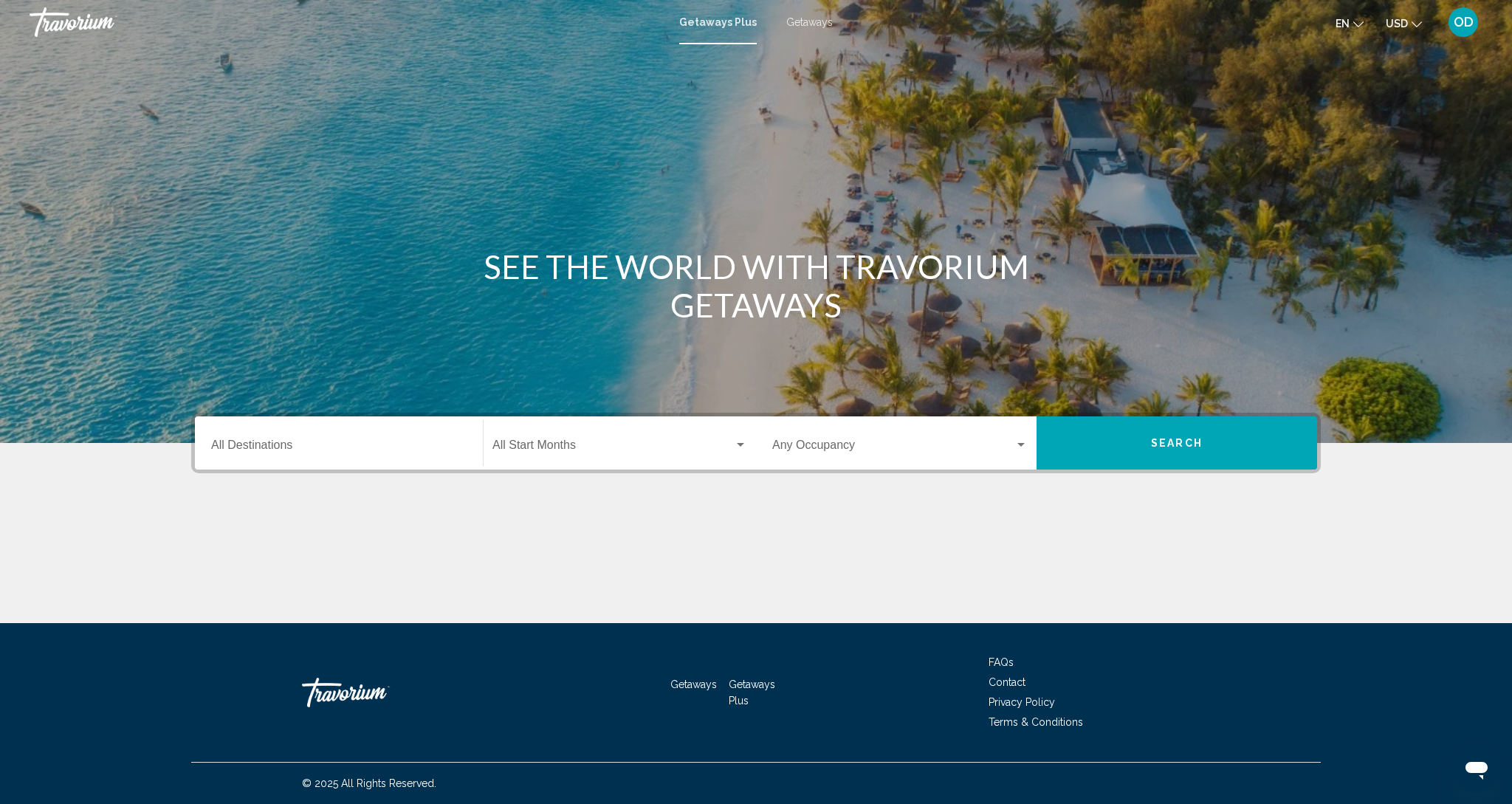
click at [294, 443] on input "Destination All Destinations" at bounding box center [339, 448] width 255 height 14
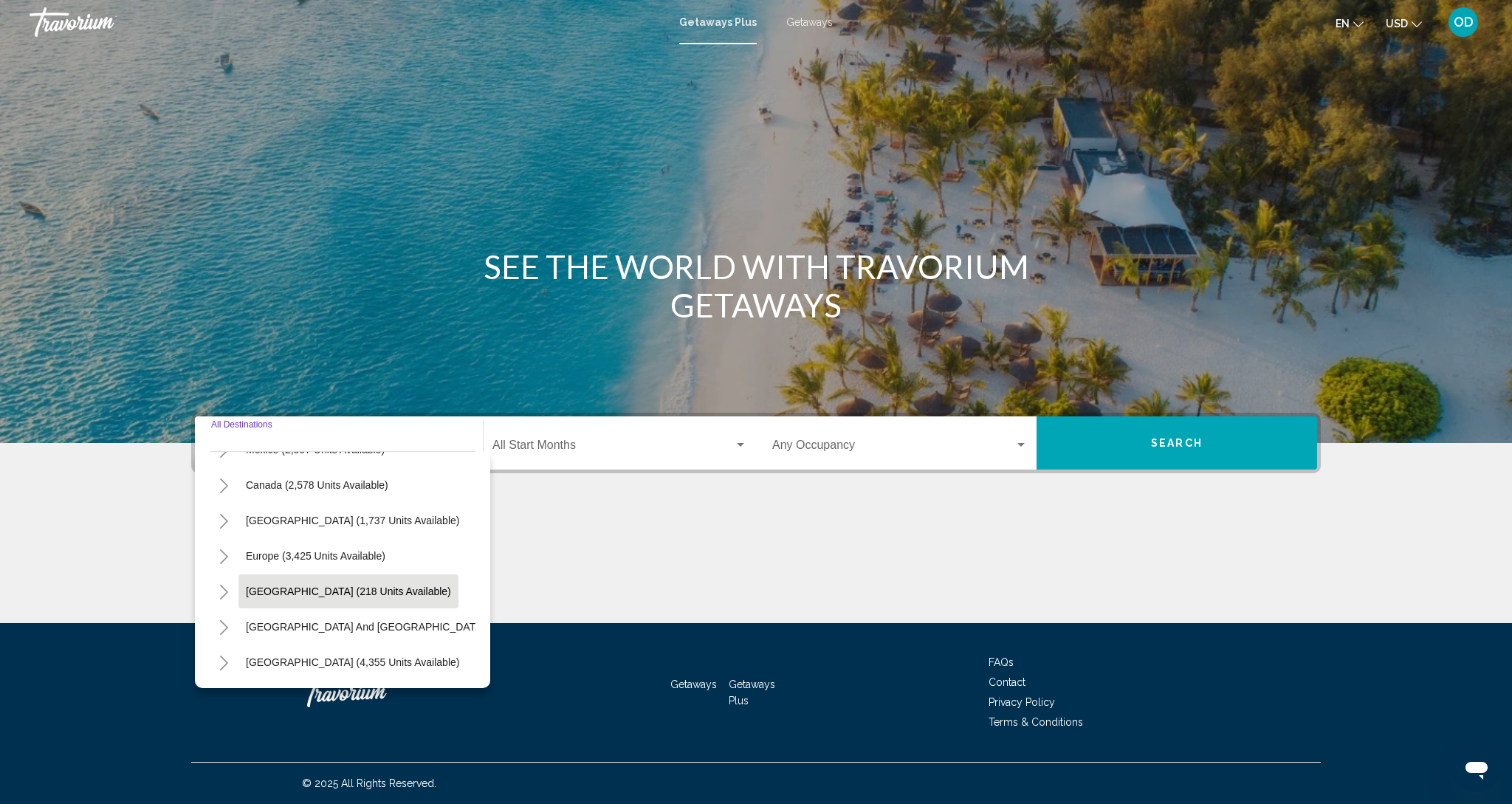
scroll to position [94, 1]
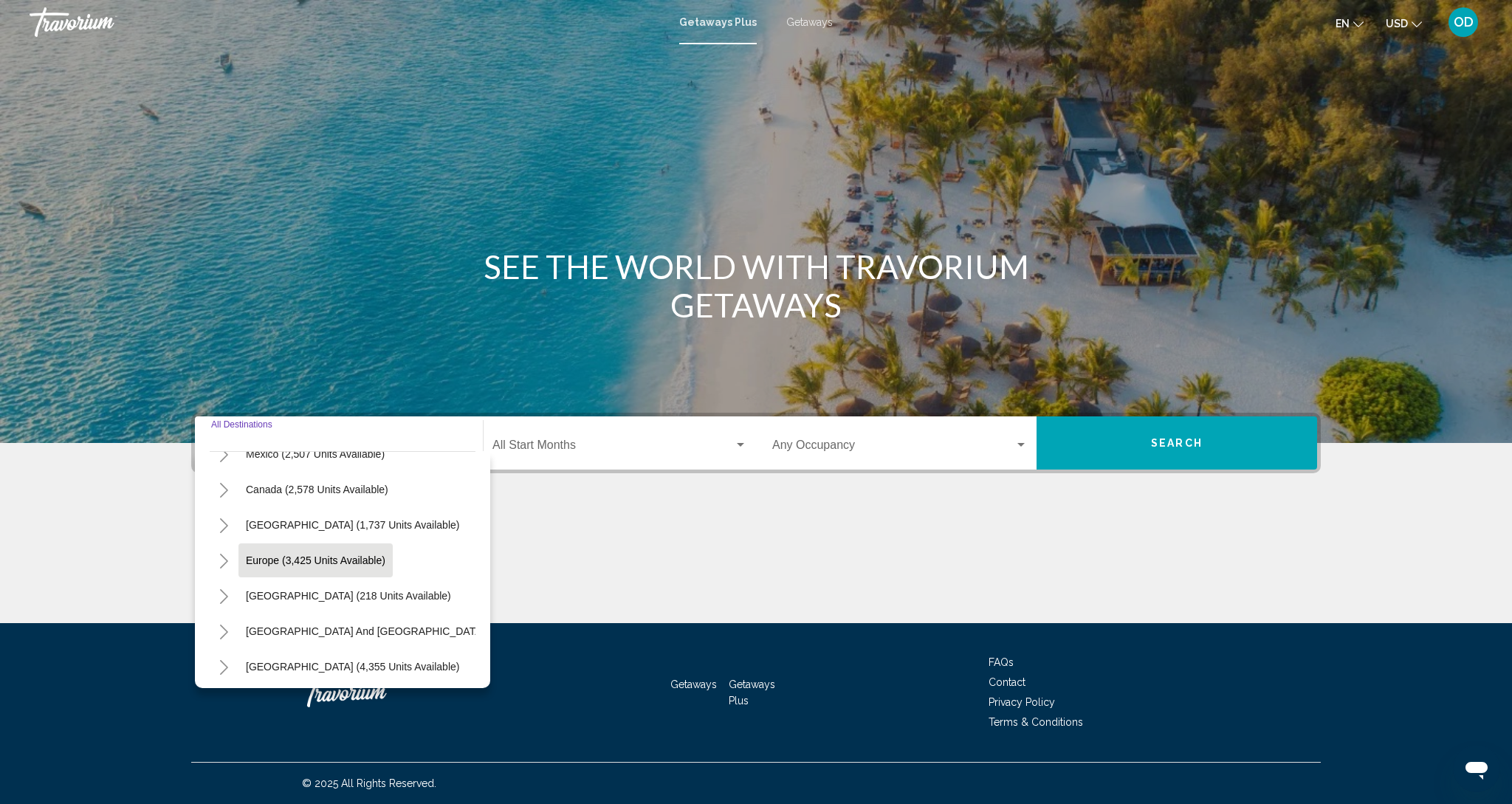
click at [300, 558] on span "Europe (3,425 units available)" at bounding box center [315, 560] width 139 height 12
type input "**********"
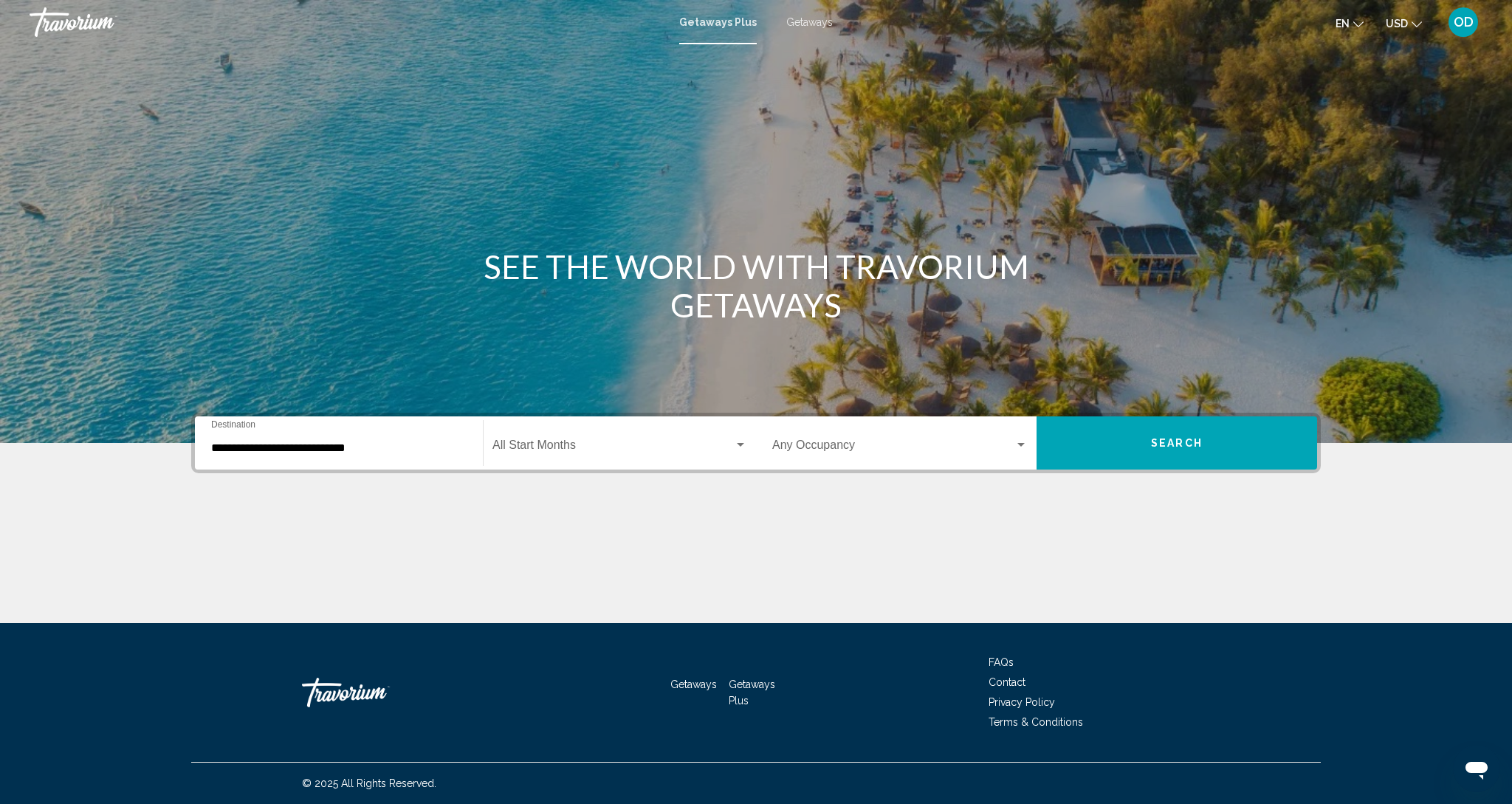
click at [632, 457] on div "Start Month All Start Months" at bounding box center [619, 443] width 254 height 46
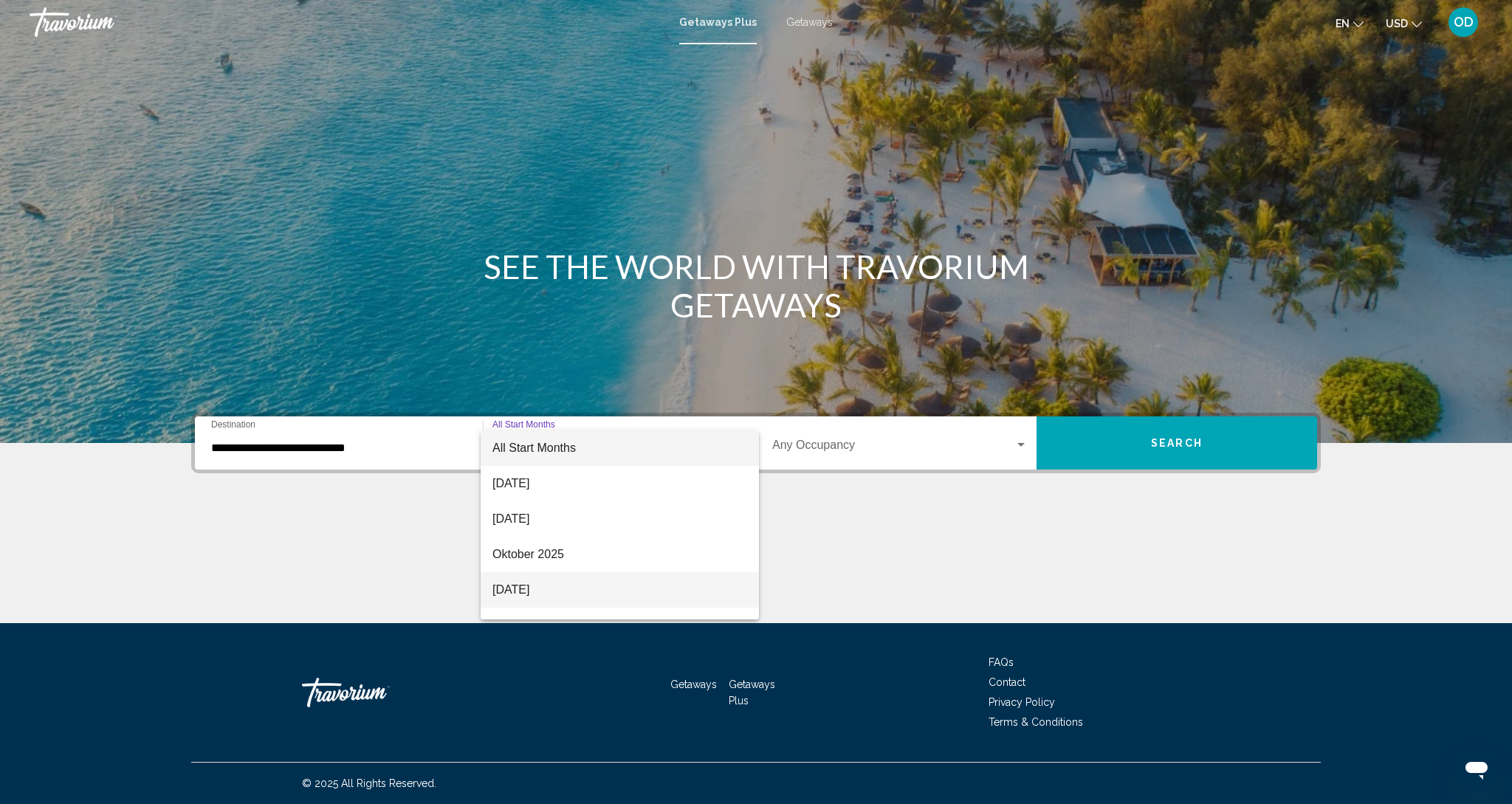
click at [538, 584] on span "[DATE]" at bounding box center [619, 590] width 254 height 36
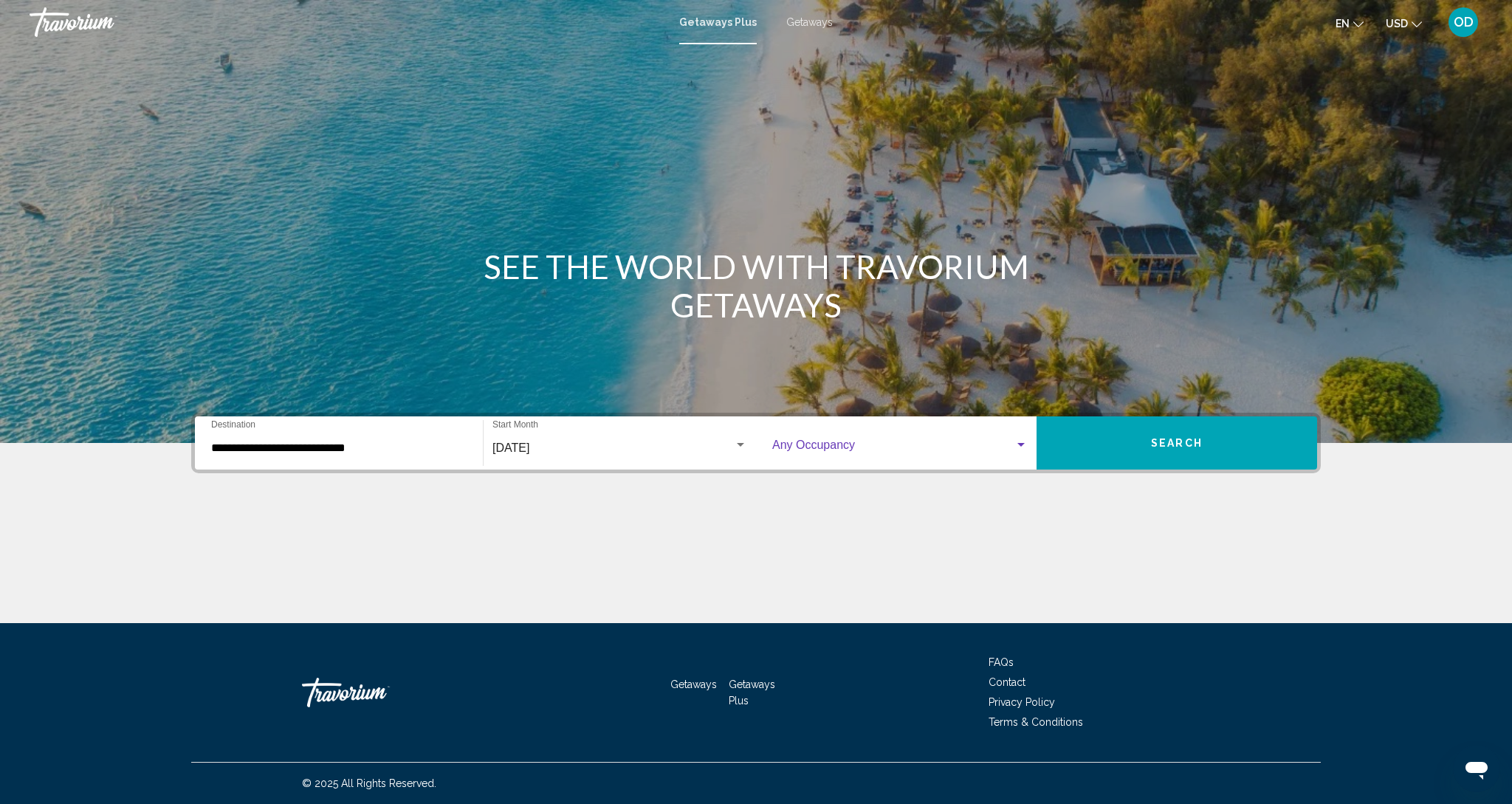
click at [902, 445] on span "Search widget" at bounding box center [893, 448] width 242 height 14
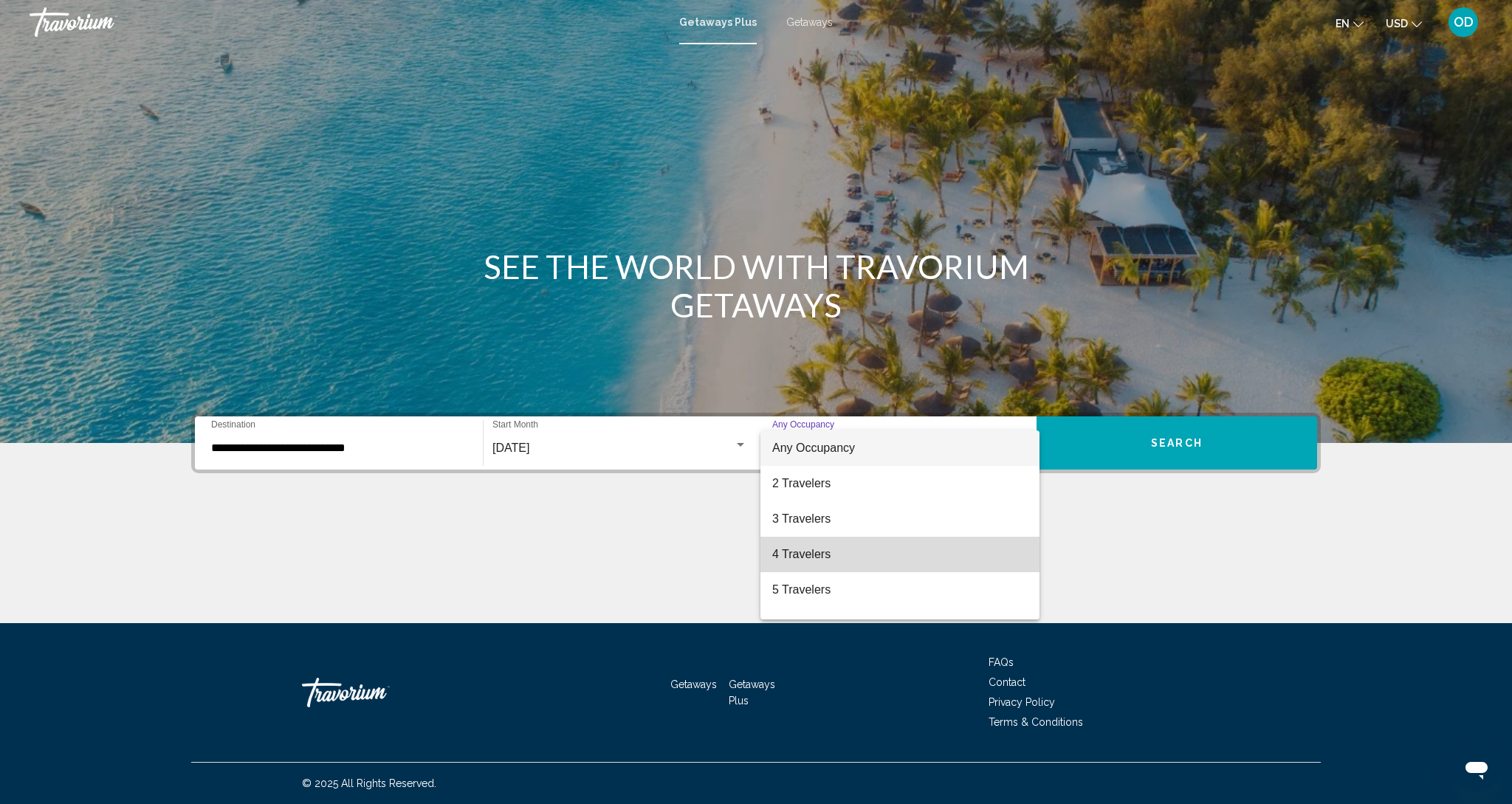
click at [846, 559] on span "4 Travelers" at bounding box center [900, 554] width 255 height 36
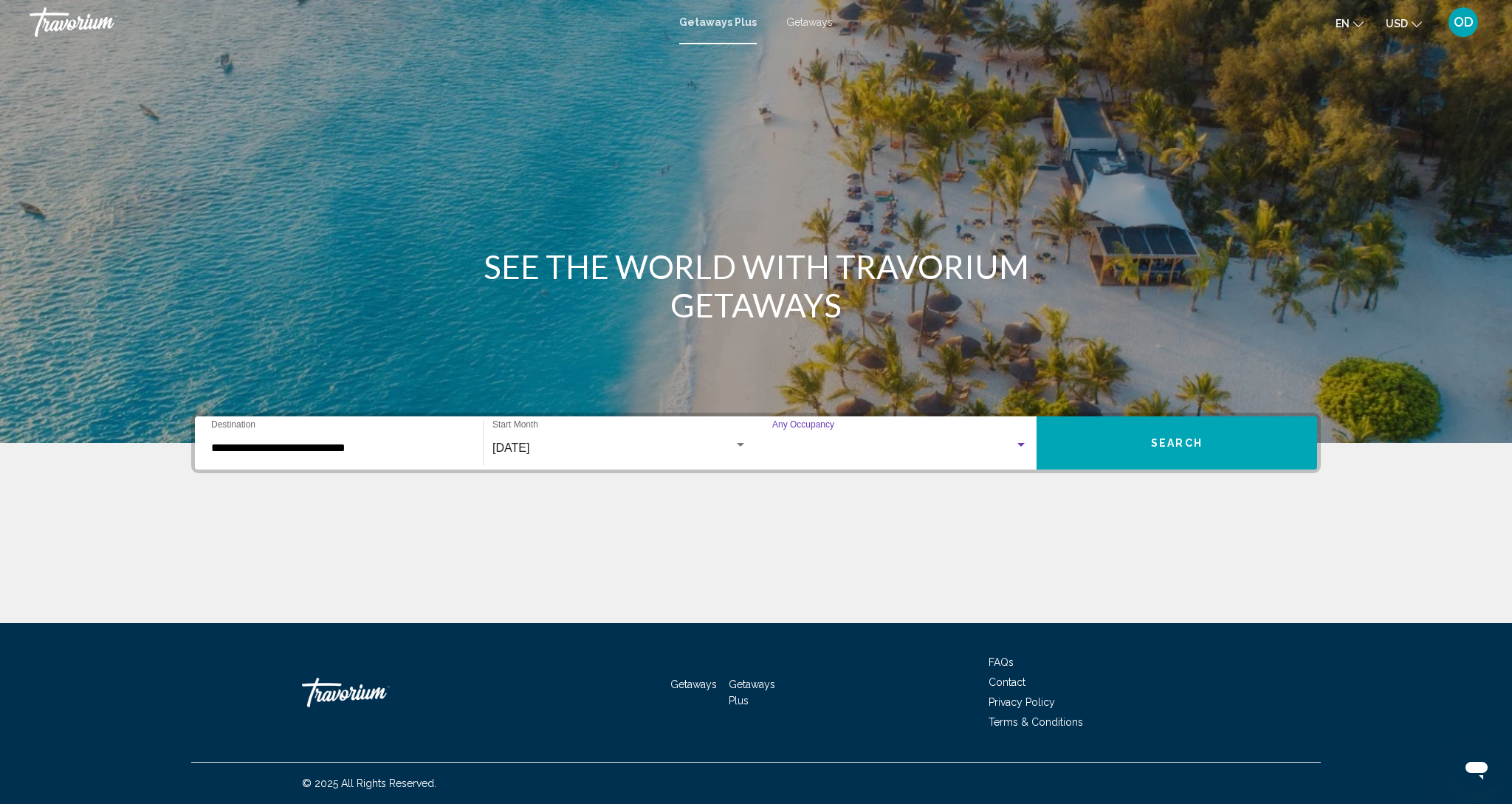
scroll to position [2, 0]
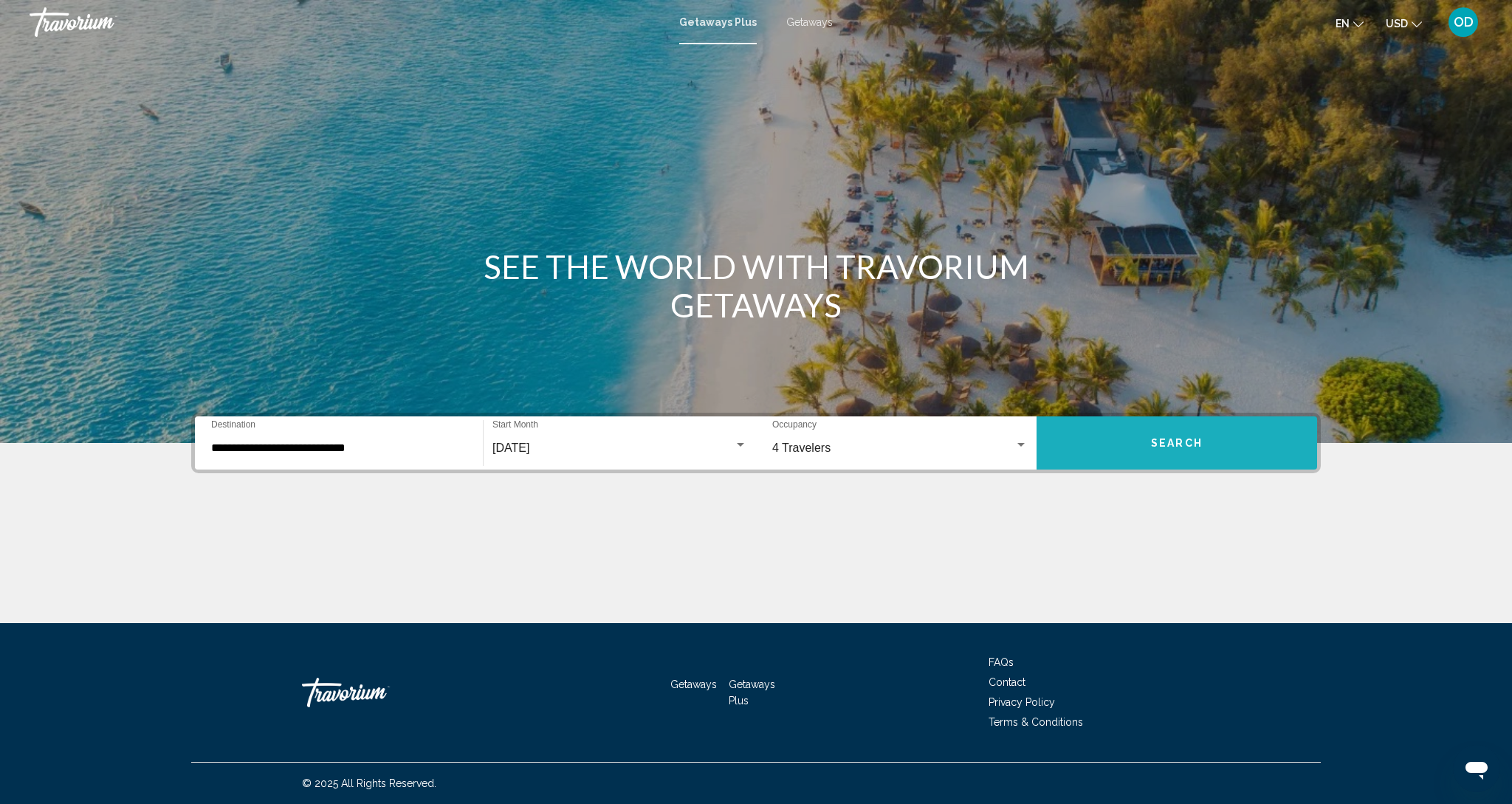
click at [1148, 437] on button "Search" at bounding box center [1177, 443] width 281 height 53
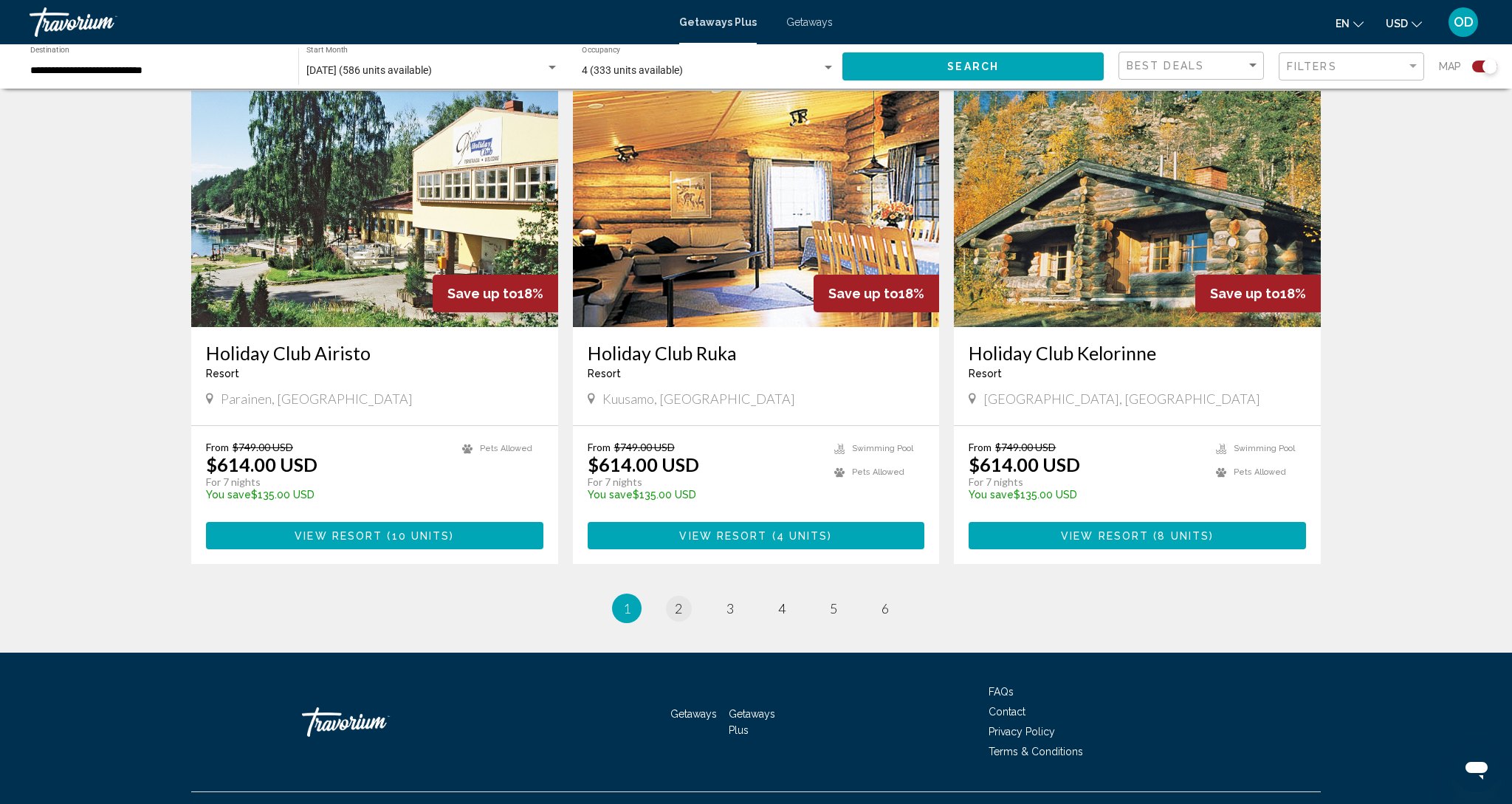
scroll to position [2068, 0]
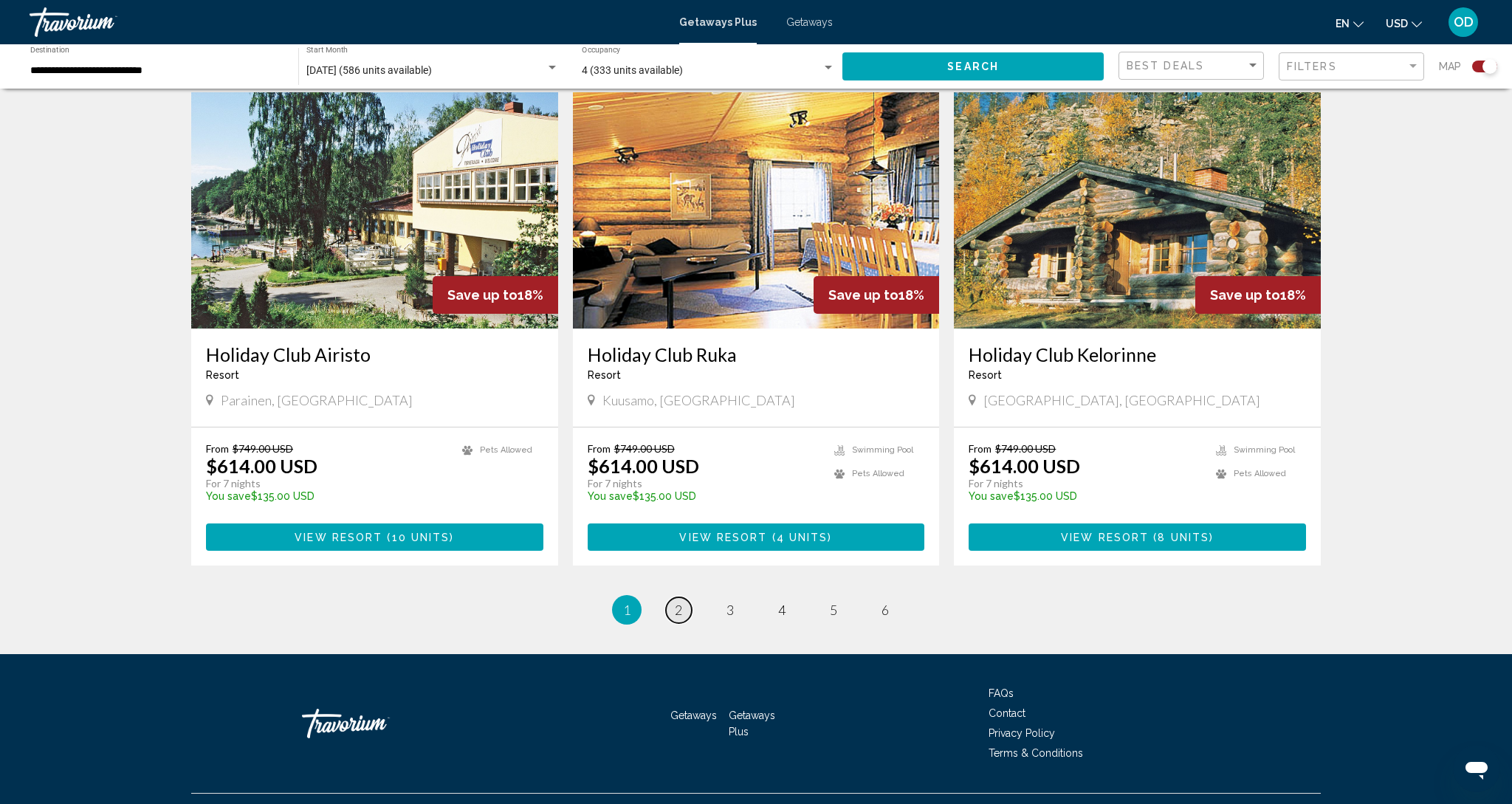
click at [682, 597] on link "page 2" at bounding box center [679, 610] width 26 height 26
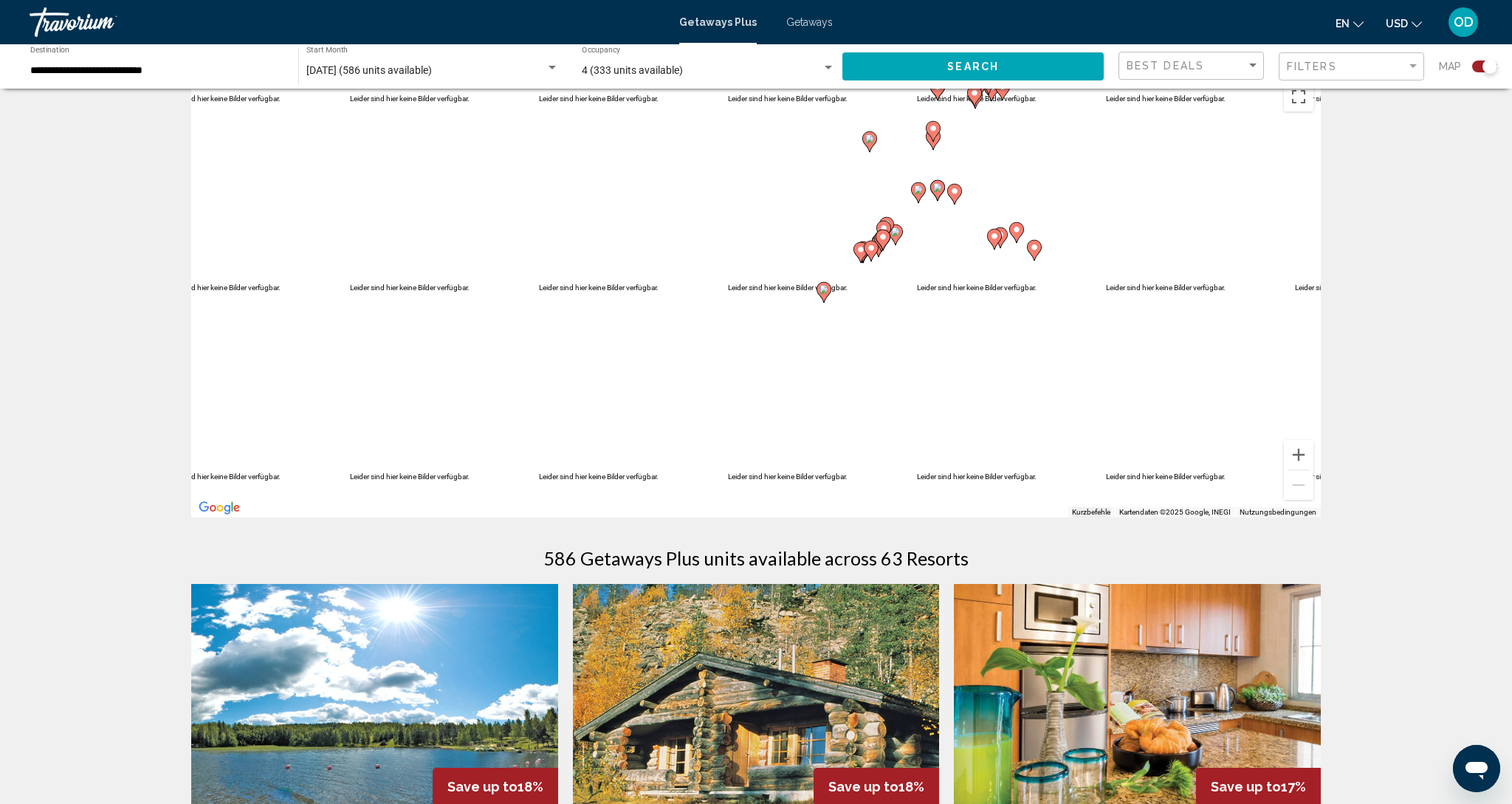
scroll to position [33, 0]
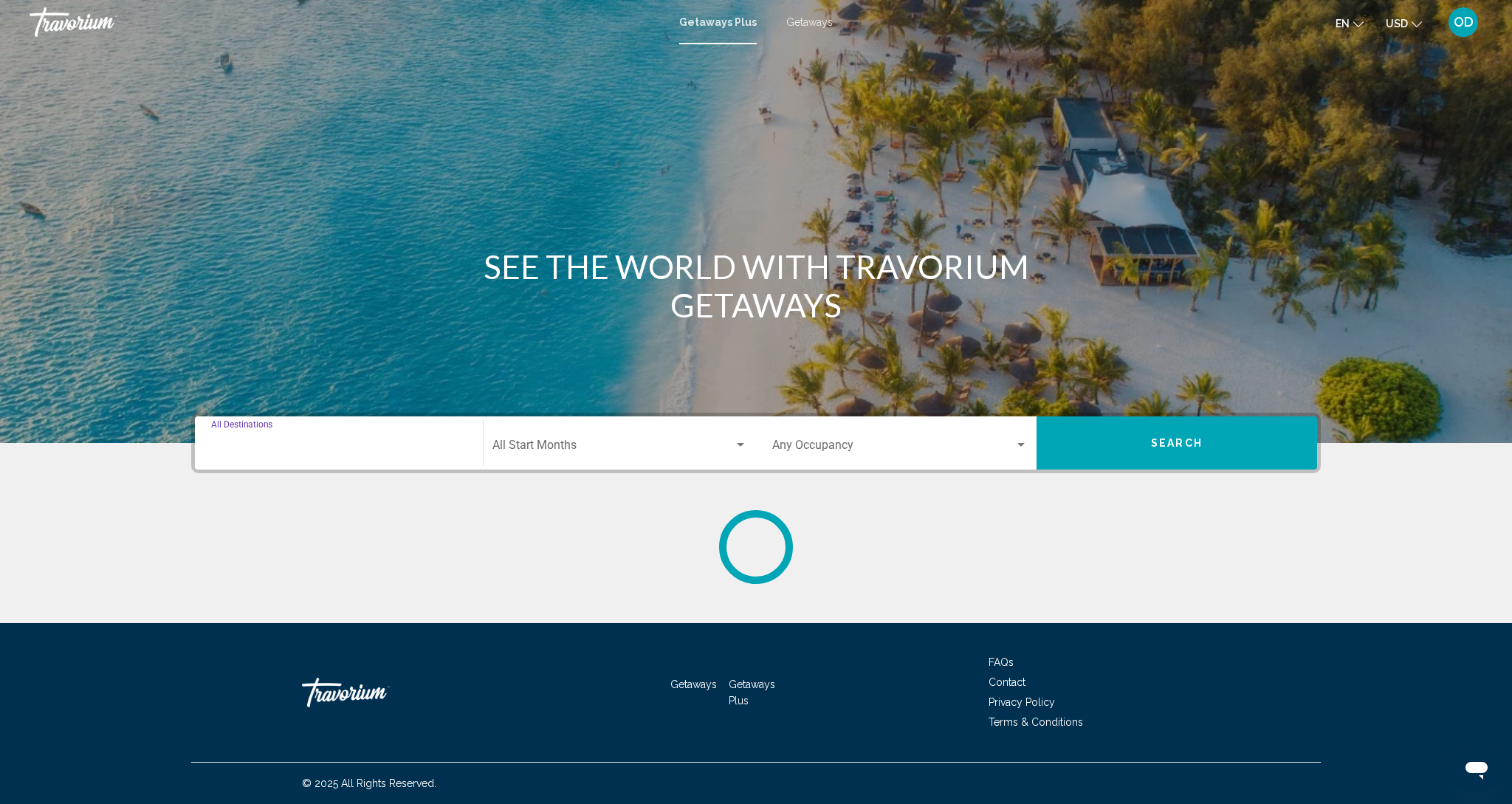
click at [374, 445] on input "Destination All Destinations" at bounding box center [339, 448] width 255 height 14
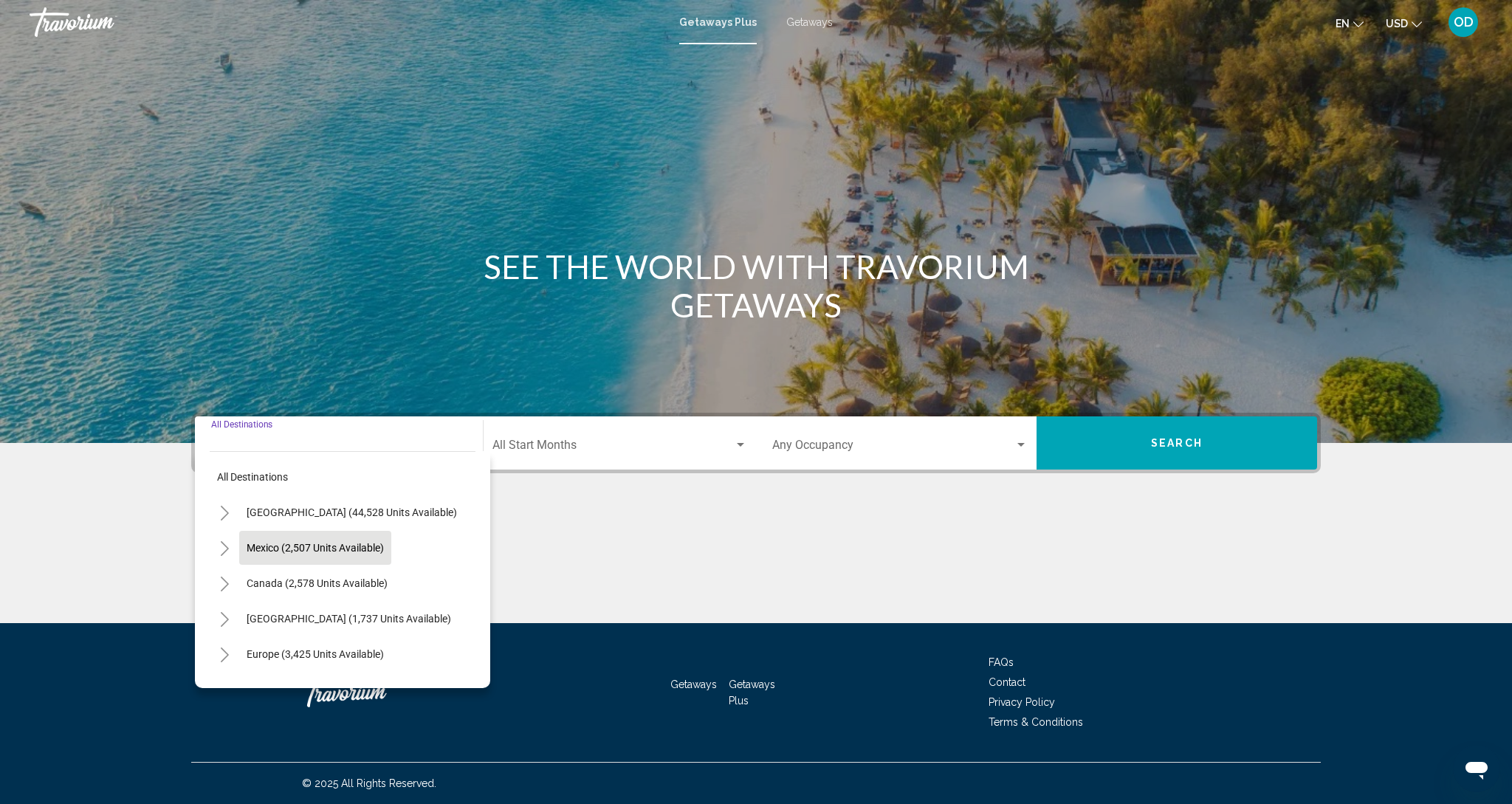
click at [339, 543] on span "Mexico (2,507 units available)" at bounding box center [315, 547] width 138 height 12
type input "**********"
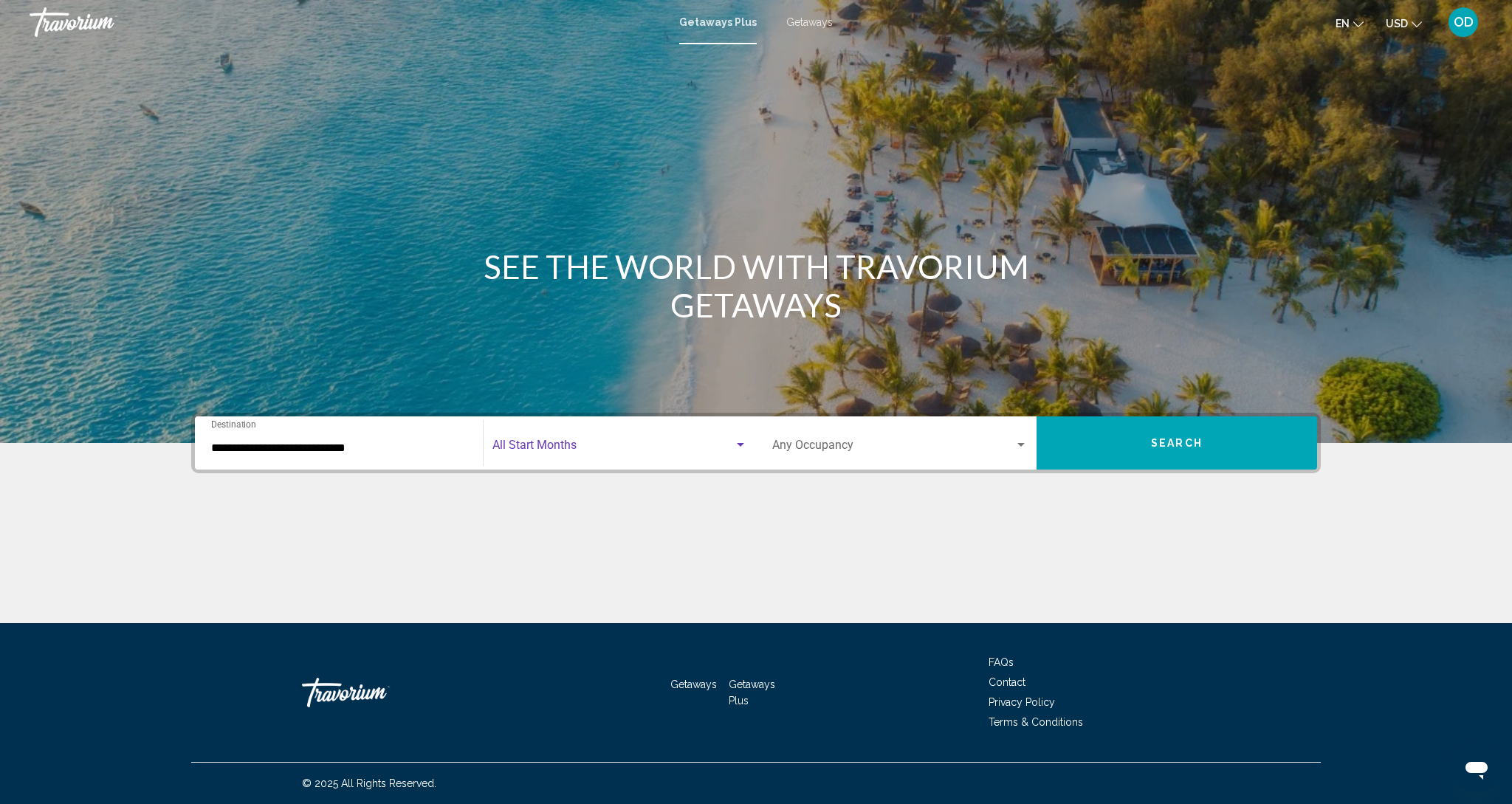
click at [616, 445] on span "Search widget" at bounding box center [612, 448] width 242 height 14
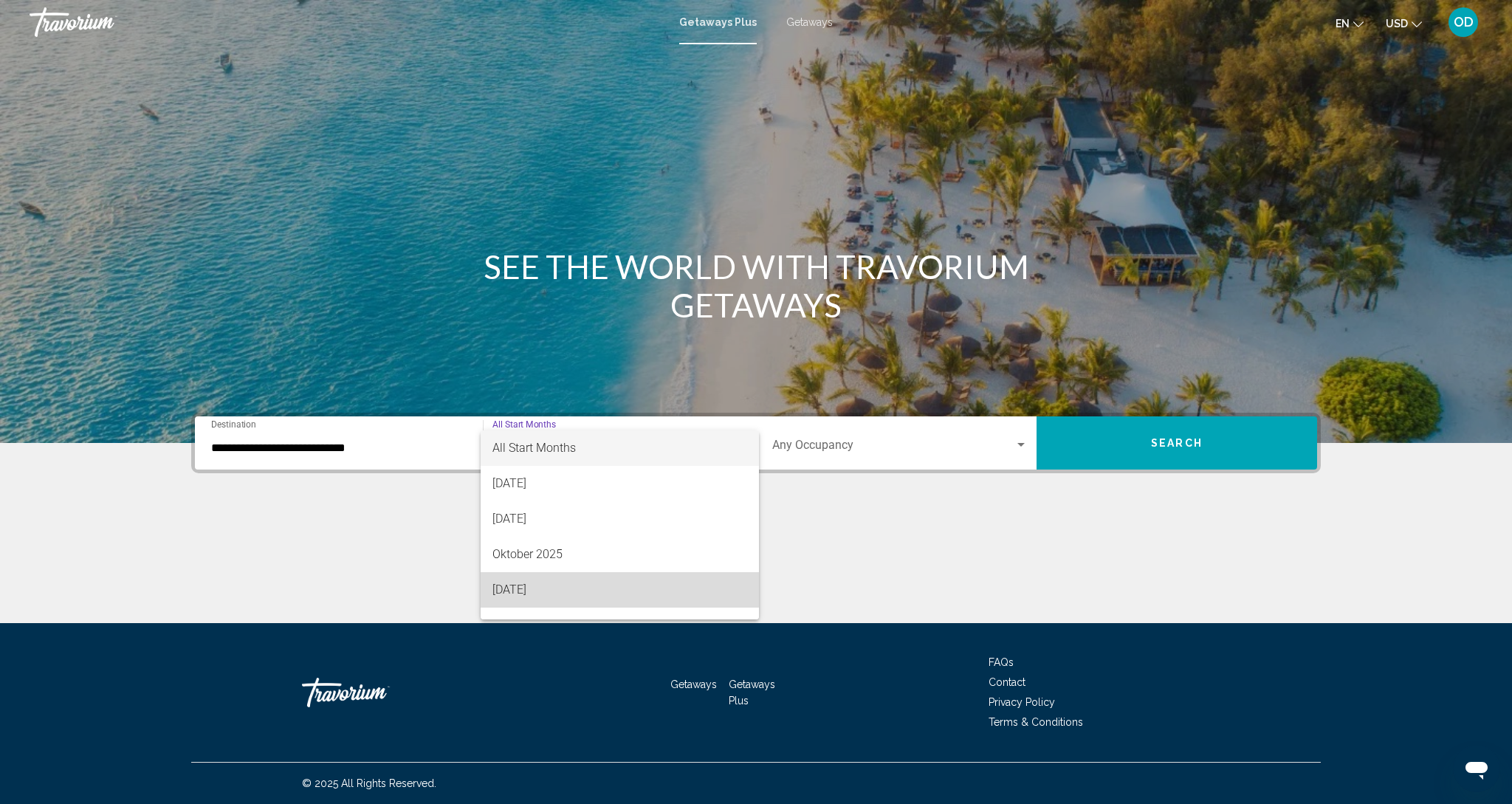
click at [507, 589] on span "[DATE]" at bounding box center [619, 590] width 254 height 36
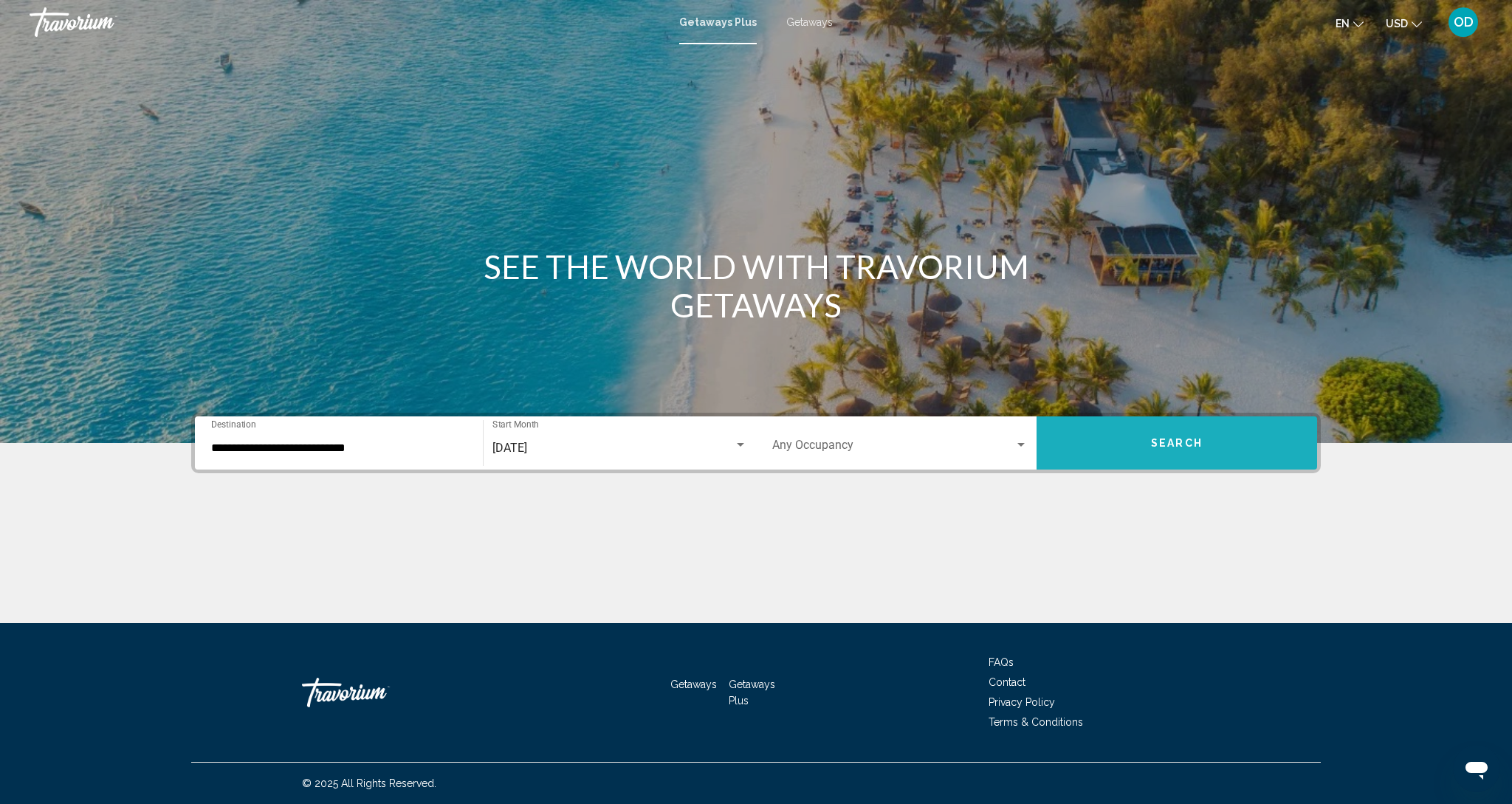
click at [1187, 453] on button "Search" at bounding box center [1177, 443] width 281 height 53
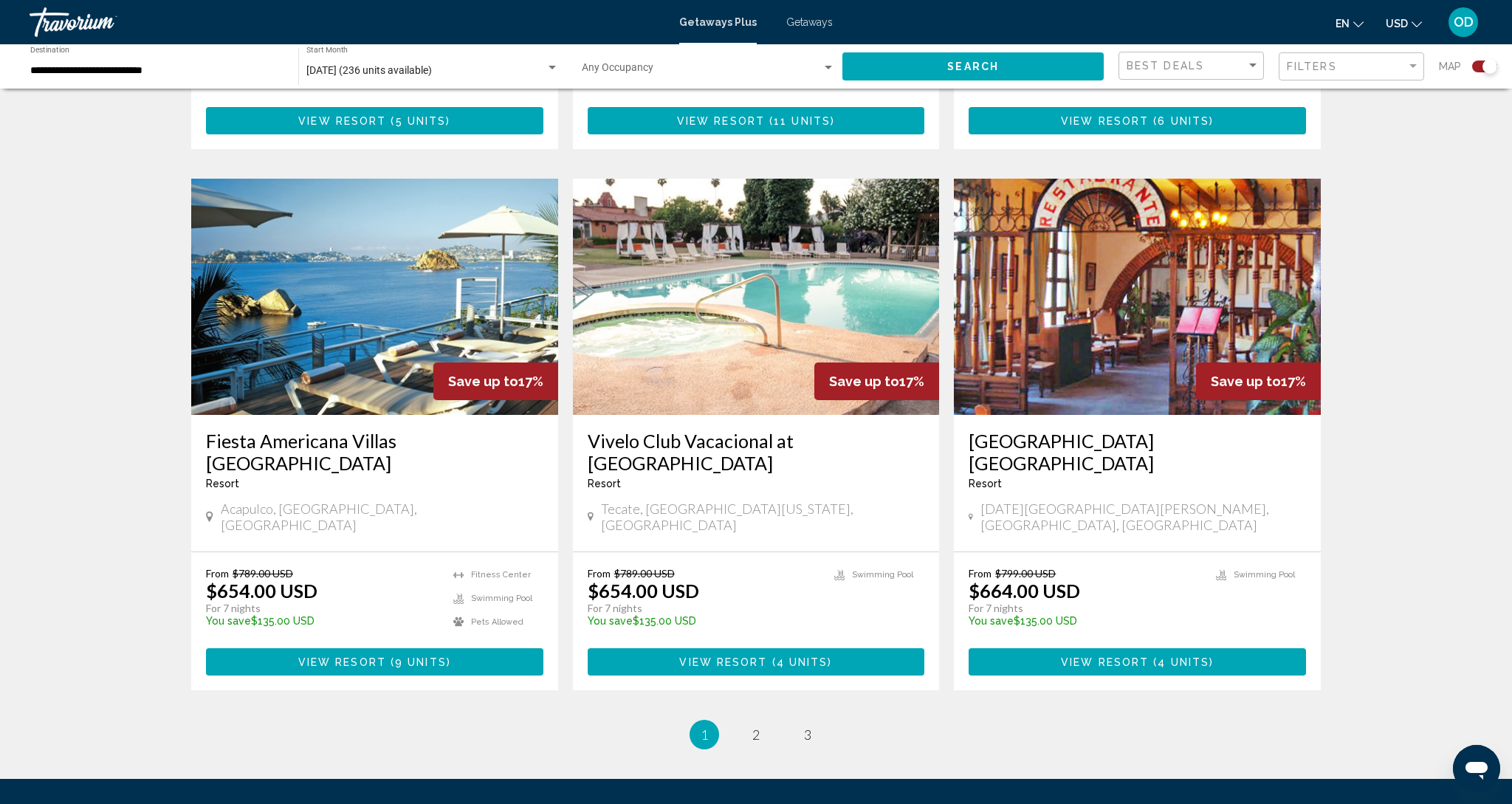
scroll to position [2053, 0]
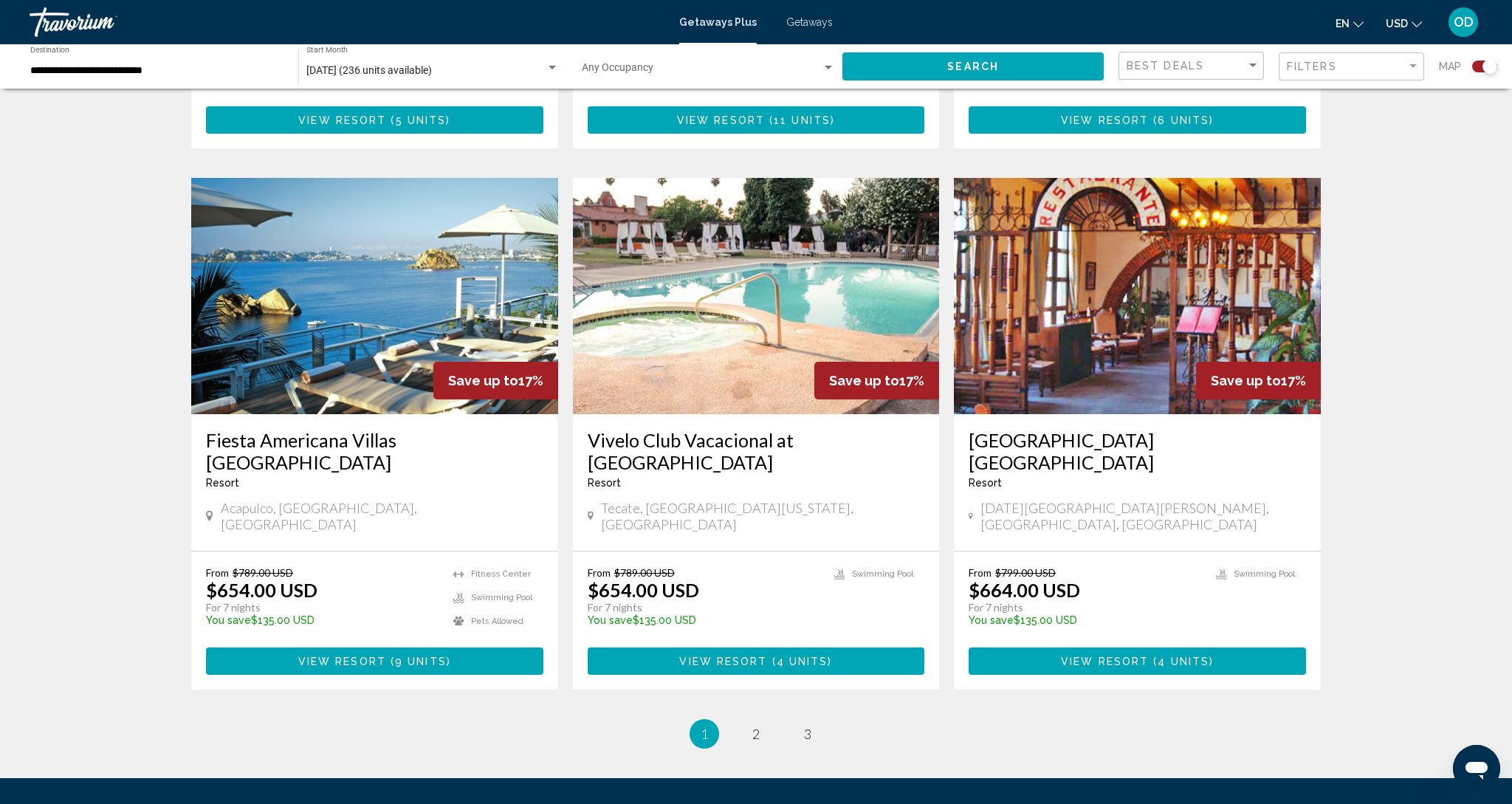
click at [362, 211] on img "Main content" at bounding box center [375, 295] width 367 height 236
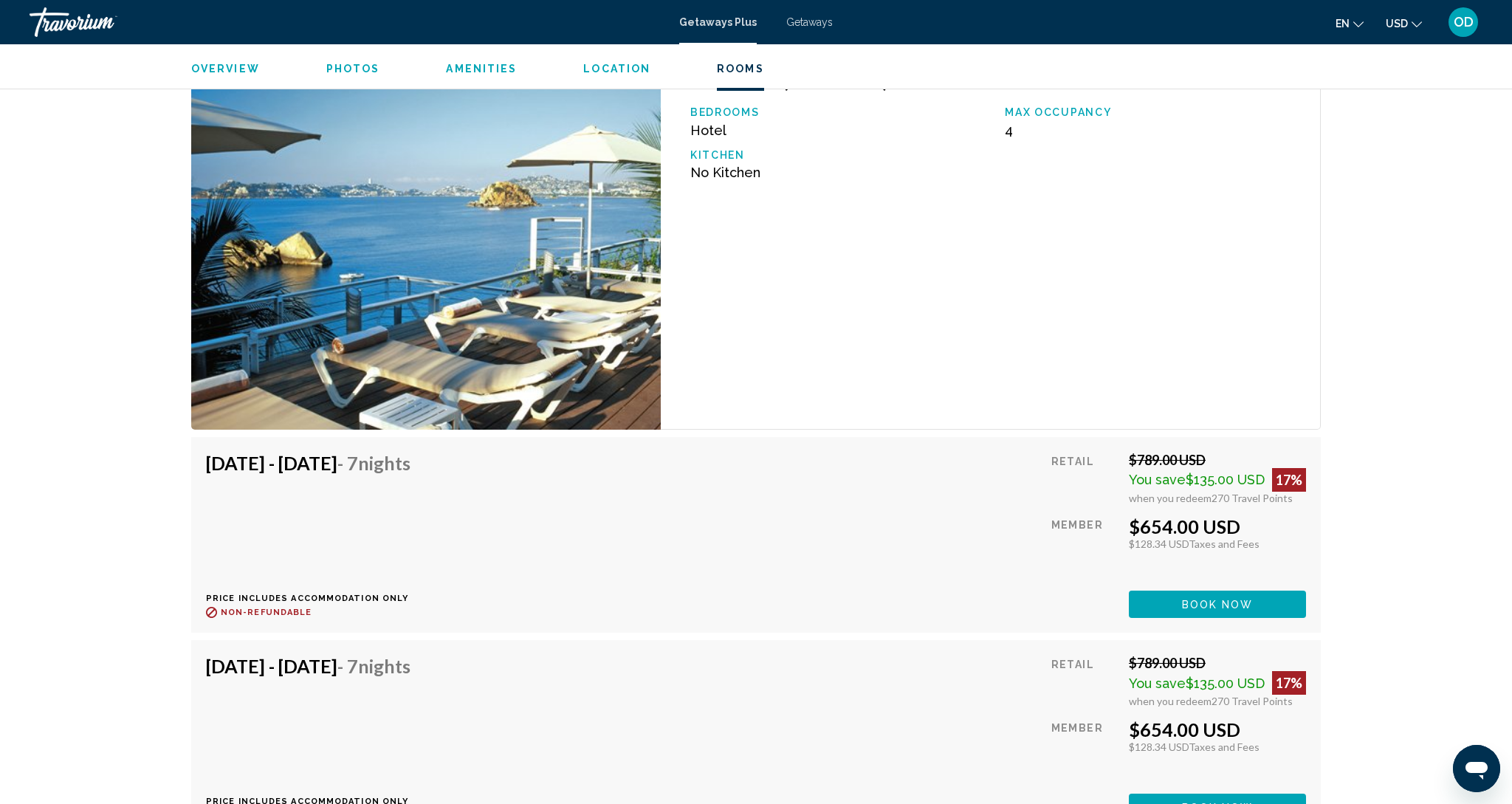
scroll to position [2567, 0]
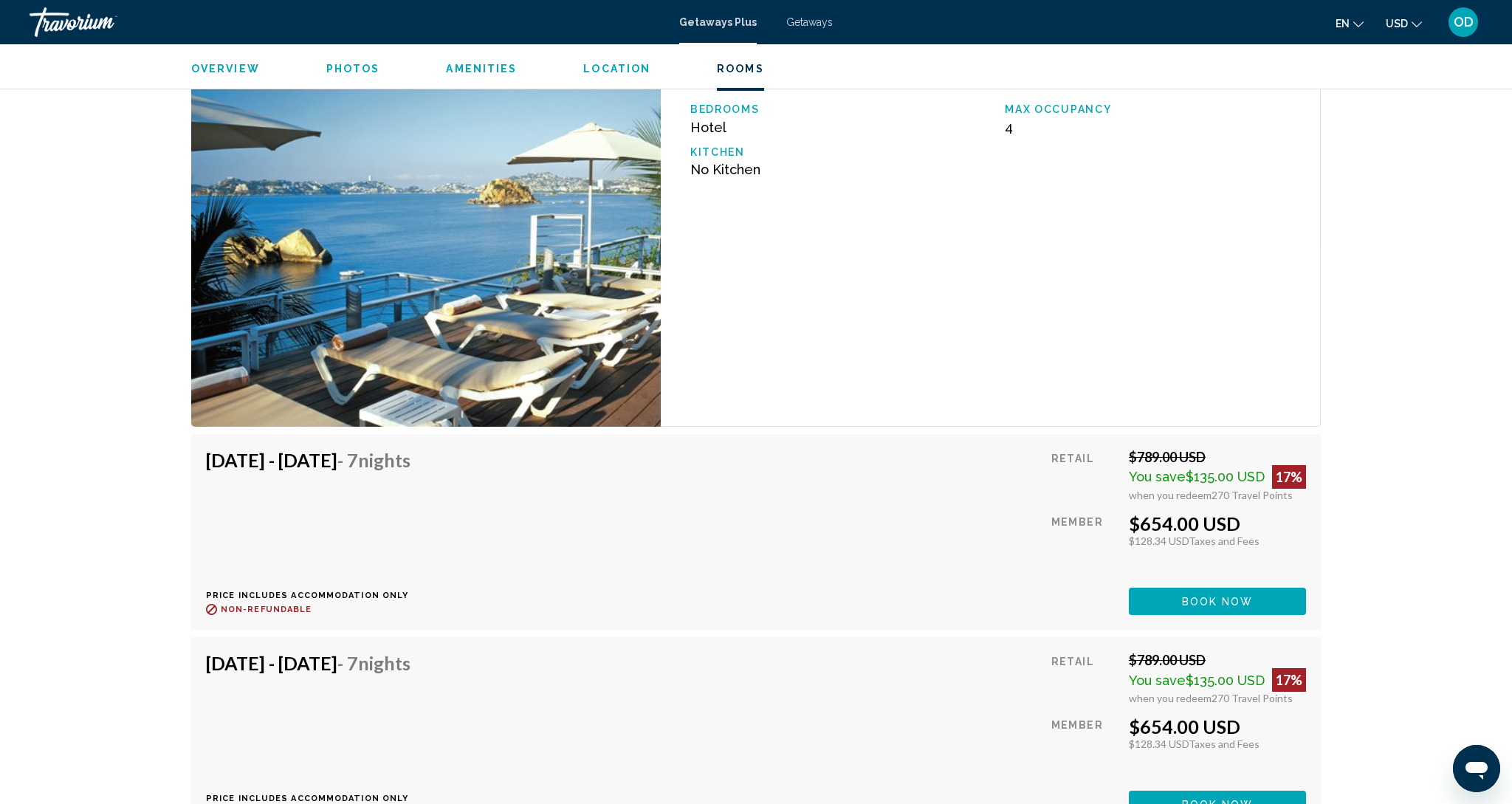
click at [461, 275] on img "Main content" at bounding box center [426, 239] width 469 height 376
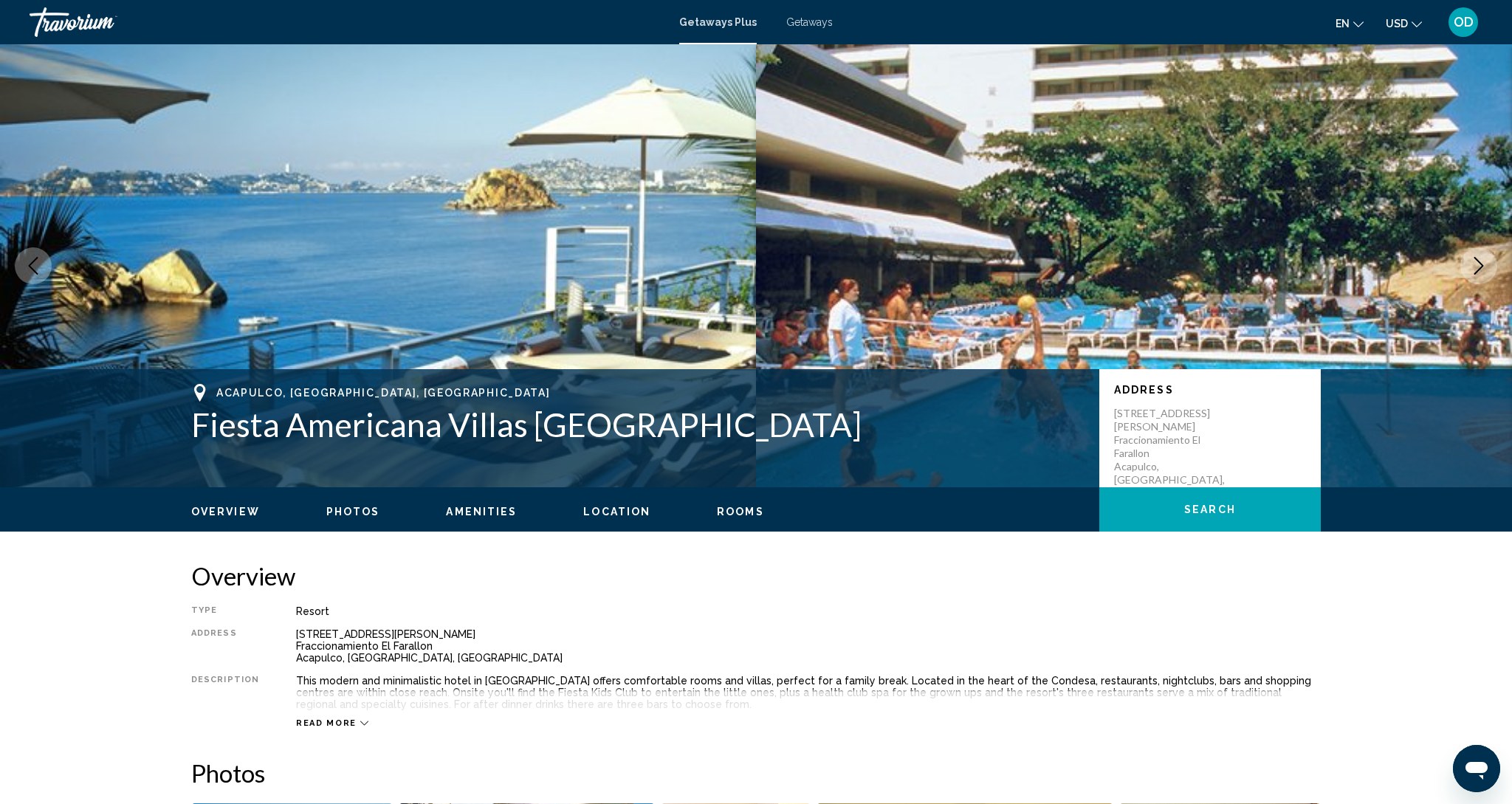
scroll to position [5, 0]
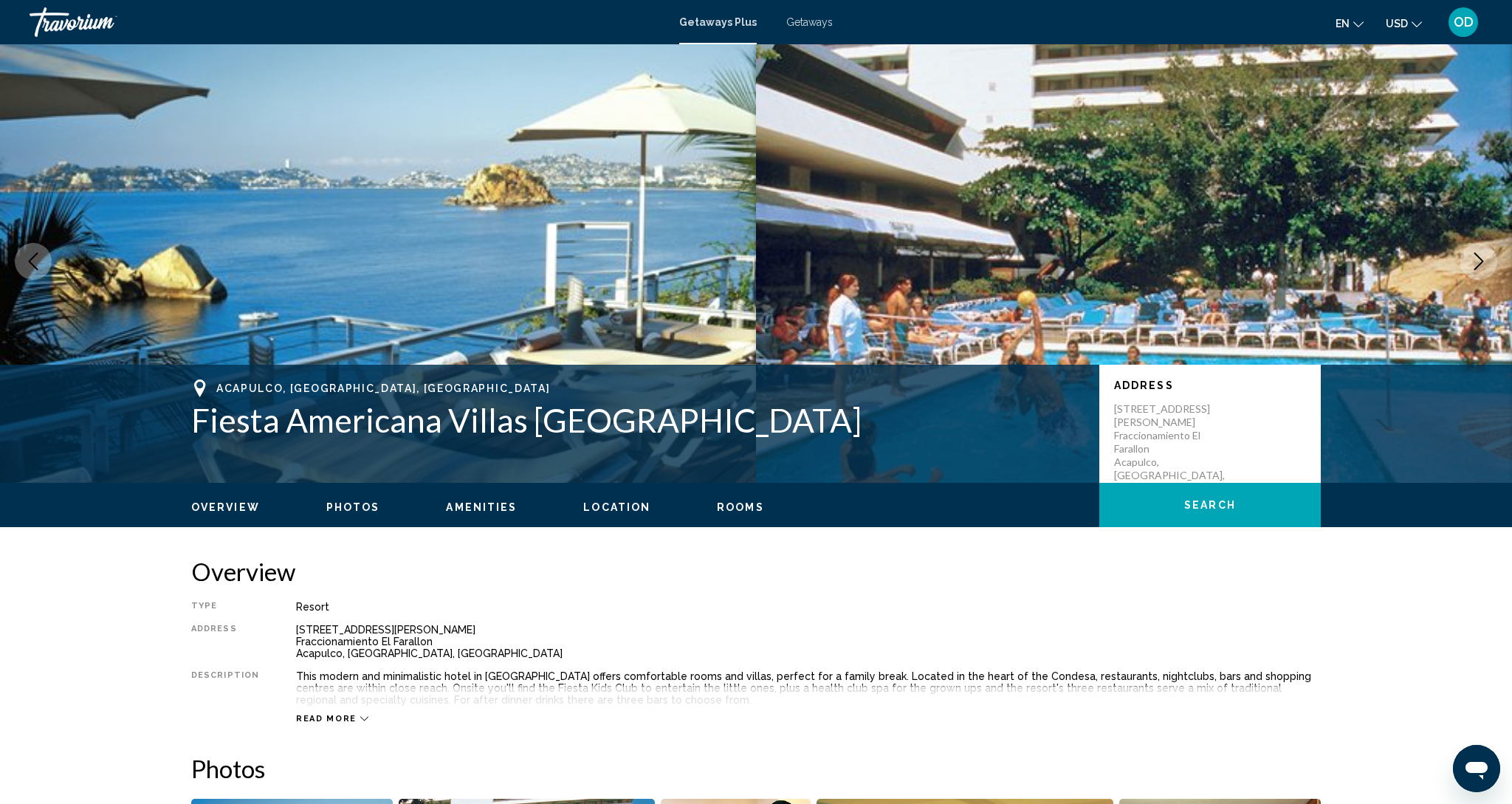
click at [509, 216] on img "Main content" at bounding box center [377, 262] width 756 height 443
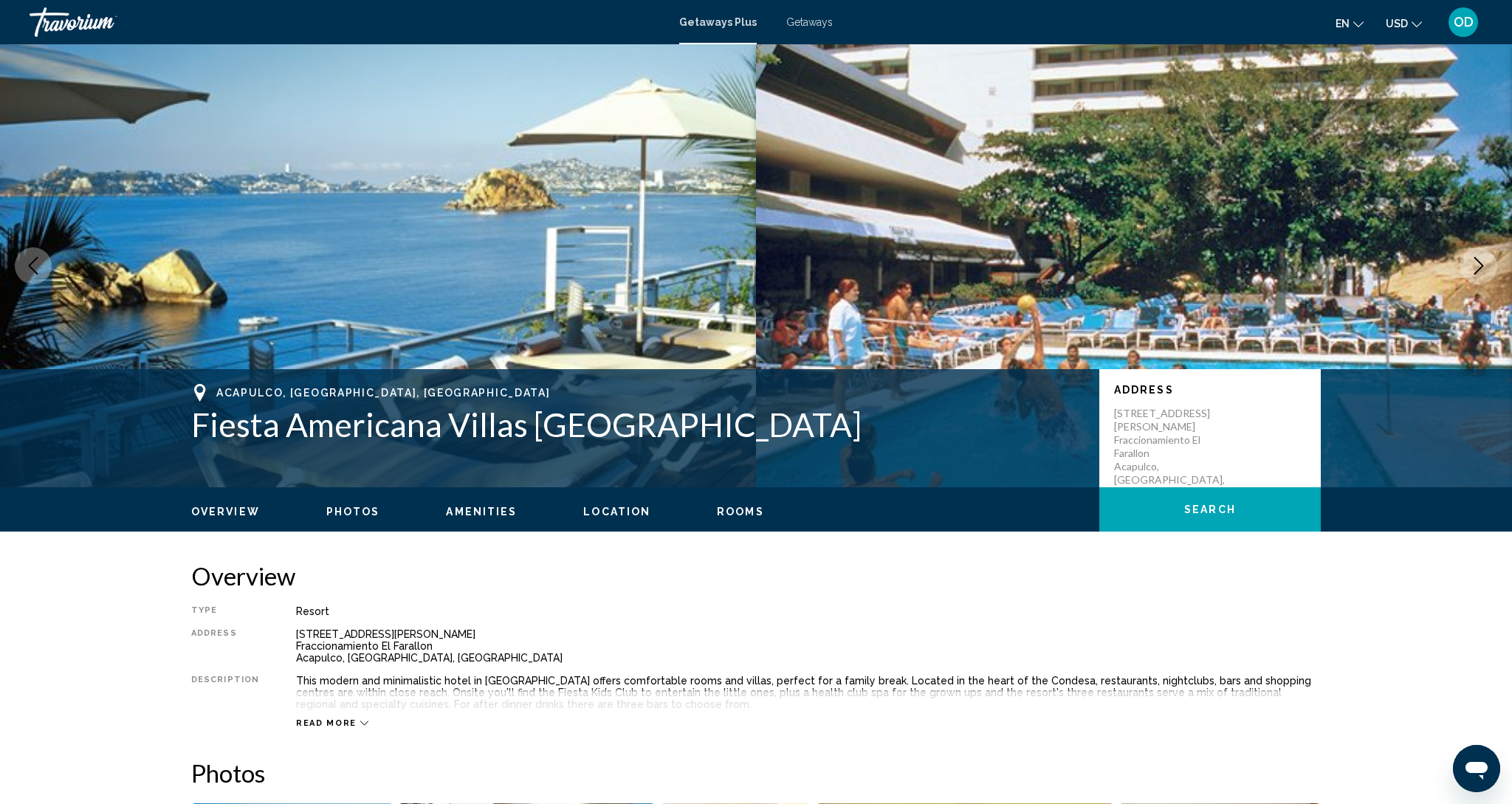
scroll to position [0, 0]
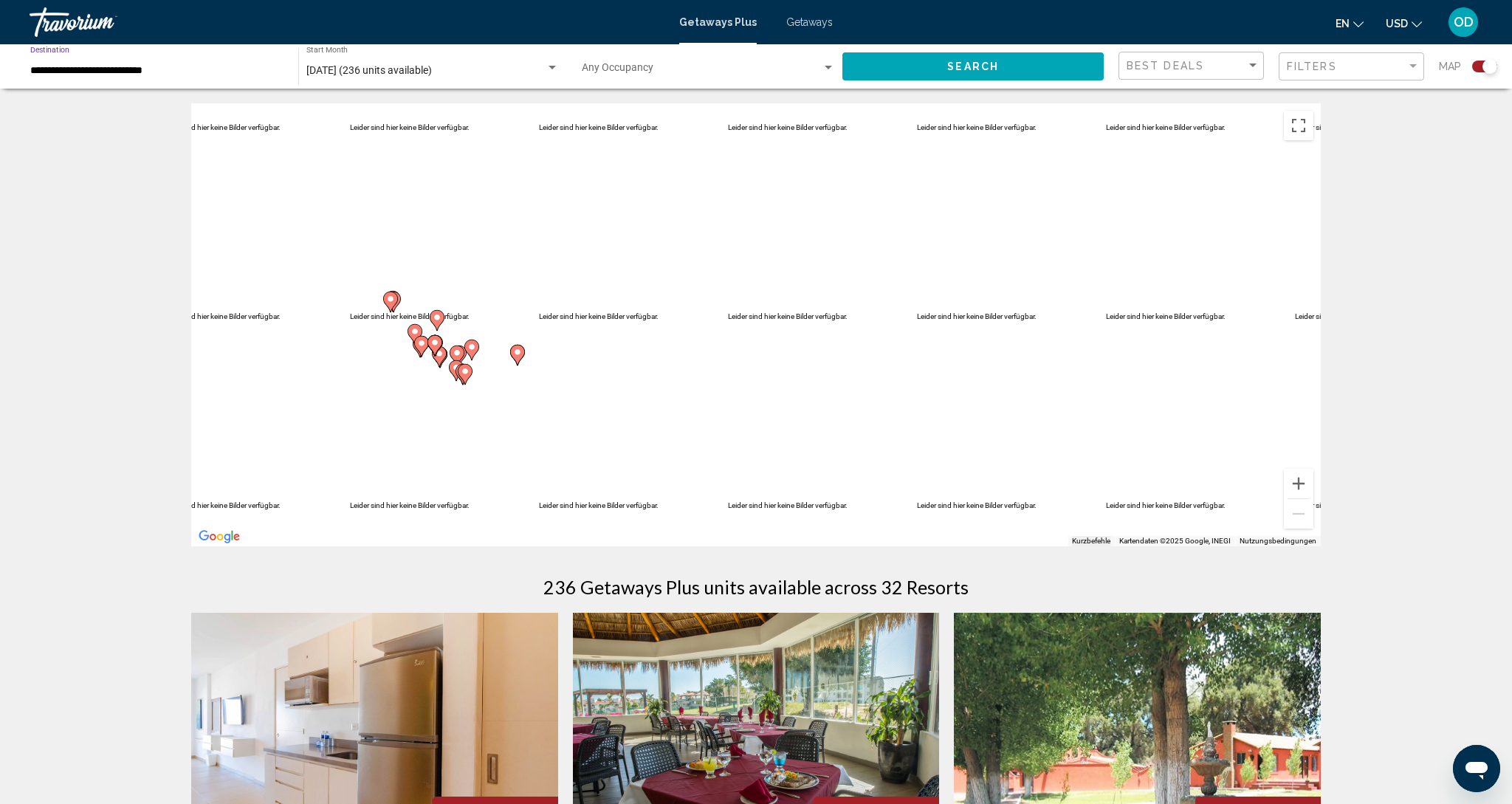
click at [60, 68] on input "**********" at bounding box center [157, 70] width 253 height 12
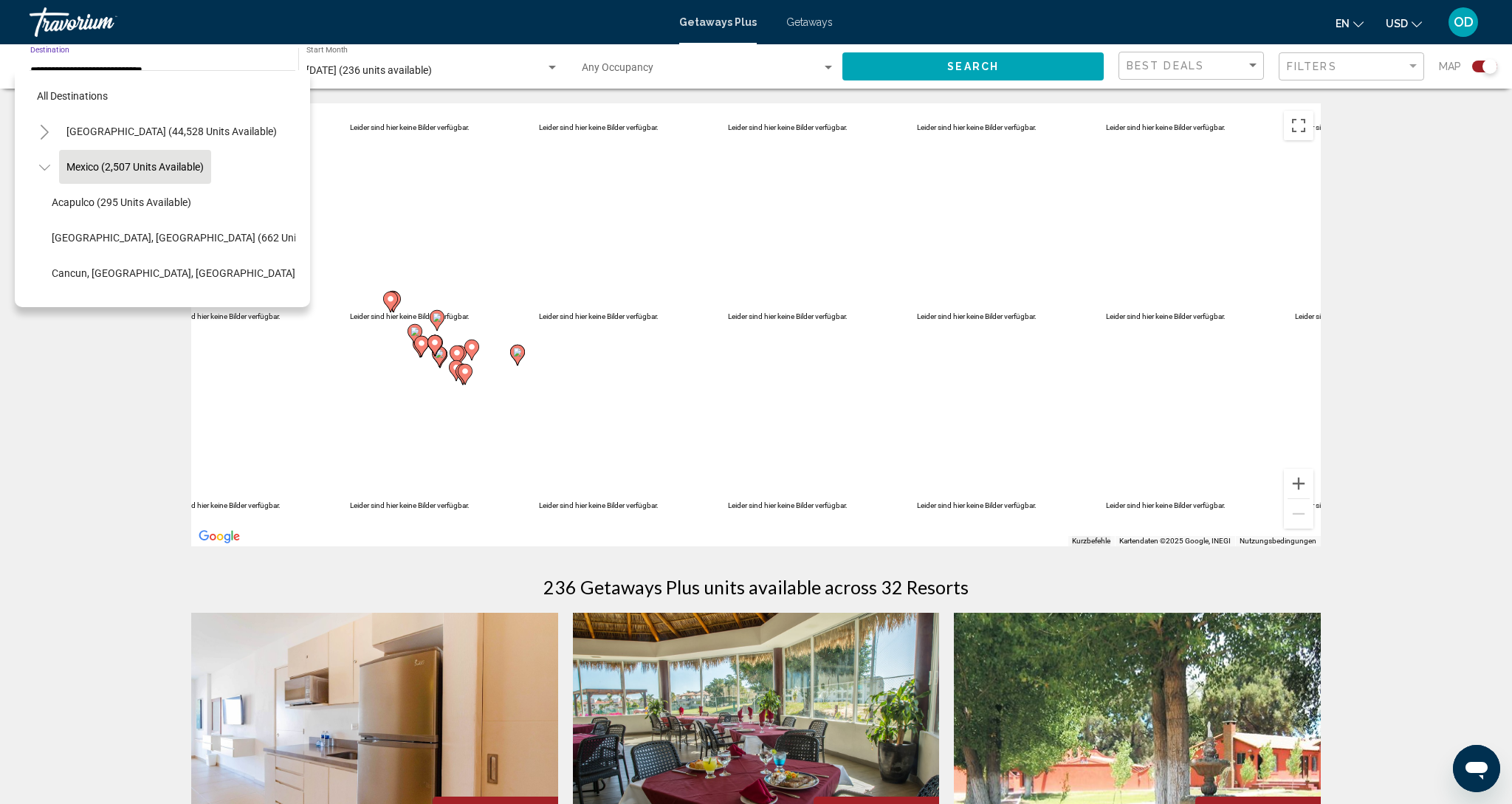
click at [45, 128] on icon "Toggle United States (44,528 units available)" at bounding box center [45, 132] width 11 height 15
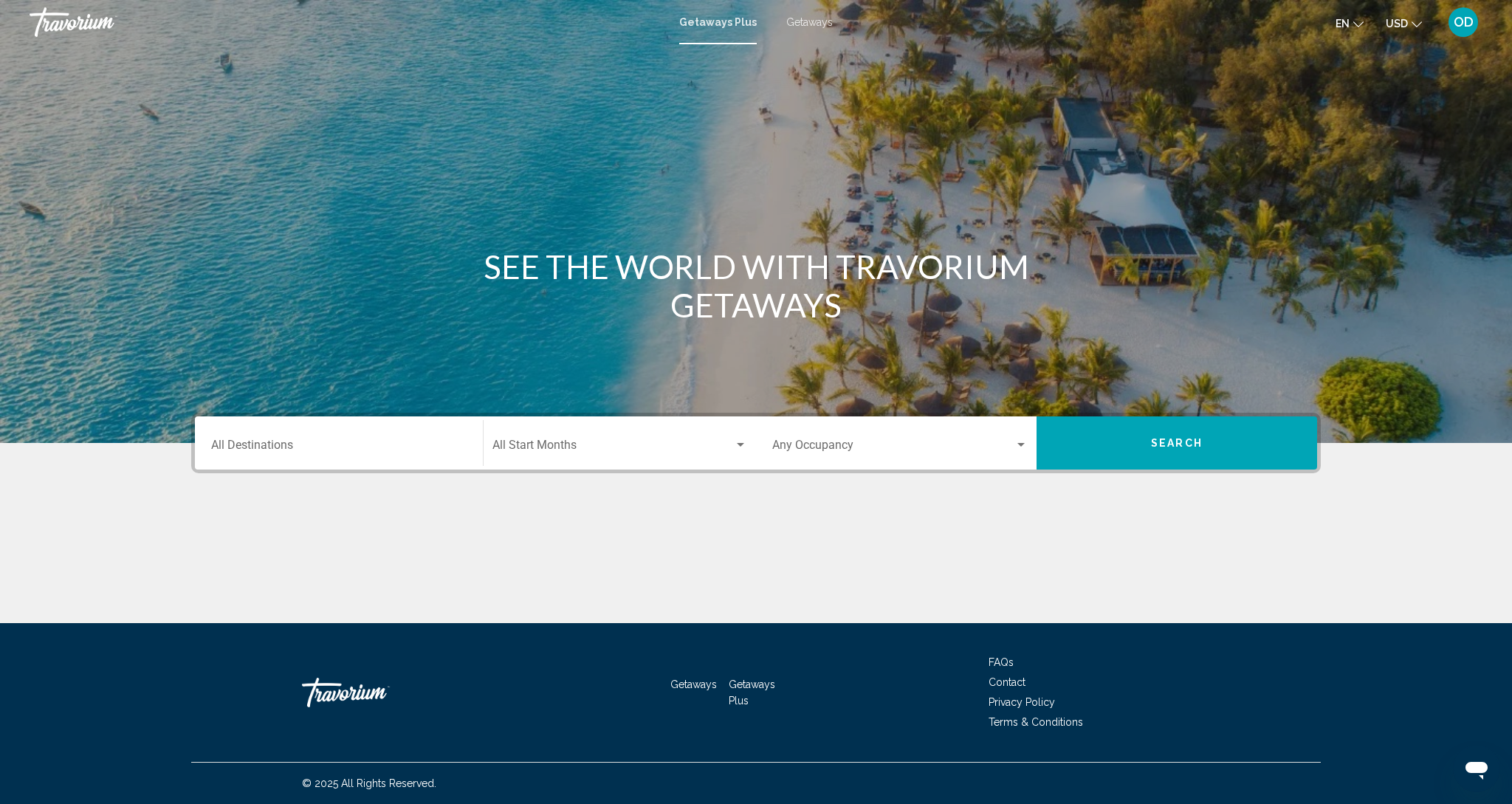
click at [322, 438] on div "Destination All Destinations" at bounding box center [339, 443] width 255 height 46
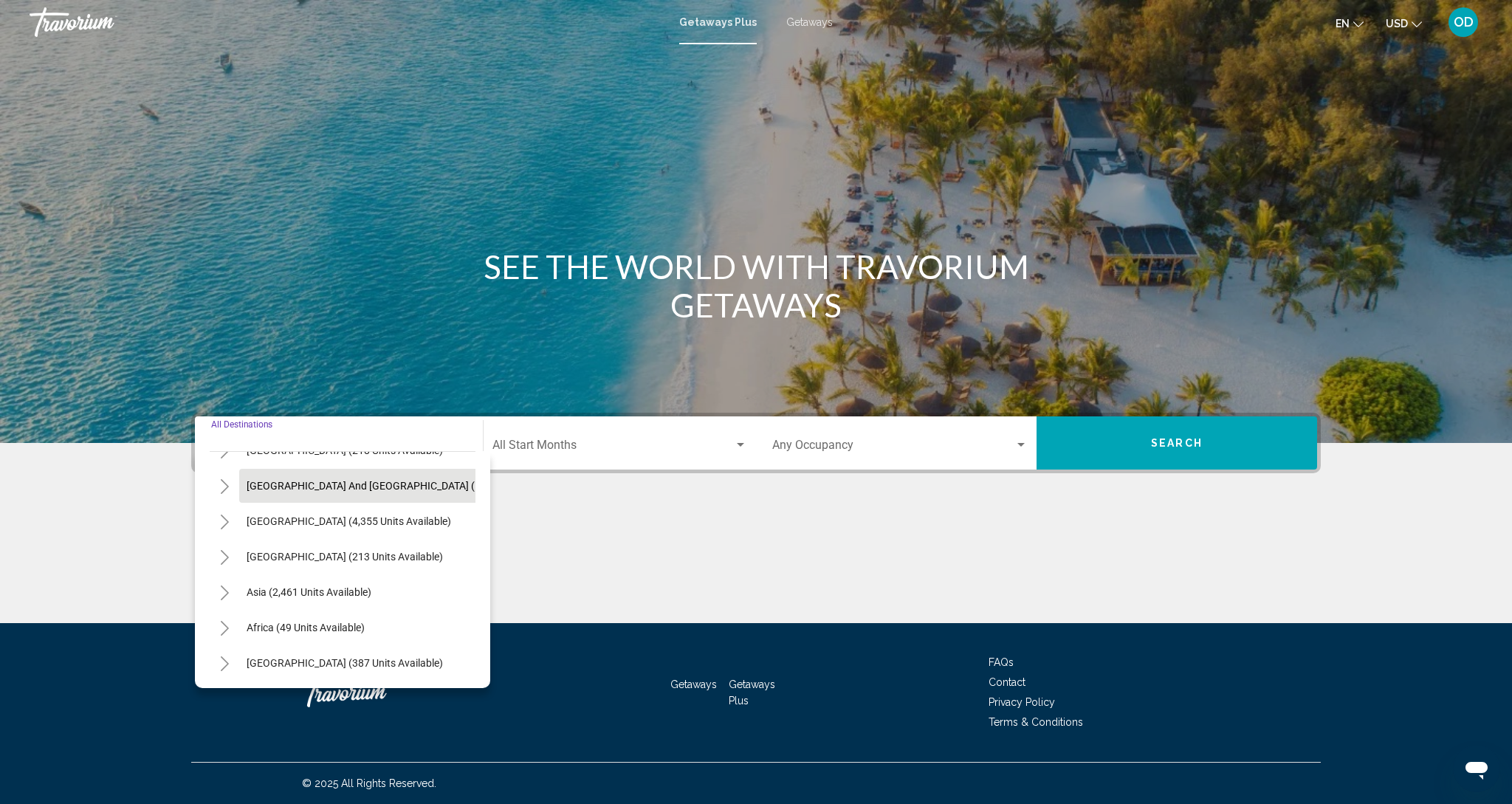
scroll to position [239, 0]
click at [275, 622] on span "Africa (49 units available)" at bounding box center [306, 627] width 118 height 12
type input "**********"
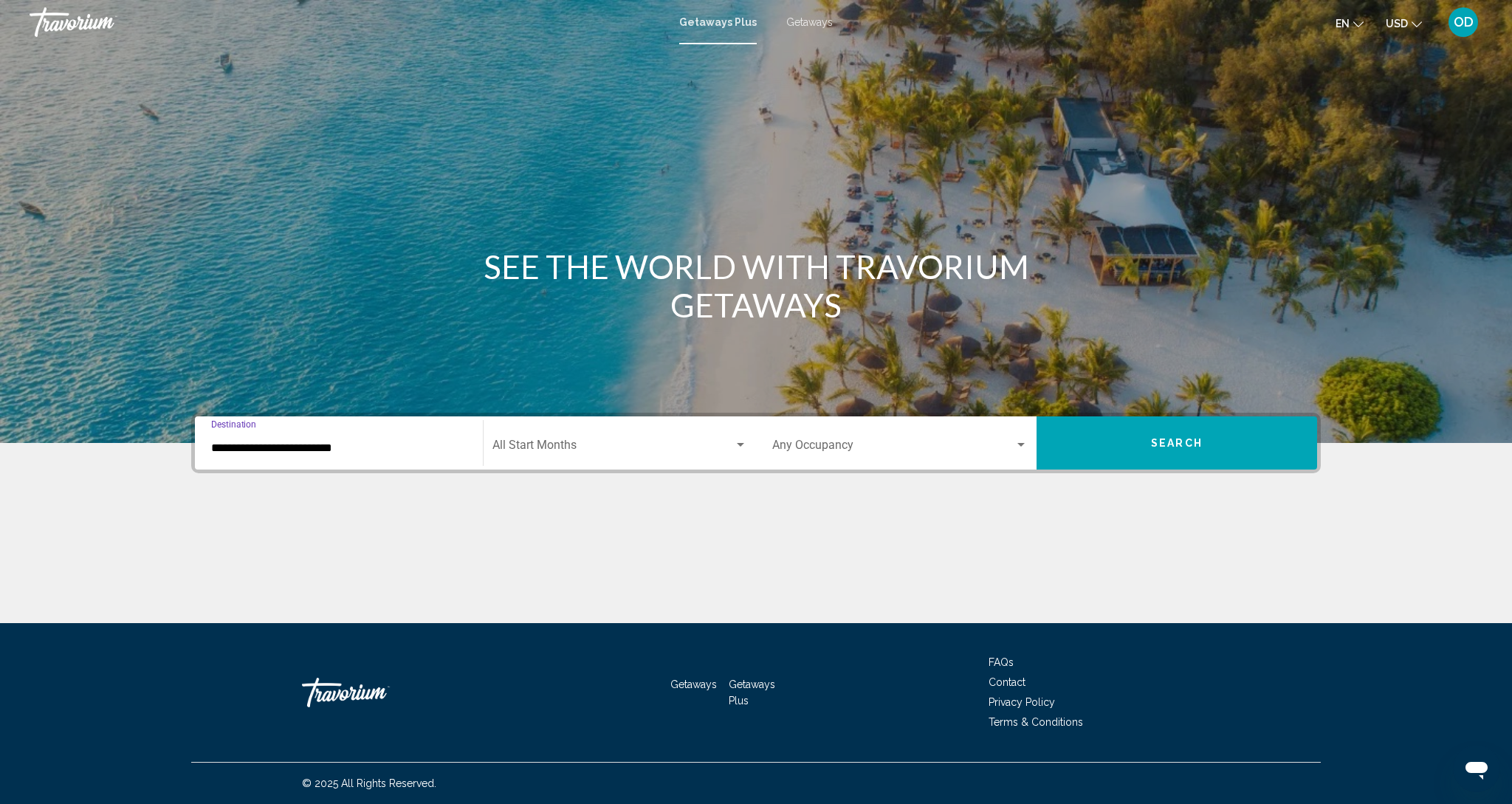
click at [1026, 448] on div "Search widget" at bounding box center [1021, 445] width 14 height 12
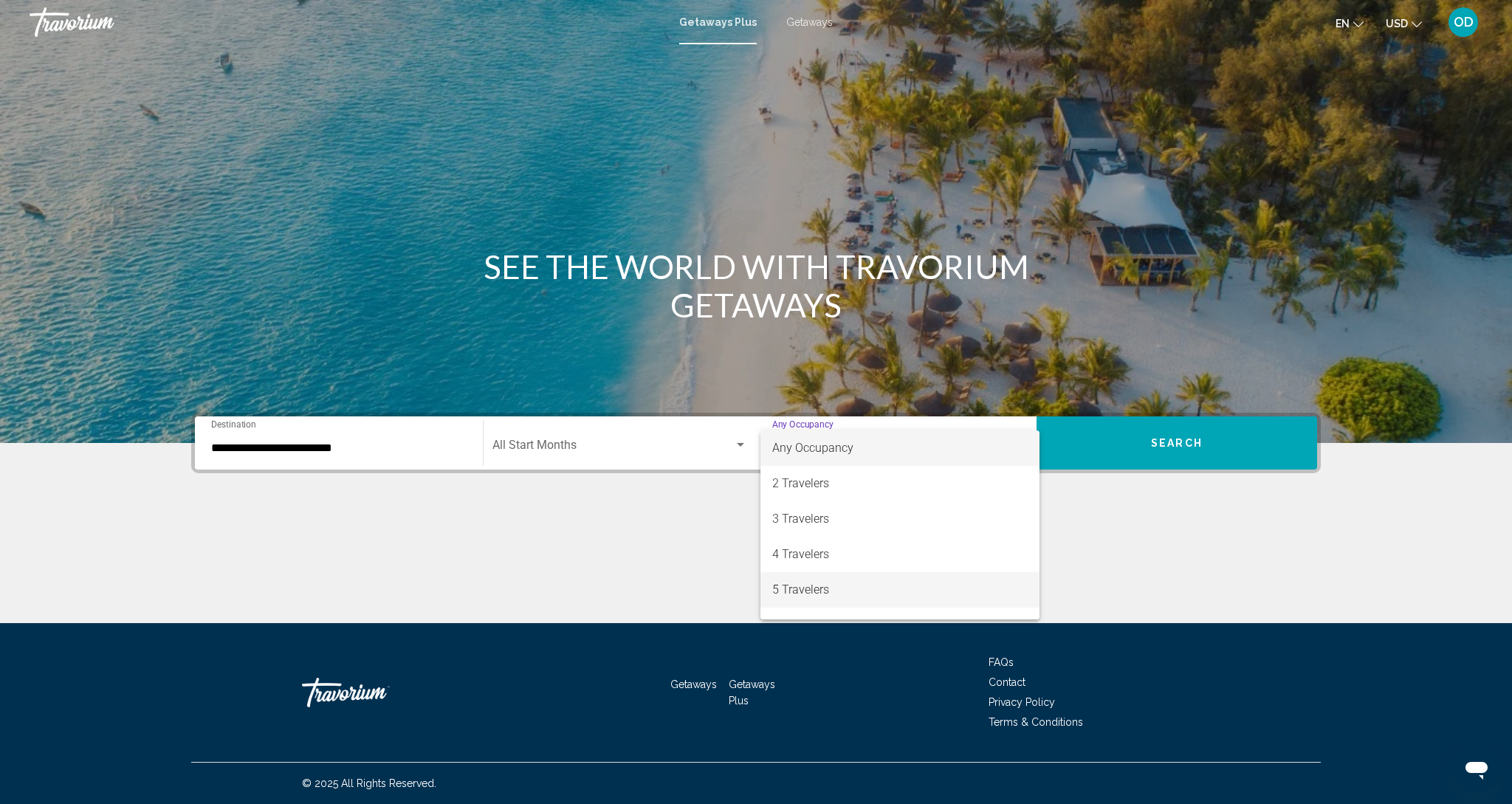
click at [837, 596] on span "5 Travelers" at bounding box center [900, 590] width 255 height 36
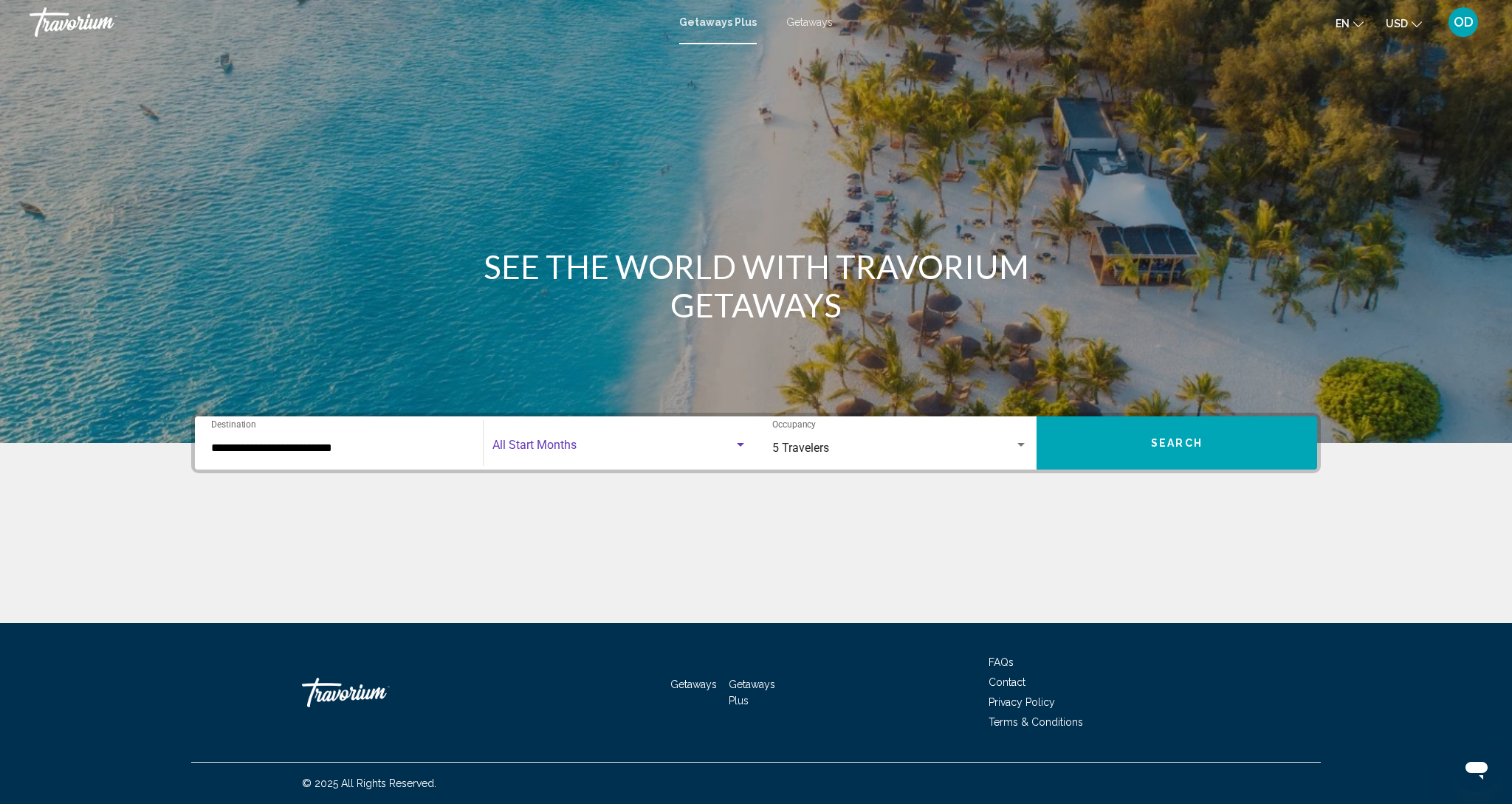
click at [565, 449] on span "Search widget" at bounding box center [612, 448] width 242 height 14
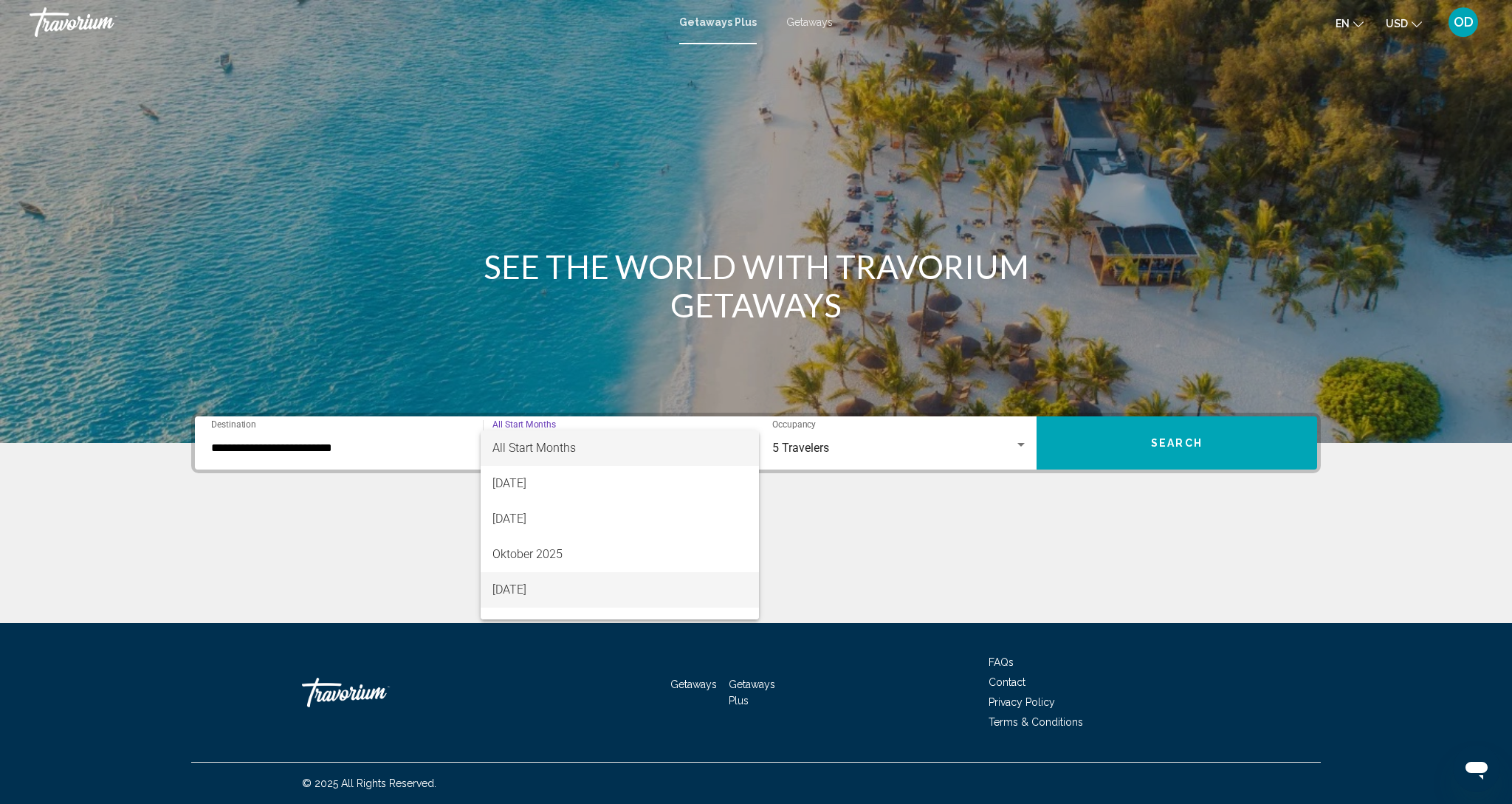
click at [526, 587] on span "[DATE]" at bounding box center [619, 590] width 254 height 36
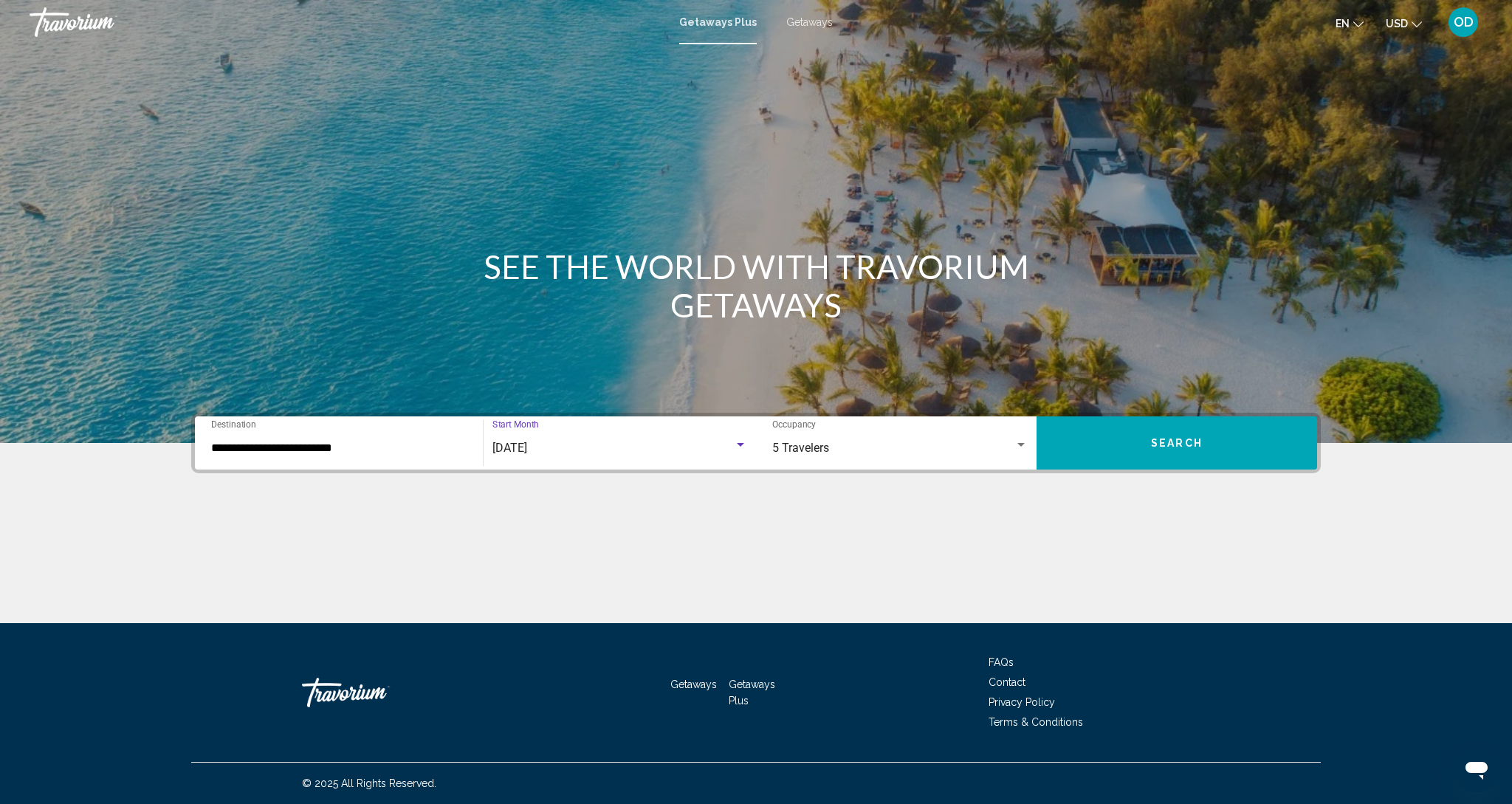
scroll to position [0, 0]
click at [1145, 452] on button "Search" at bounding box center [1177, 443] width 281 height 53
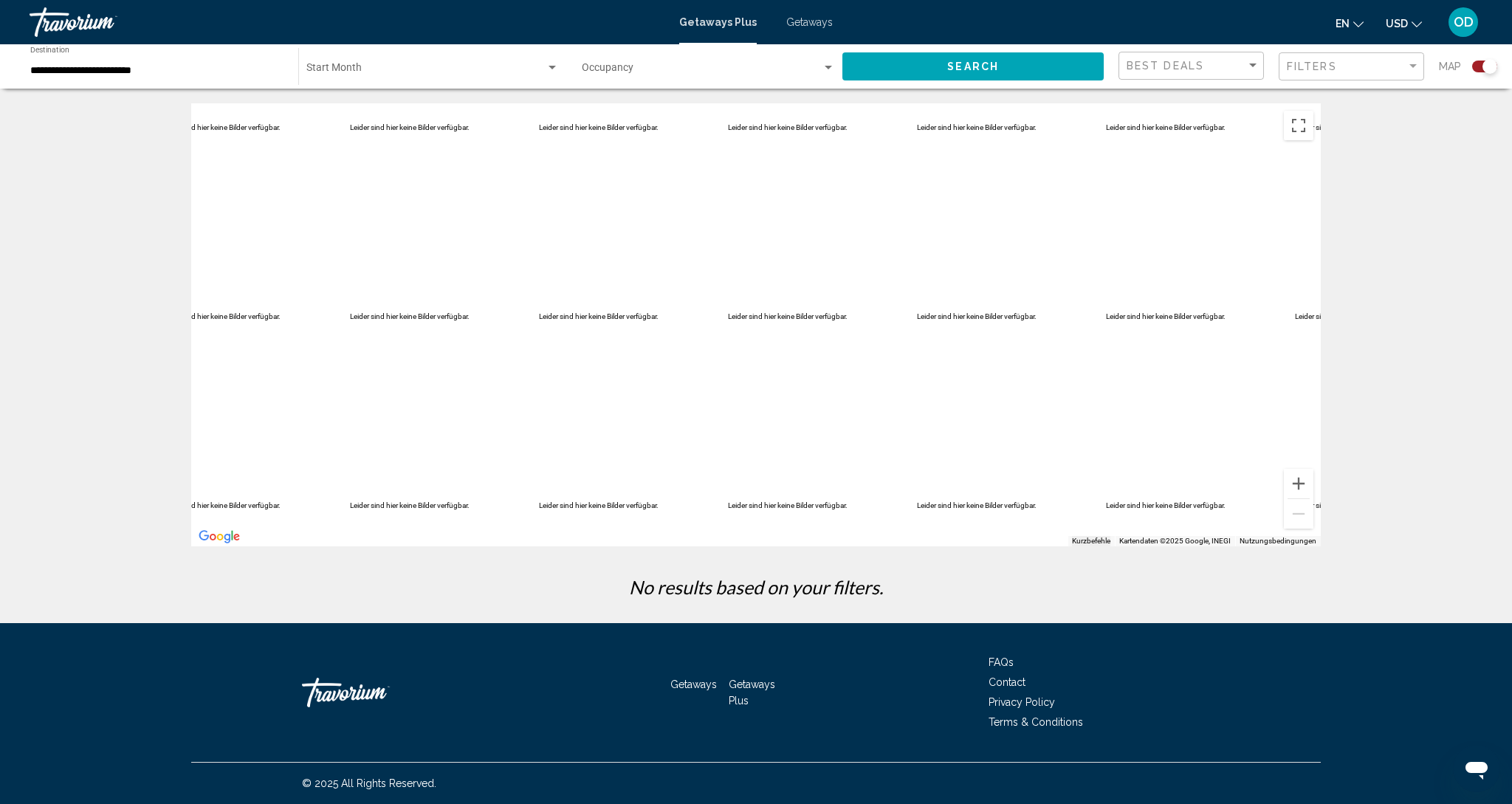
click at [354, 67] on span "Search widget" at bounding box center [426, 70] width 239 height 12
click at [319, 73] on span "All Start Months" at bounding box center [343, 70] width 74 height 12
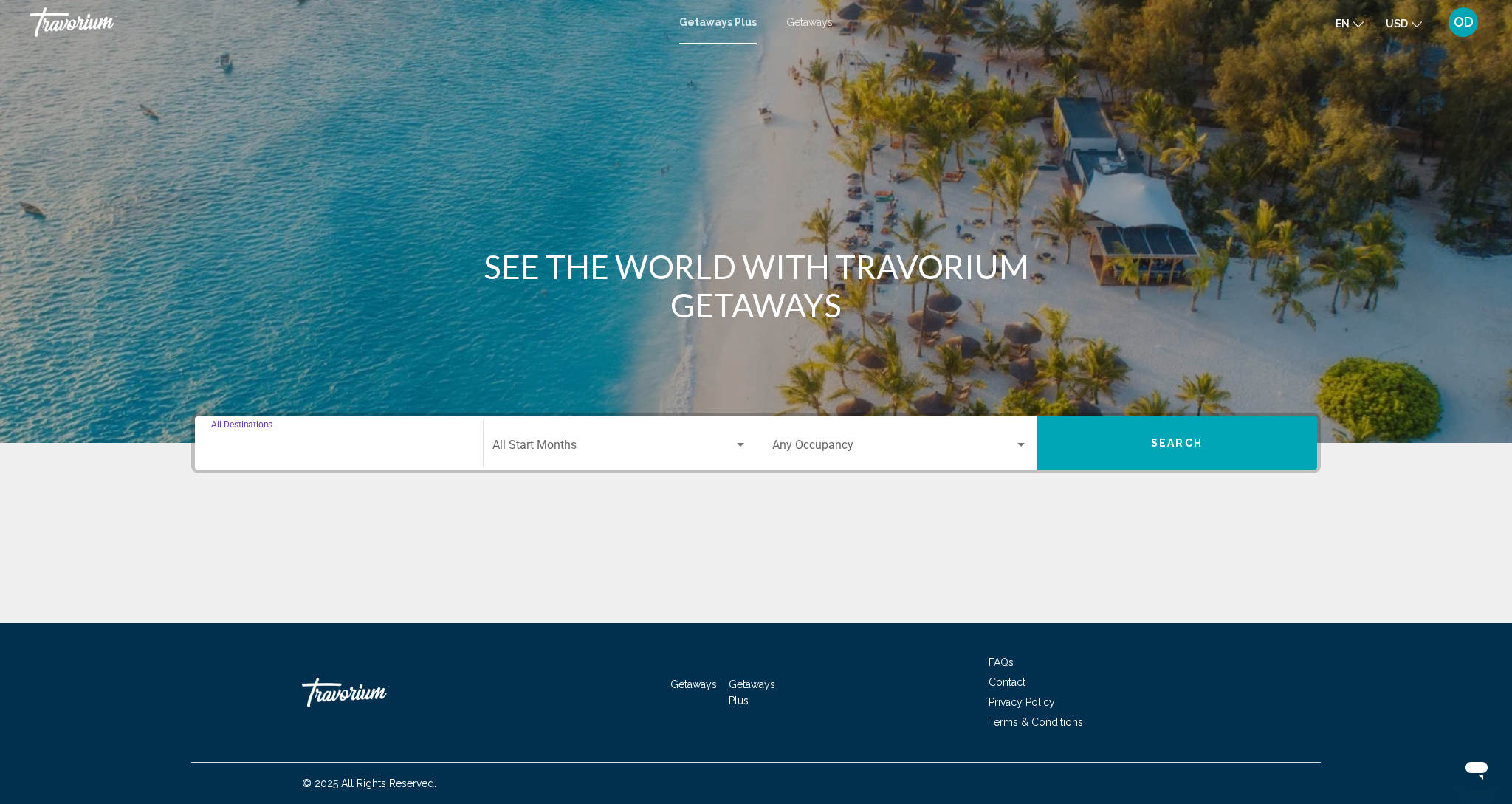
click at [264, 451] on input "Destination All Destinations" at bounding box center [339, 448] width 255 height 14
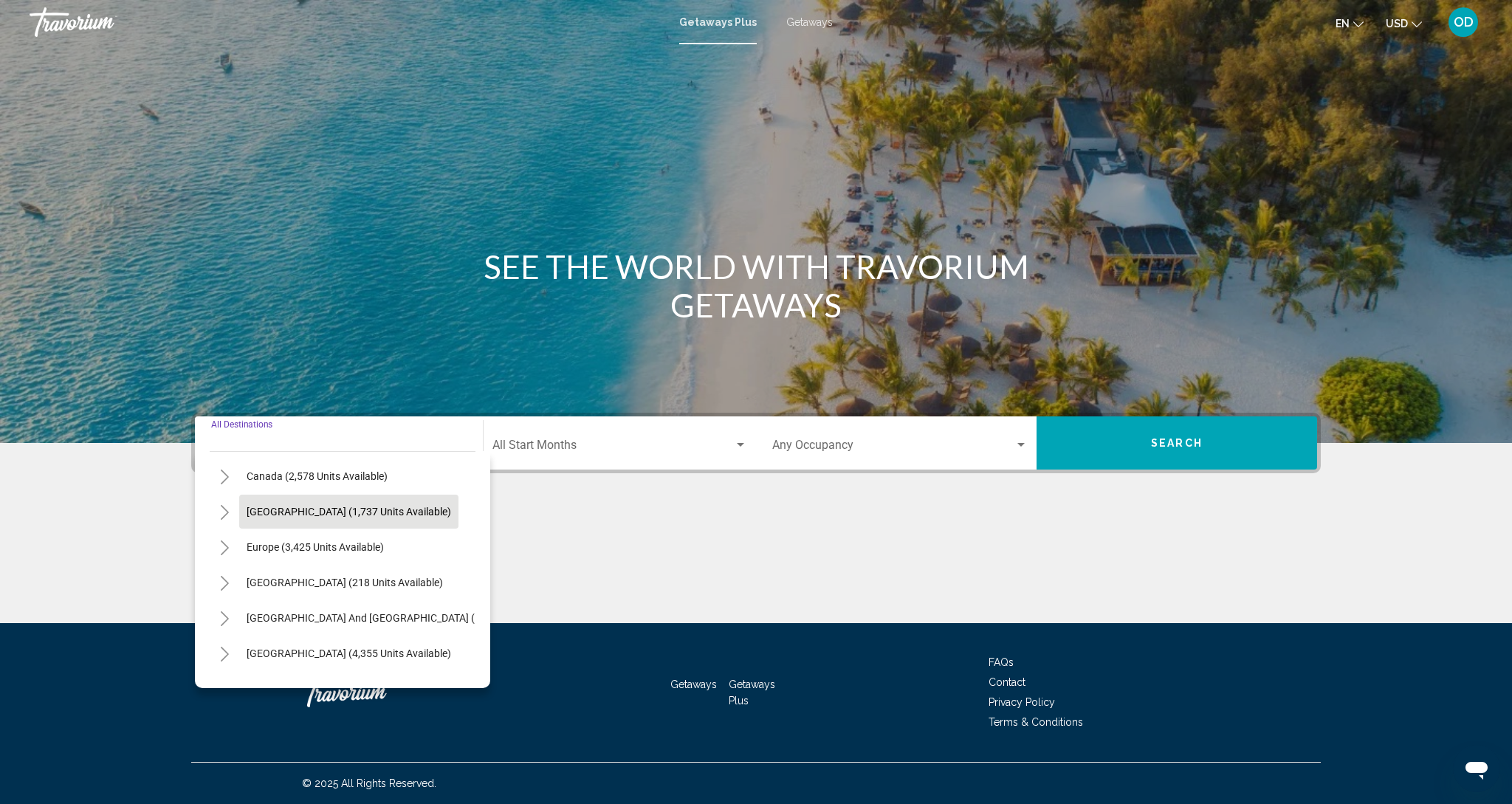
scroll to position [117, 0]
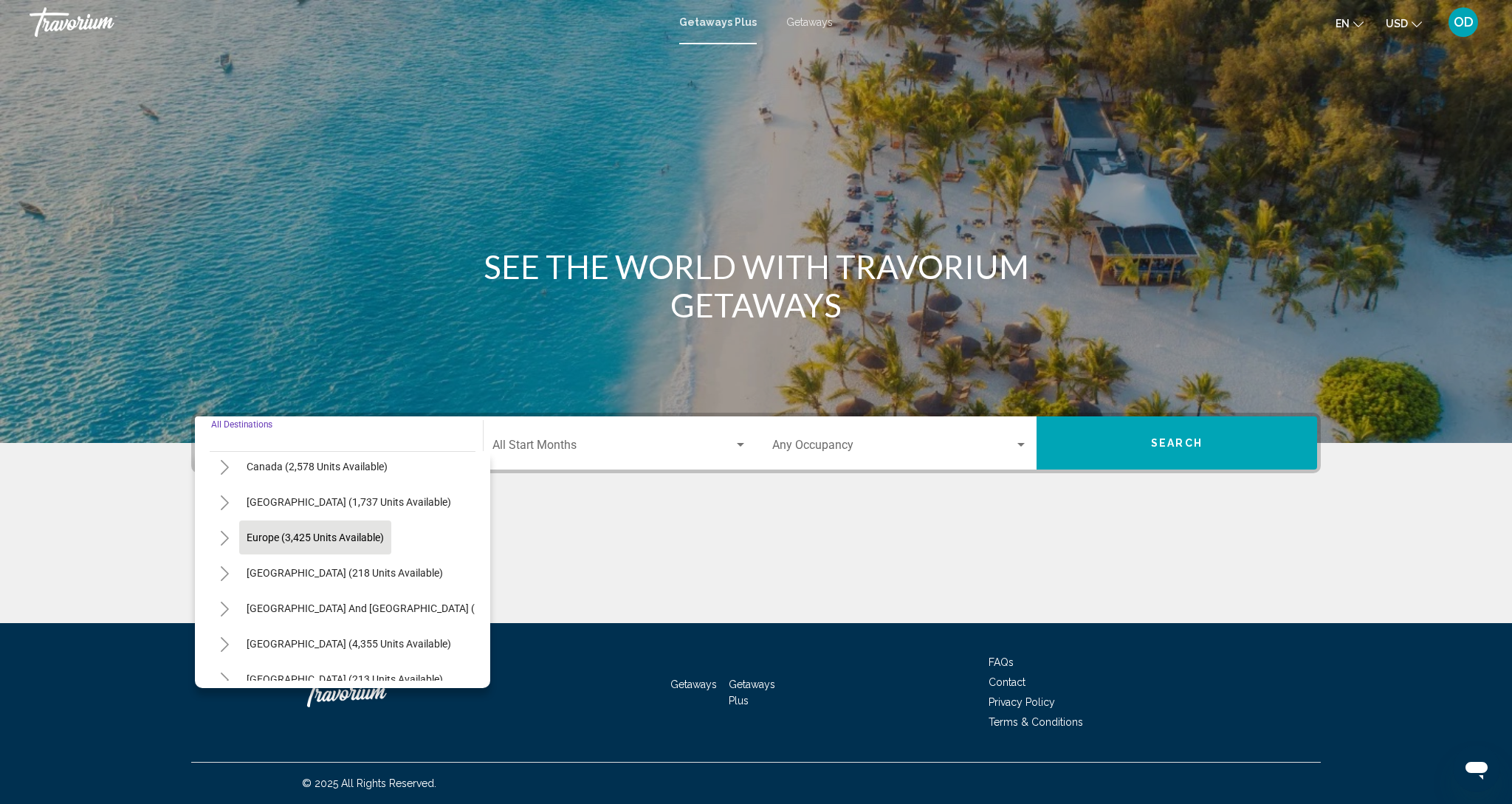
click at [280, 543] on button "Europe (3,425 units available)" at bounding box center [314, 537] width 152 height 34
type input "**********"
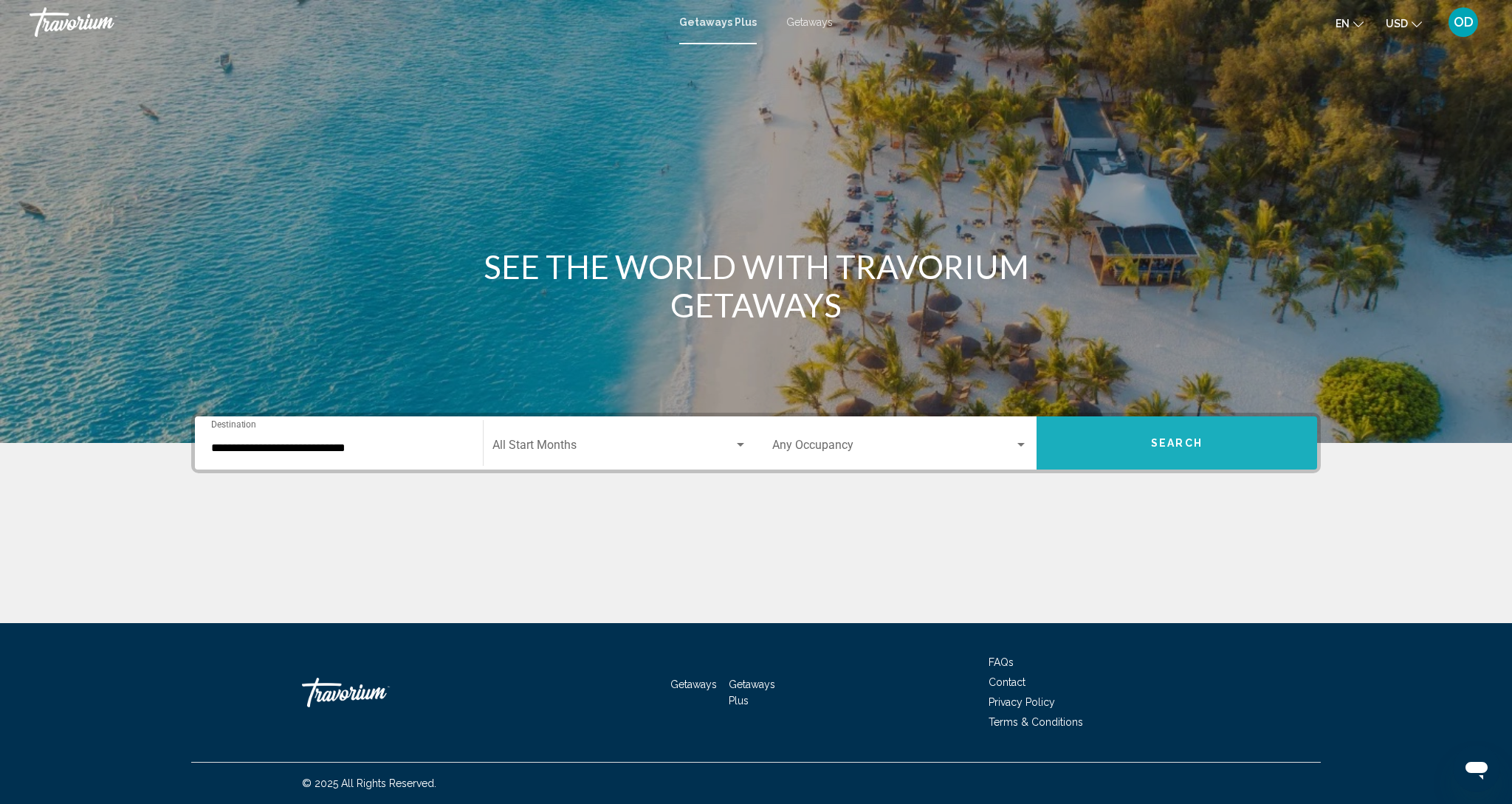
click at [1149, 438] on button "Search" at bounding box center [1177, 443] width 281 height 53
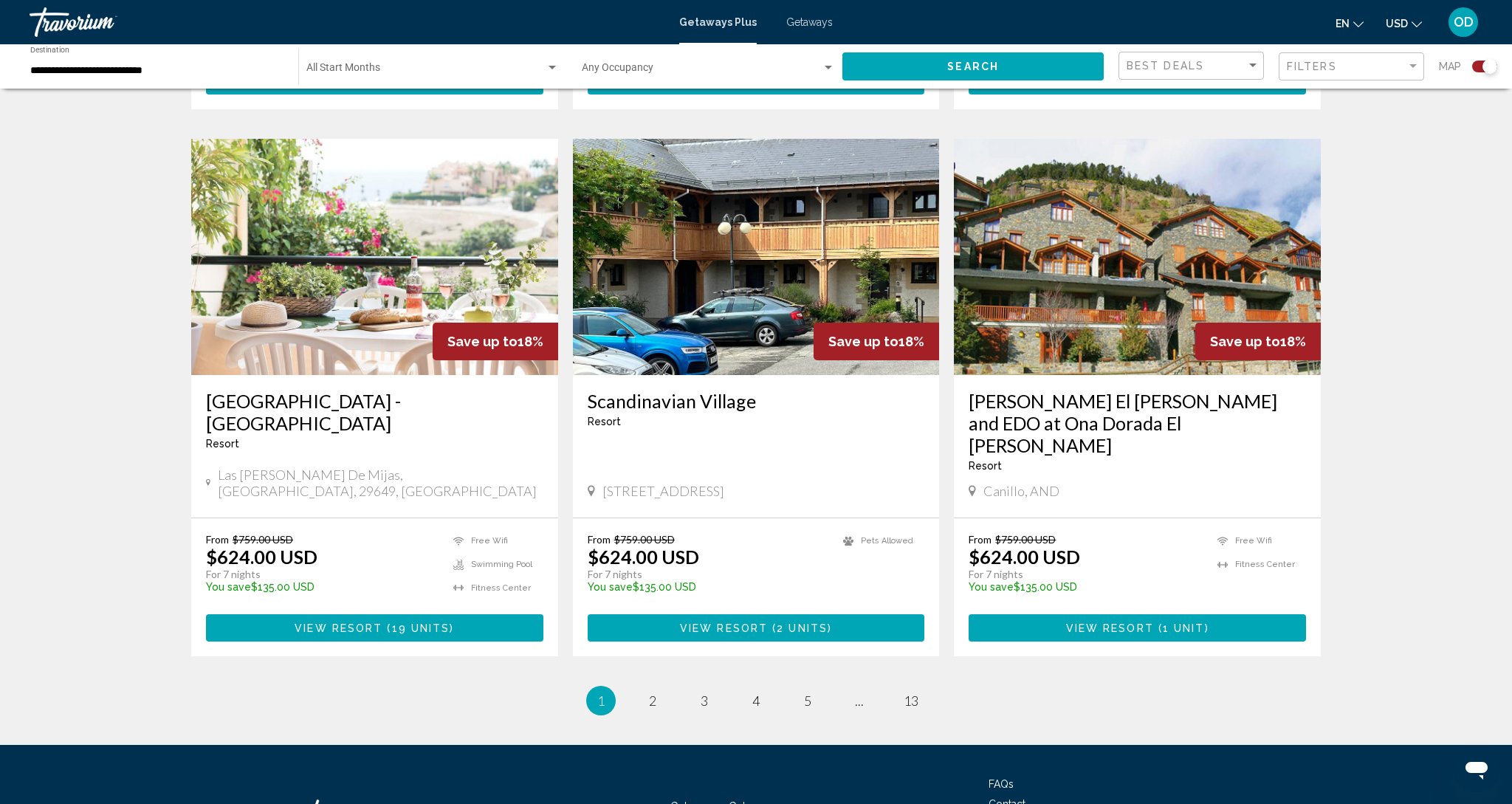
scroll to position [2068, 0]
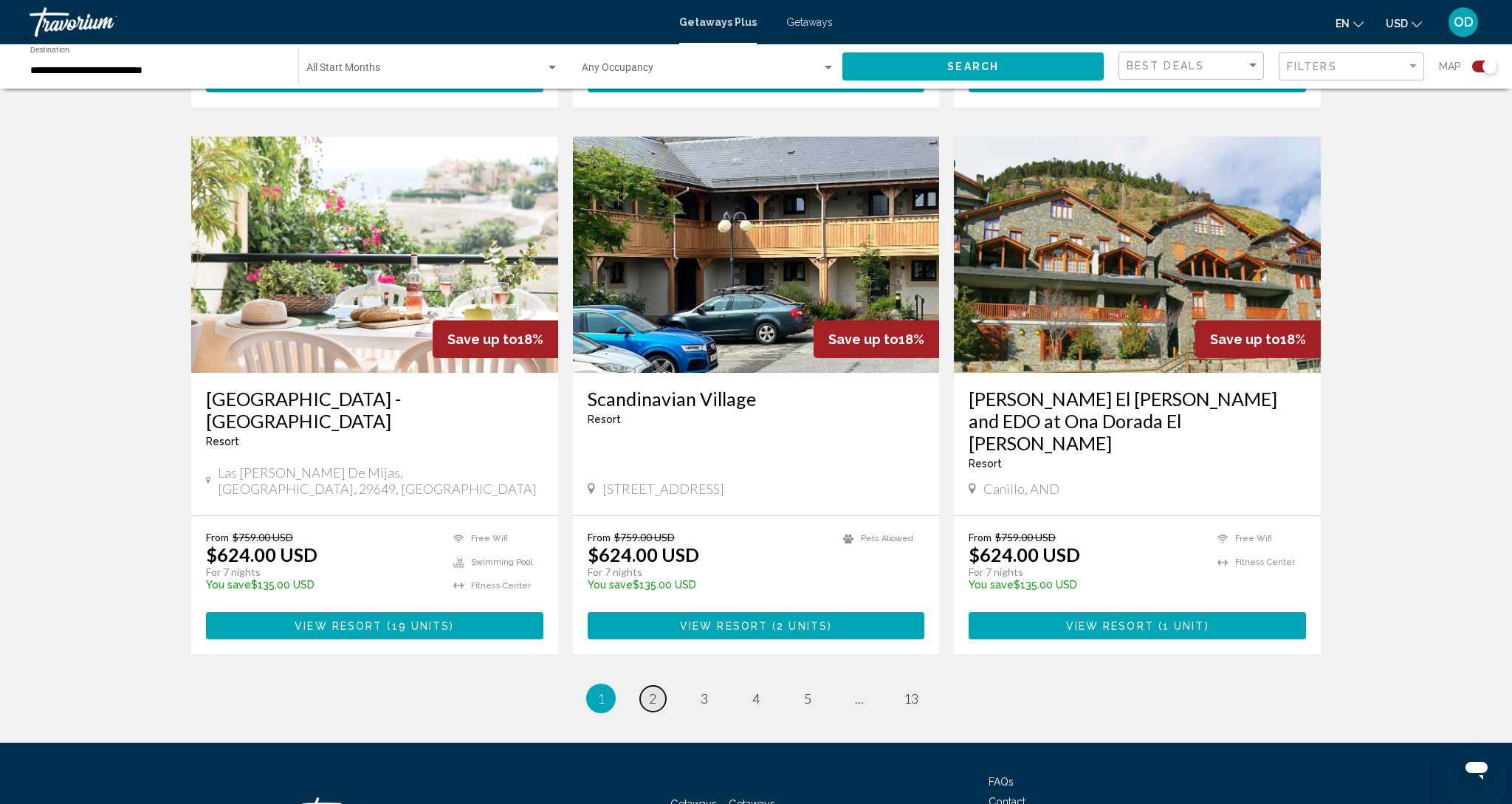
click at [660, 685] on link "page 2" at bounding box center [653, 698] width 26 height 26
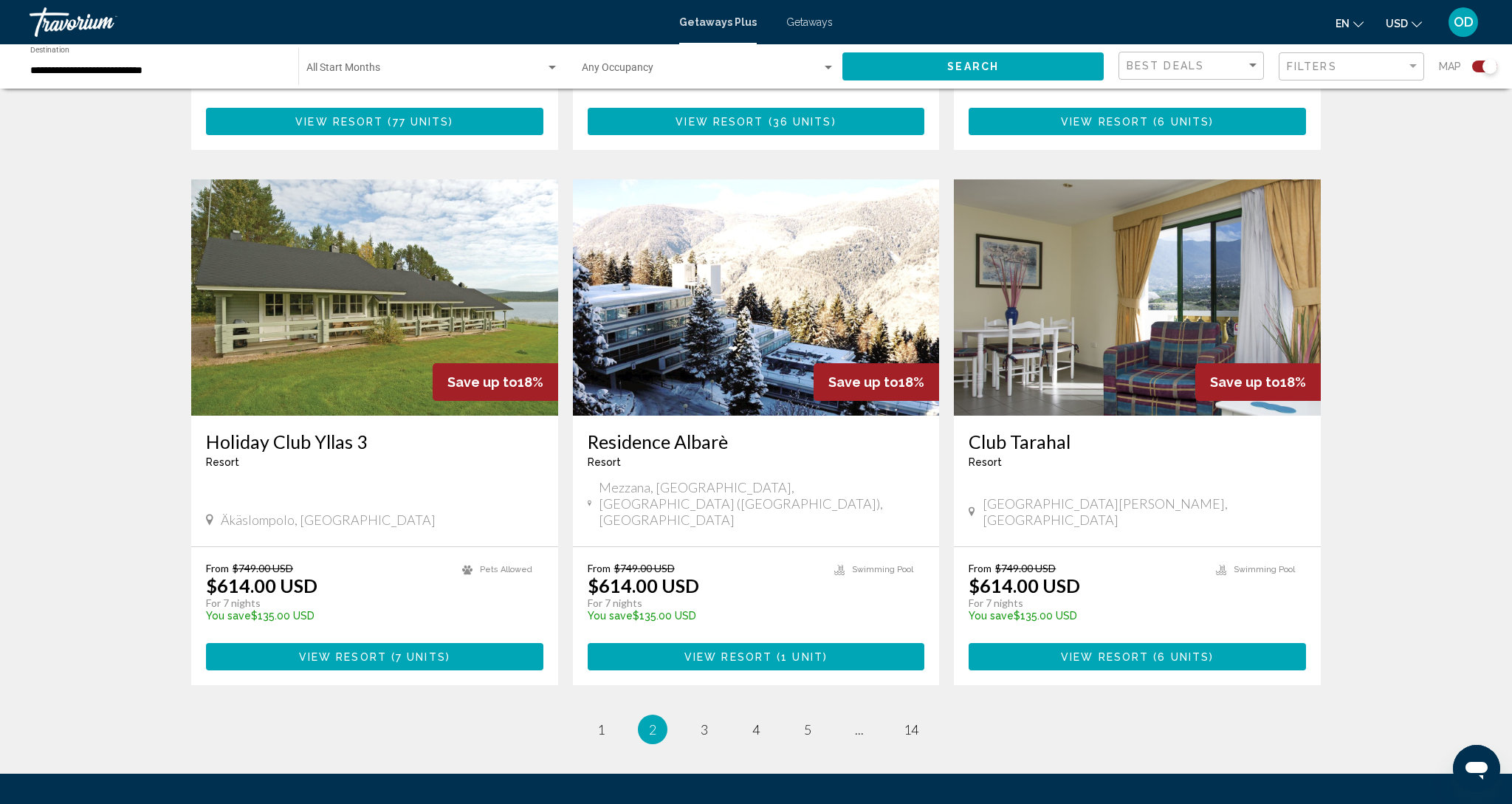
scroll to position [1983, 0]
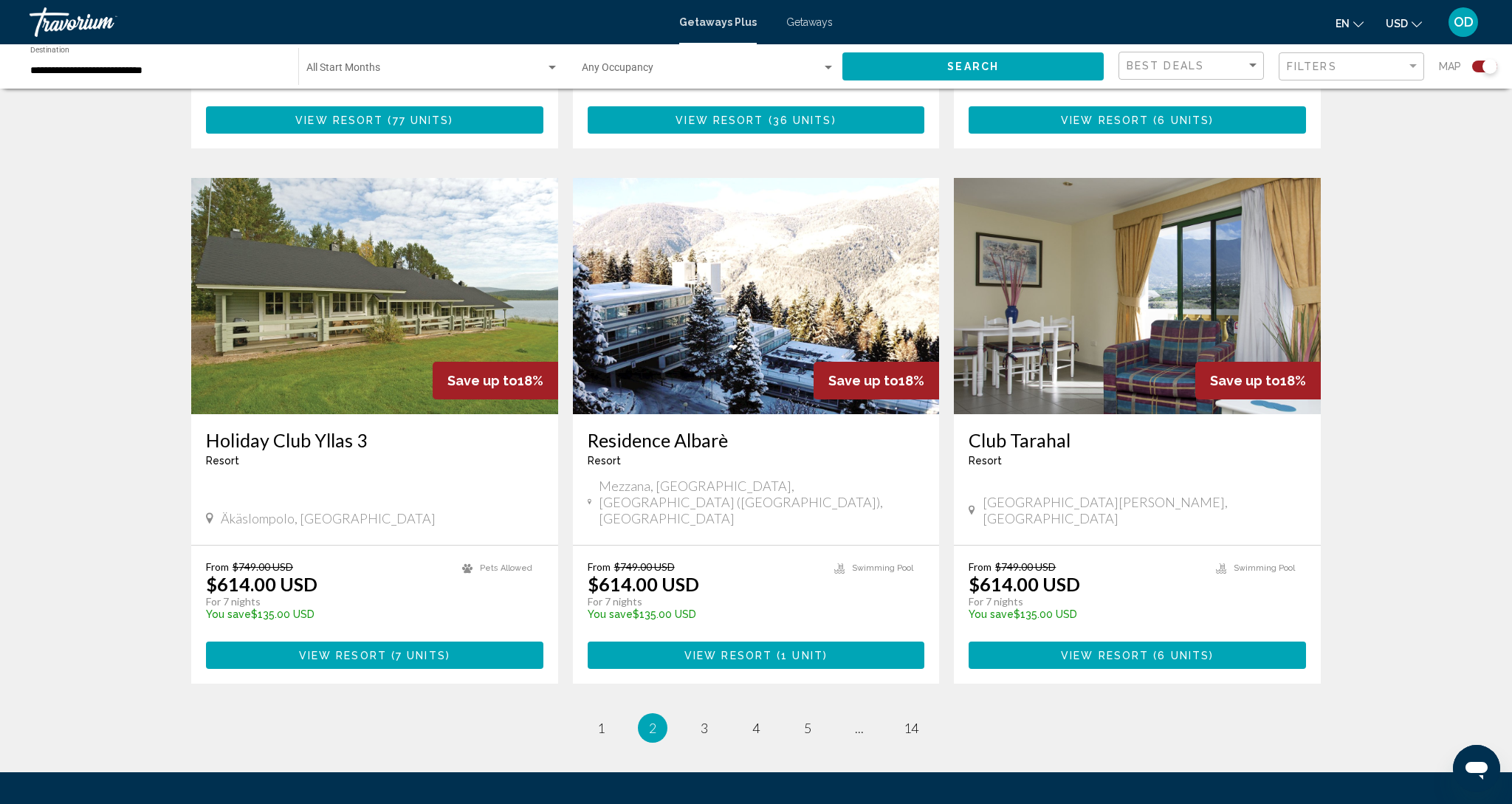
click at [687, 283] on img "Main content" at bounding box center [756, 295] width 367 height 236
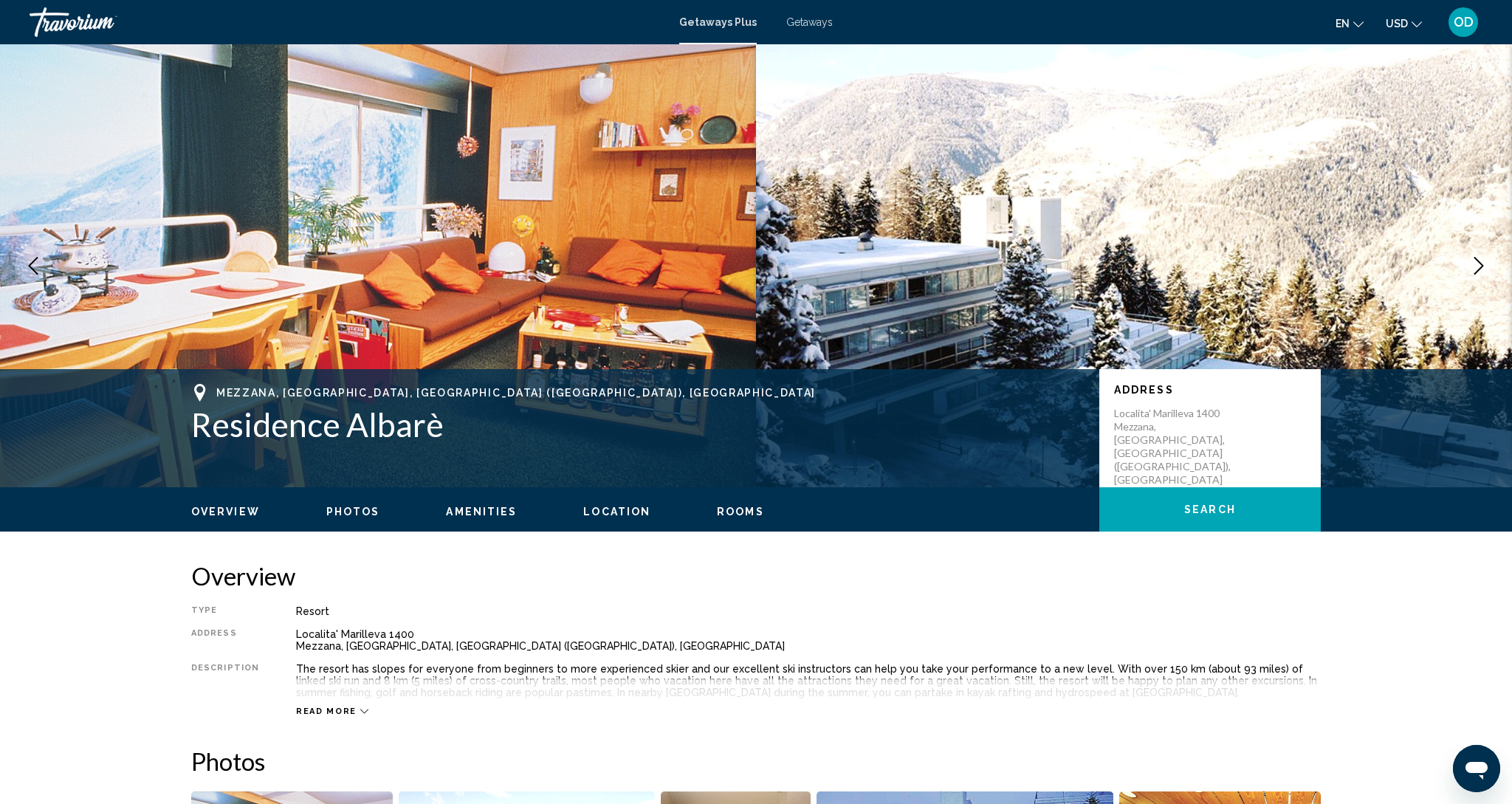
scroll to position [0, 1]
click at [1482, 266] on icon "Next image" at bounding box center [1478, 265] width 10 height 17
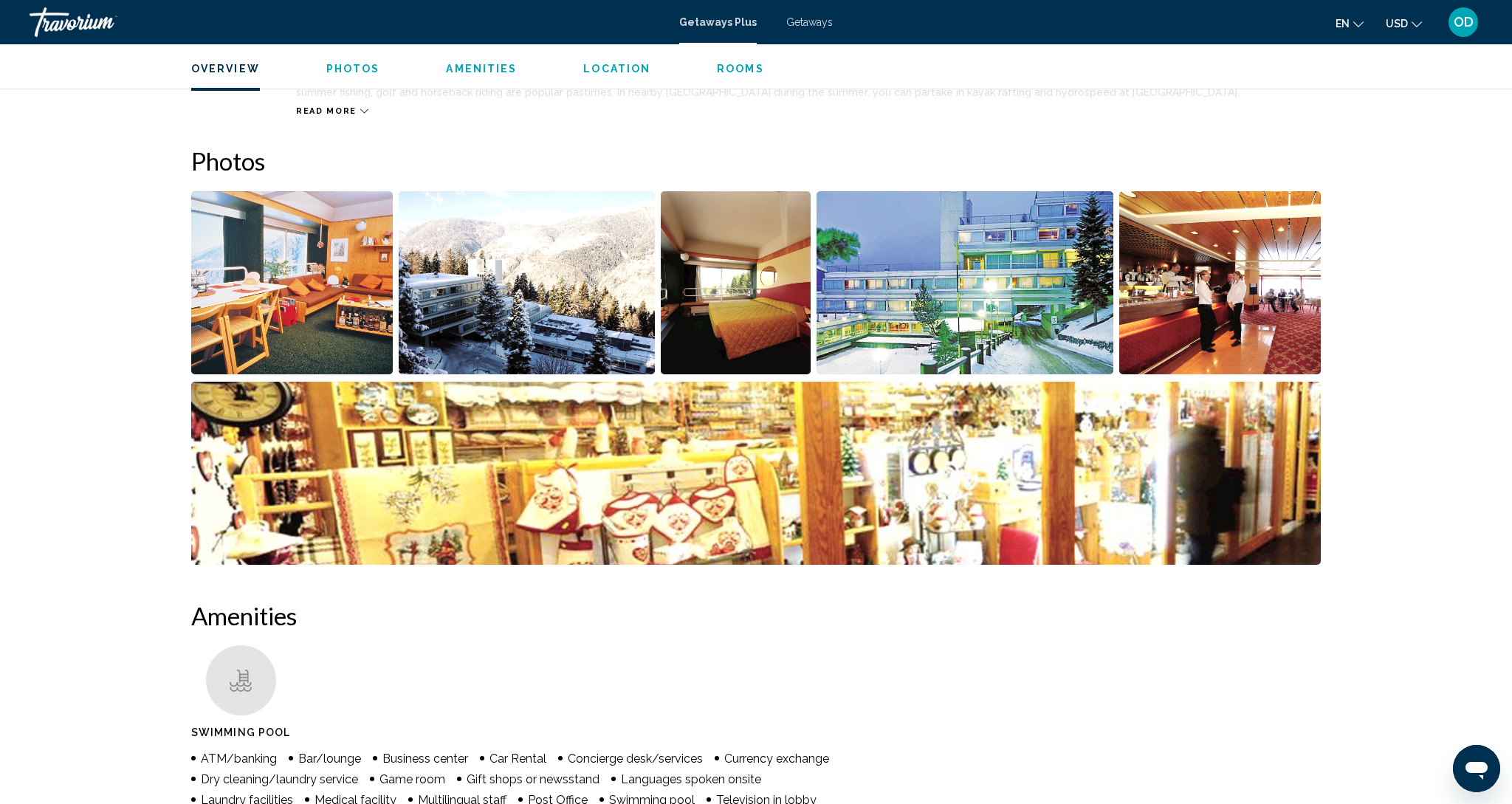
scroll to position [603, 0]
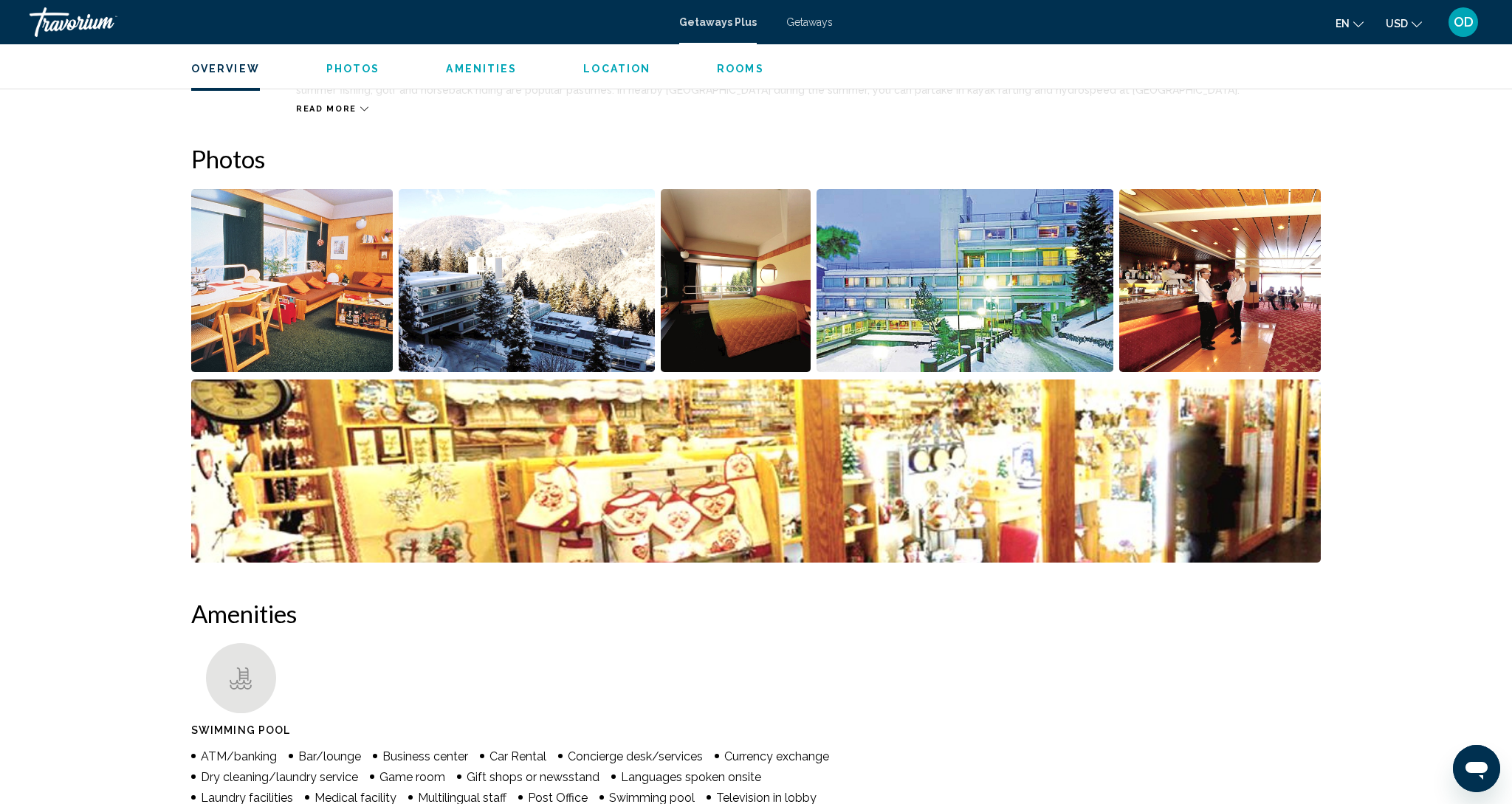
click at [938, 282] on img "Open full-screen image slider" at bounding box center [965, 280] width 297 height 183
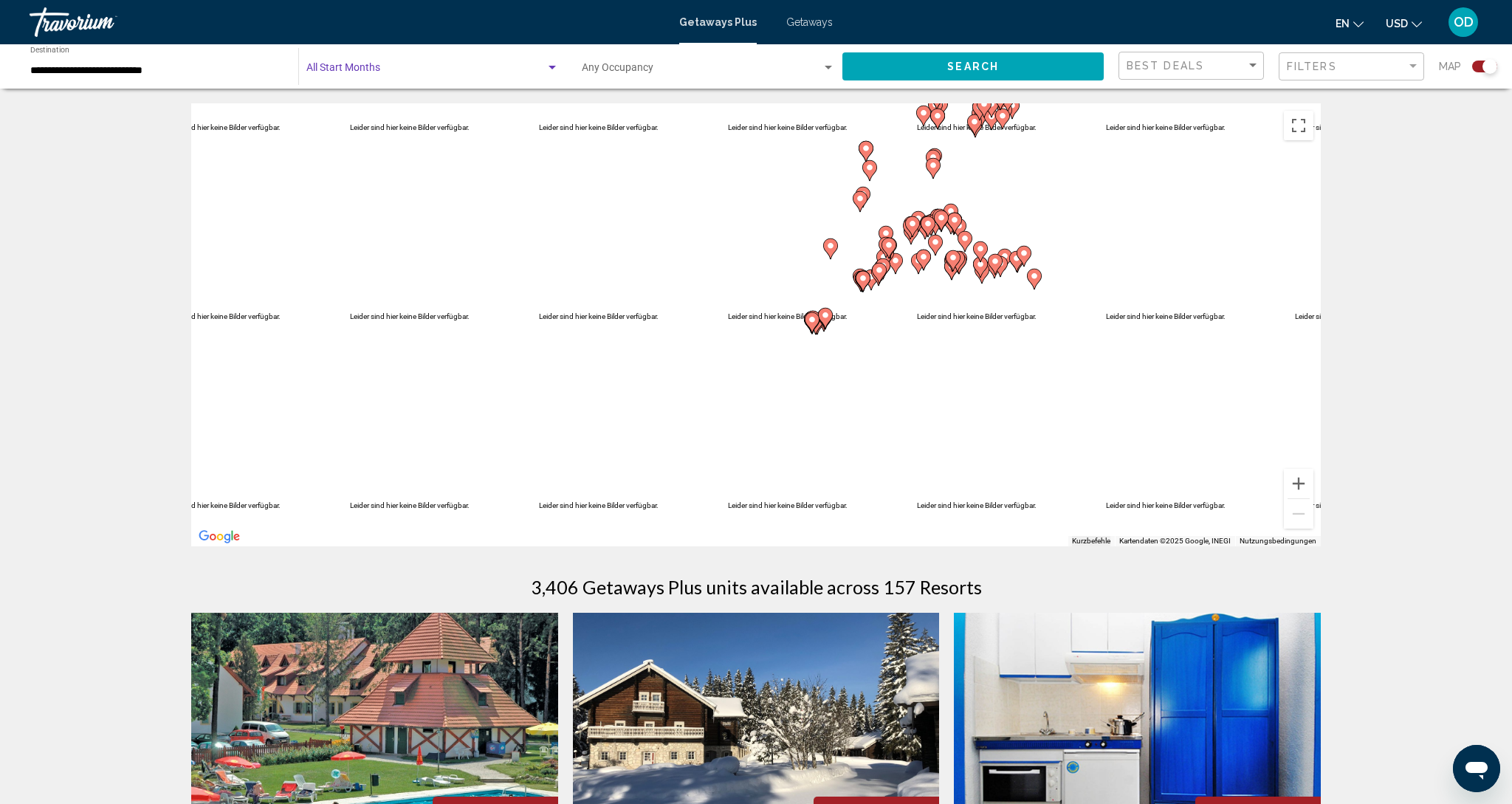
click at [358, 68] on span "Search widget" at bounding box center [426, 70] width 239 height 12
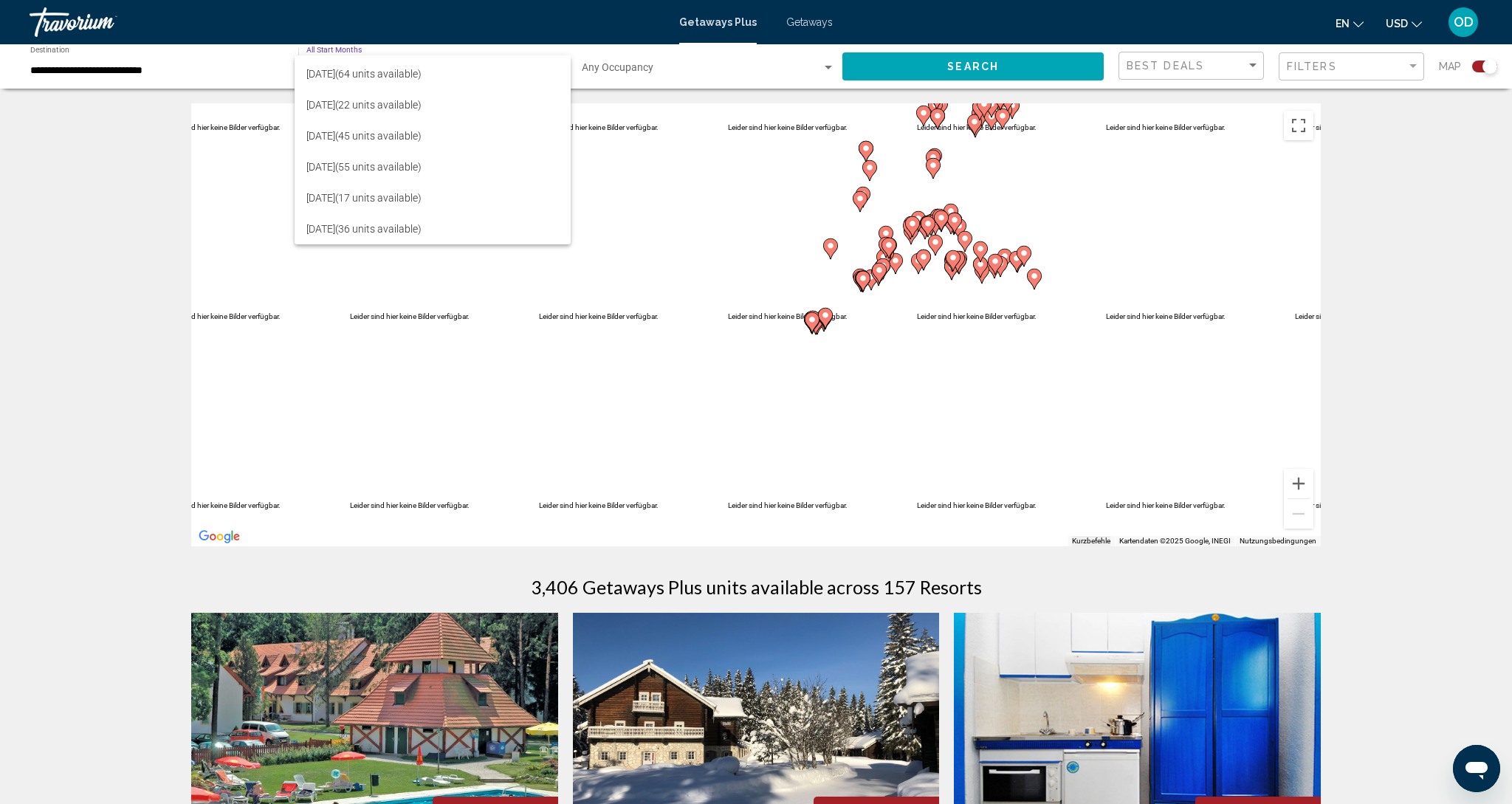
scroll to position [214, 0]
click at [347, 173] on span "[DATE] (55 units available)" at bounding box center [432, 167] width 252 height 31
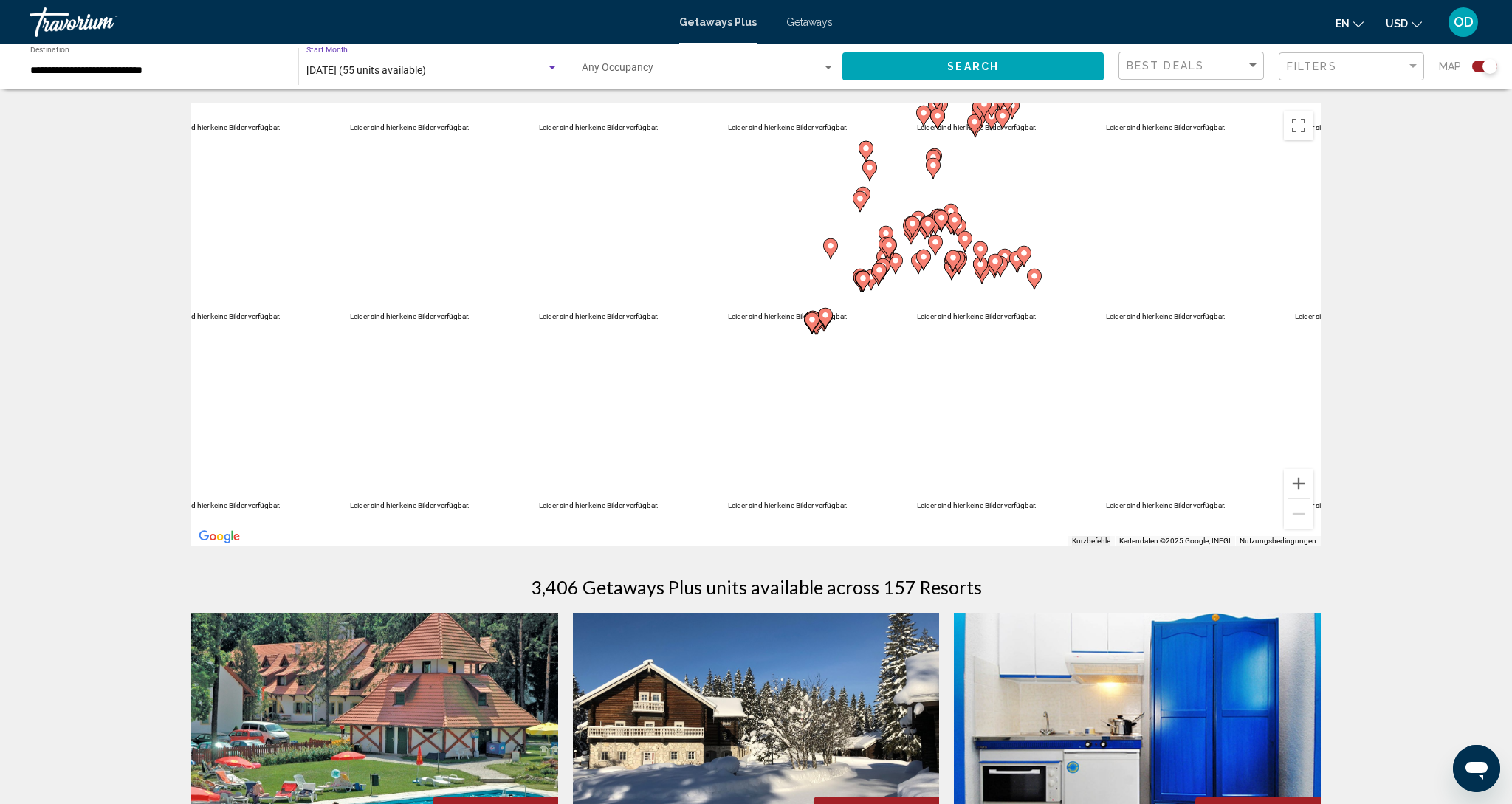
click at [116, 67] on input "**********" at bounding box center [157, 70] width 253 height 12
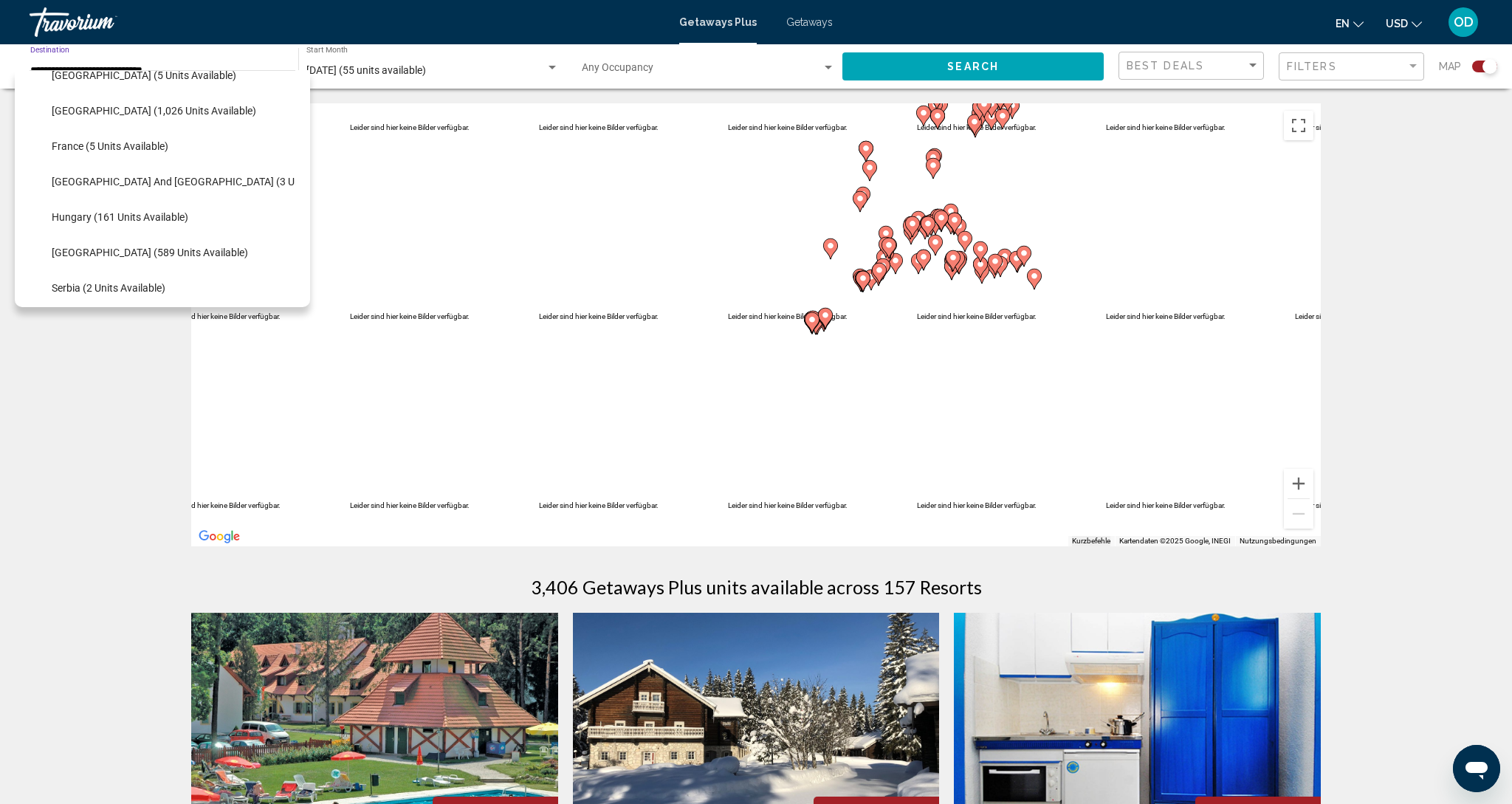
scroll to position [344, 0]
click at [73, 176] on span "[GEOGRAPHIC_DATA] and [GEOGRAPHIC_DATA] (3 units available)" at bounding box center [205, 178] width 307 height 12
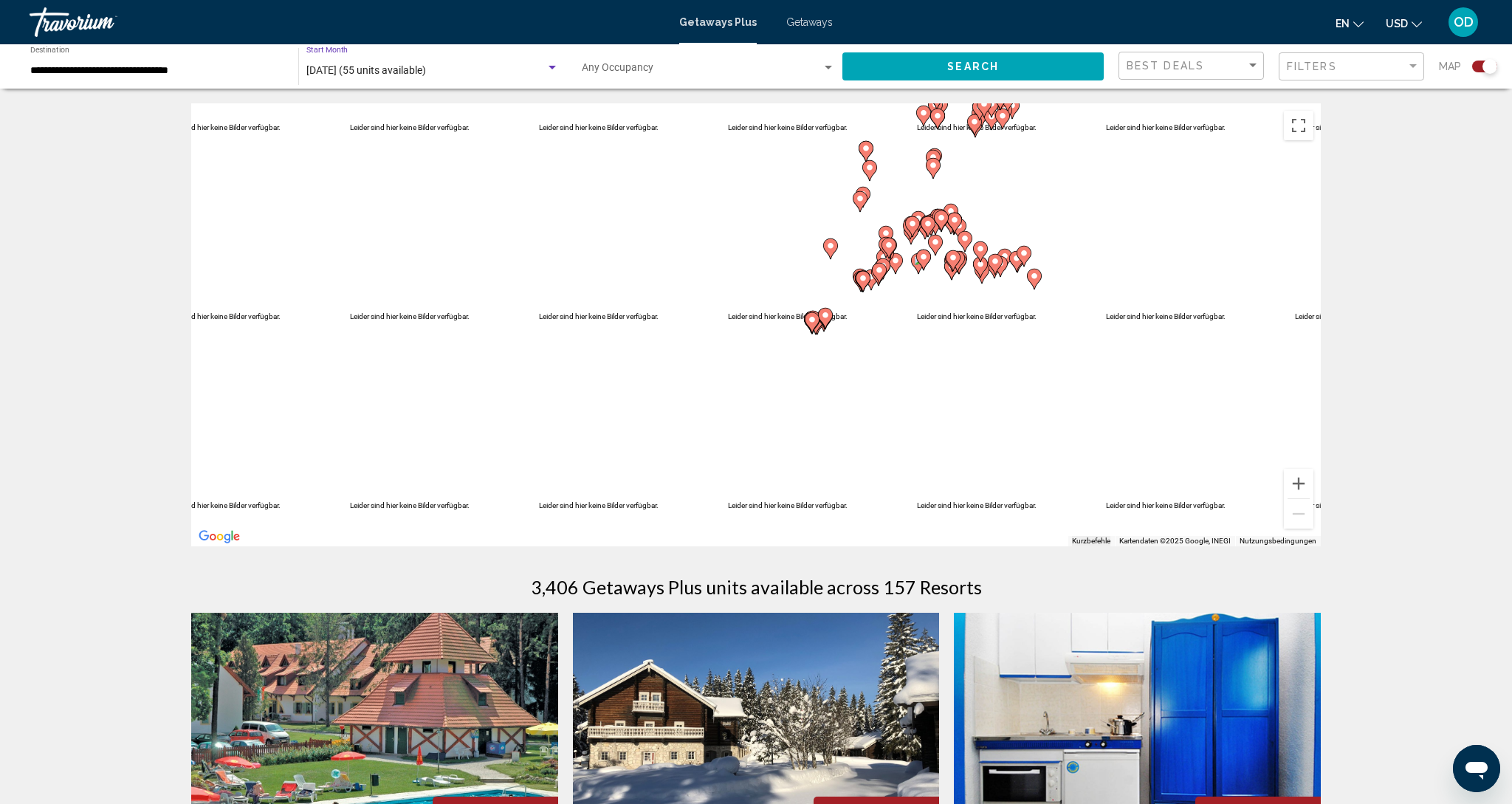
click at [453, 72] on div "[DATE] (55 units available)" at bounding box center [426, 70] width 239 height 12
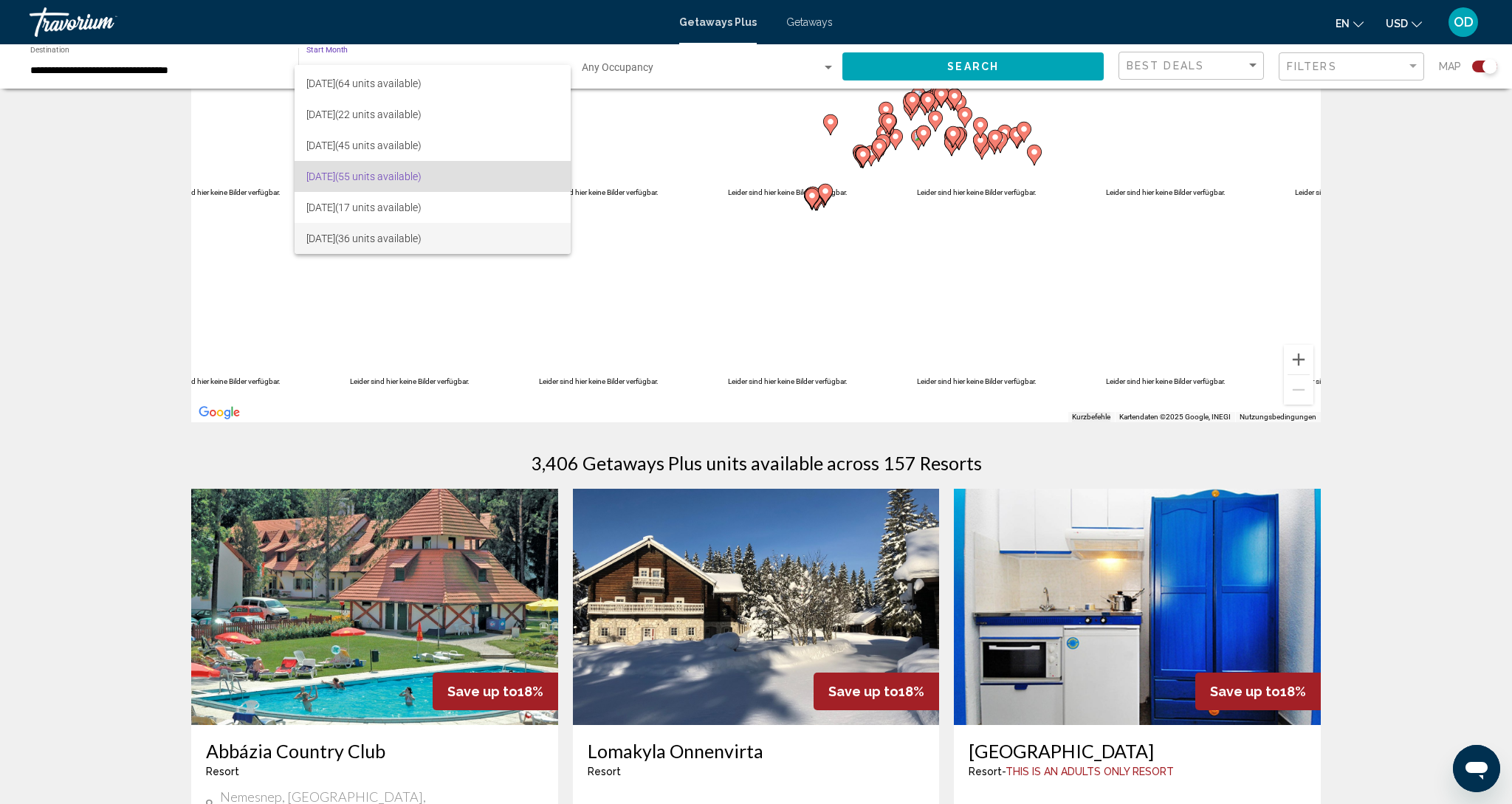
scroll to position [126, 0]
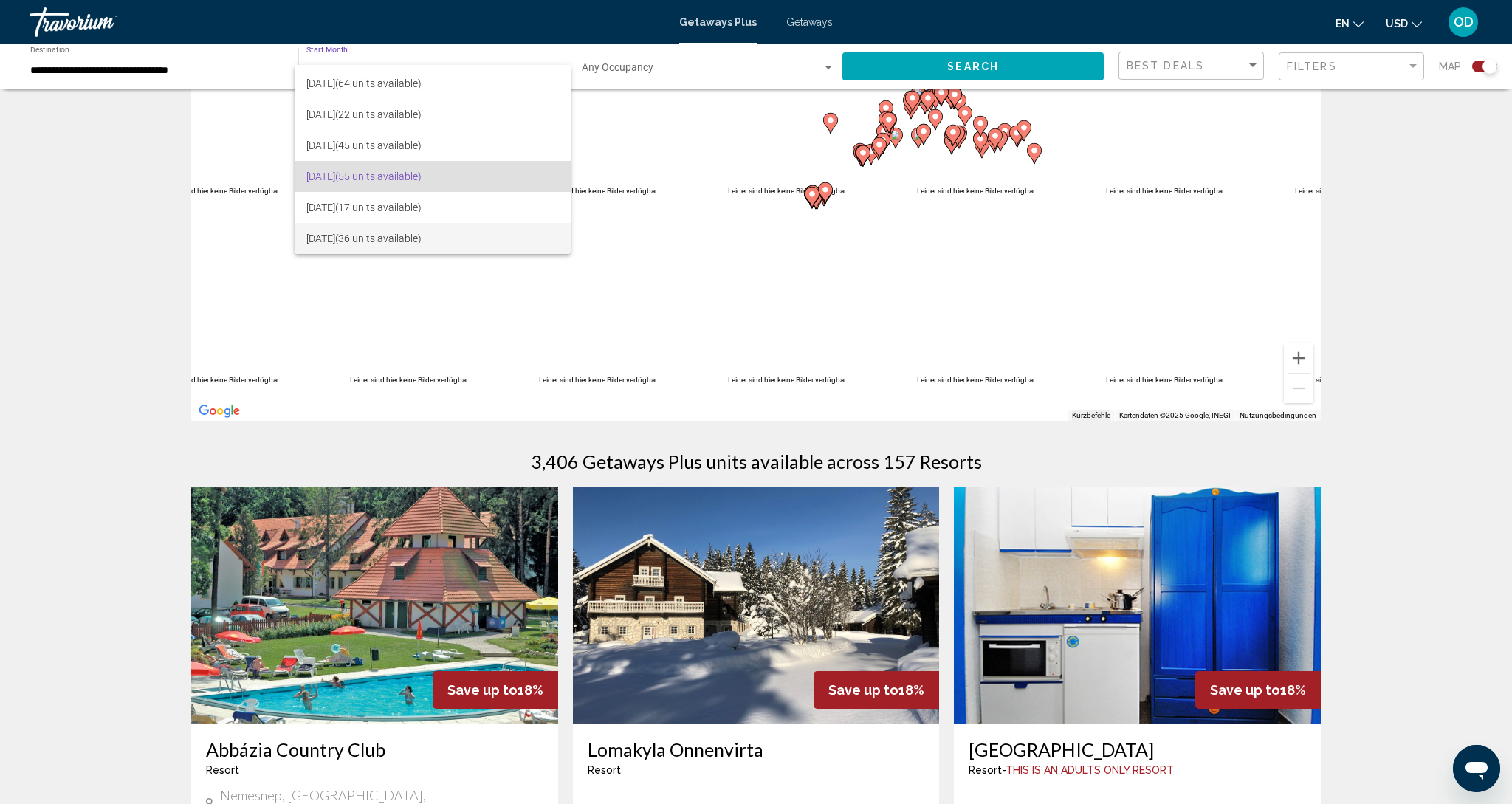
click at [324, 242] on span "[DATE] (36 units available)" at bounding box center [432, 239] width 252 height 31
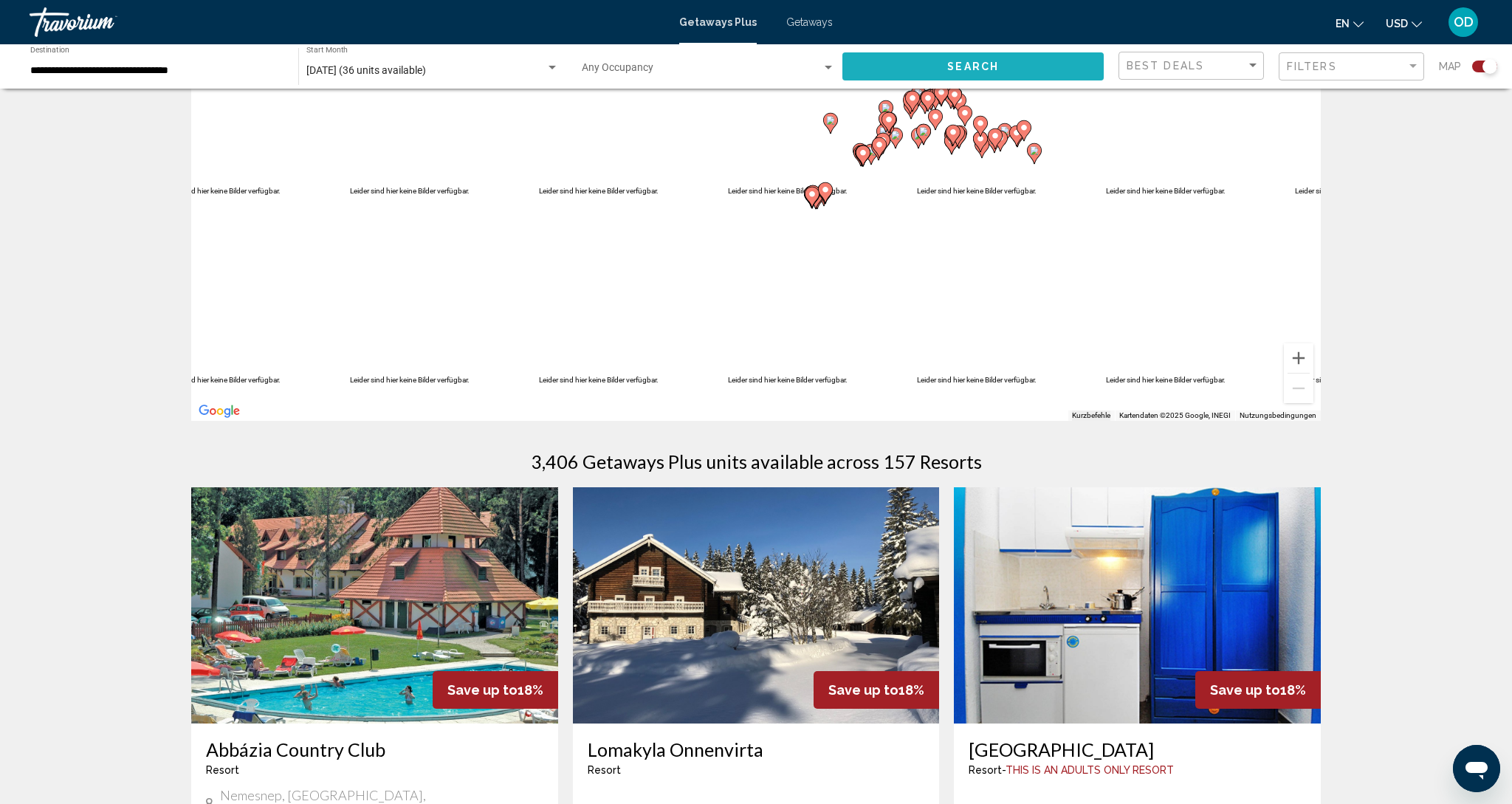
click at [965, 73] on button "Search" at bounding box center [972, 67] width 262 height 27
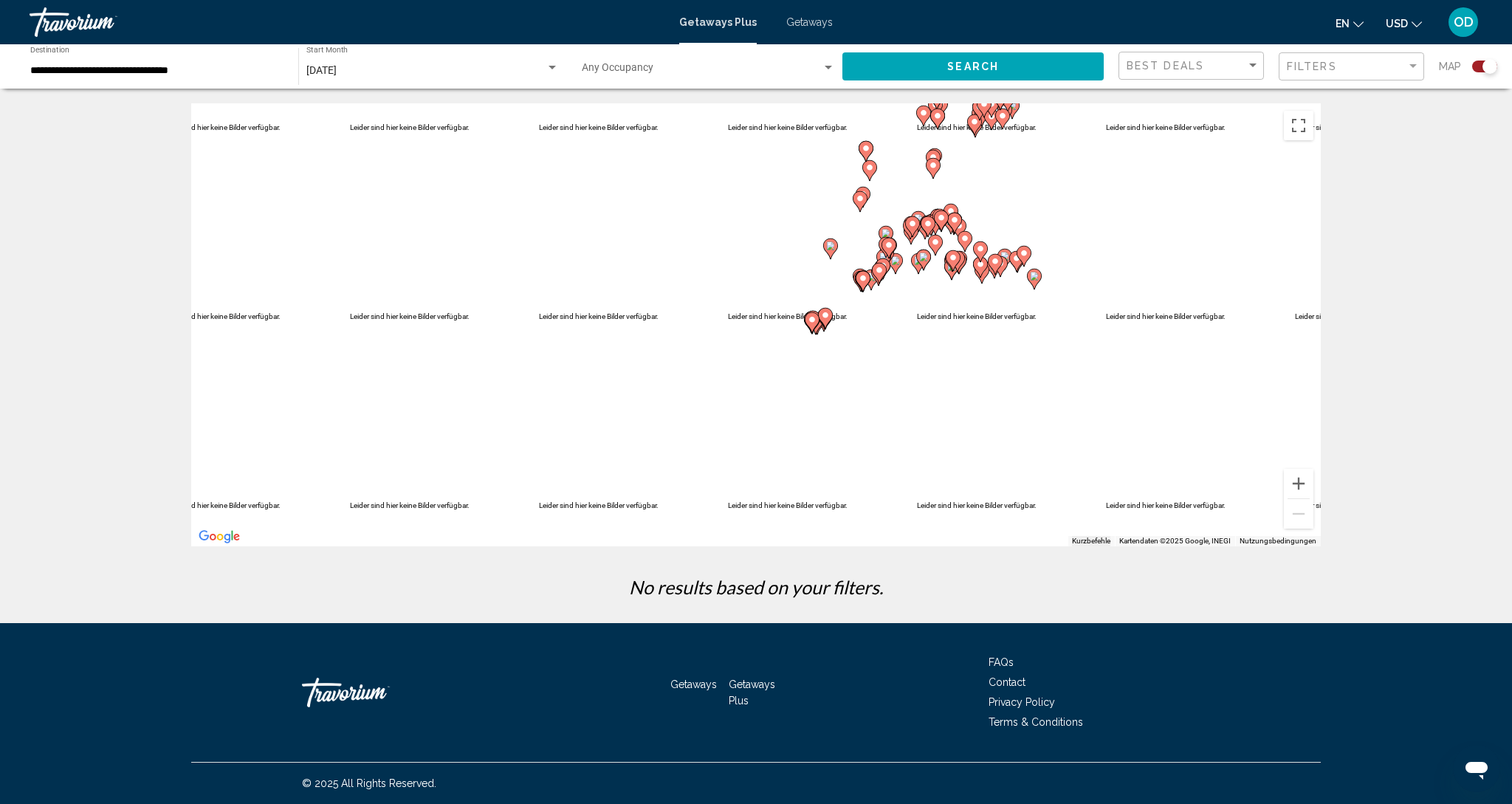
click at [890, 246] on image "Main content" at bounding box center [889, 245] width 9 height 9
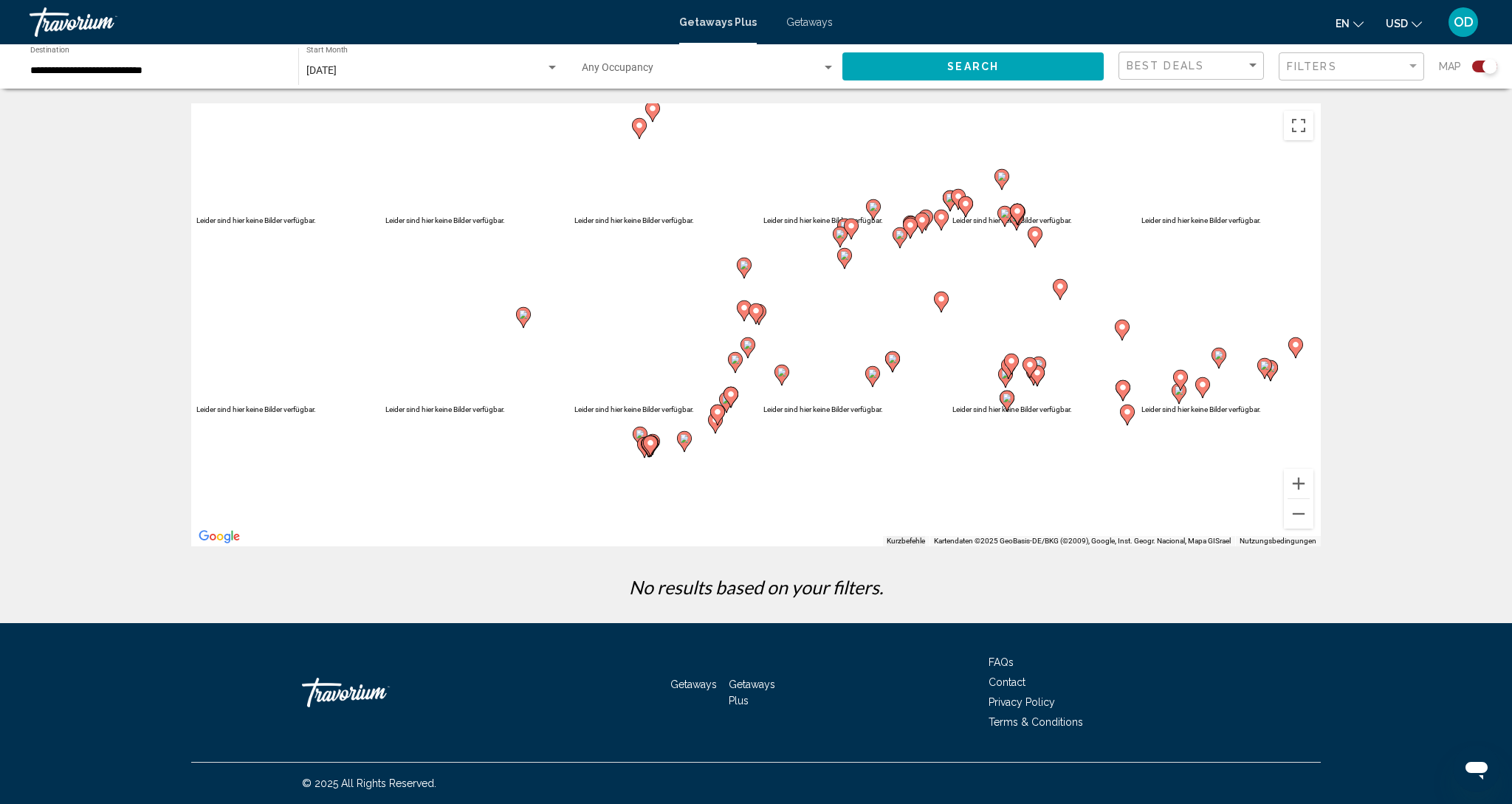
click at [644, 442] on icon "Main content" at bounding box center [650, 446] width 14 height 19
type input "**********"
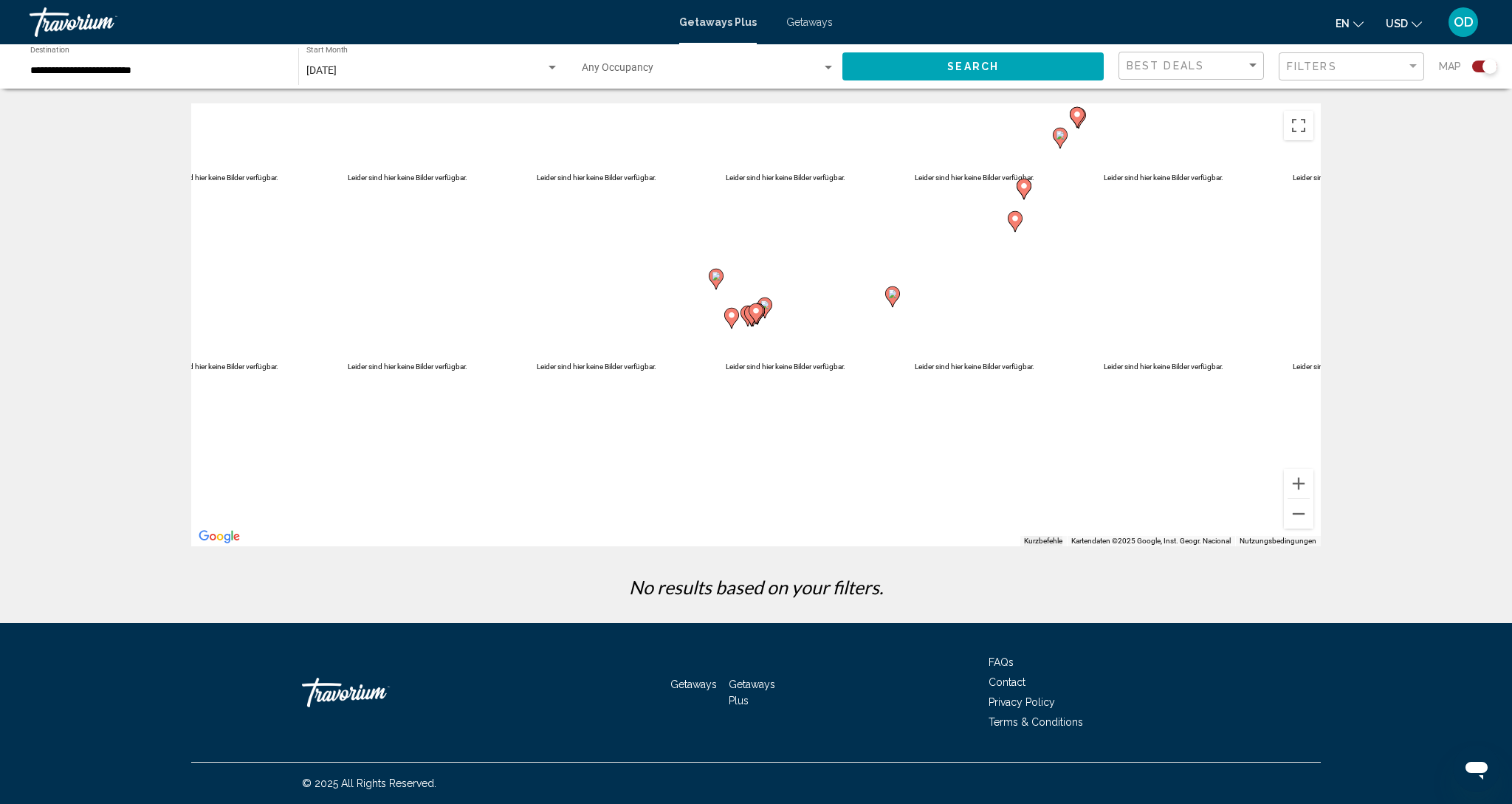
click at [751, 311] on icon "Main content" at bounding box center [756, 314] width 14 height 19
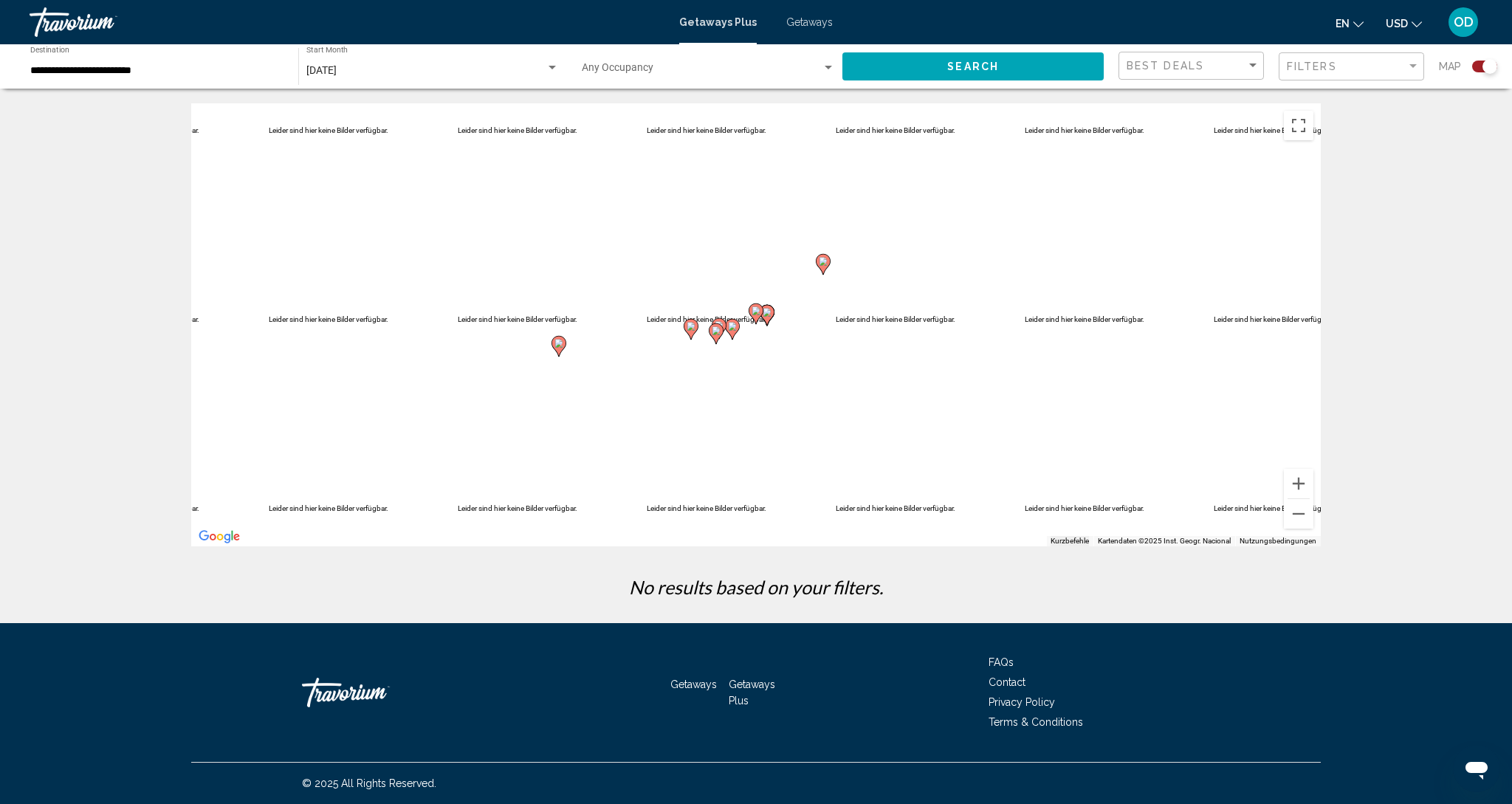
click at [716, 329] on image "Main content" at bounding box center [716, 331] width 9 height 9
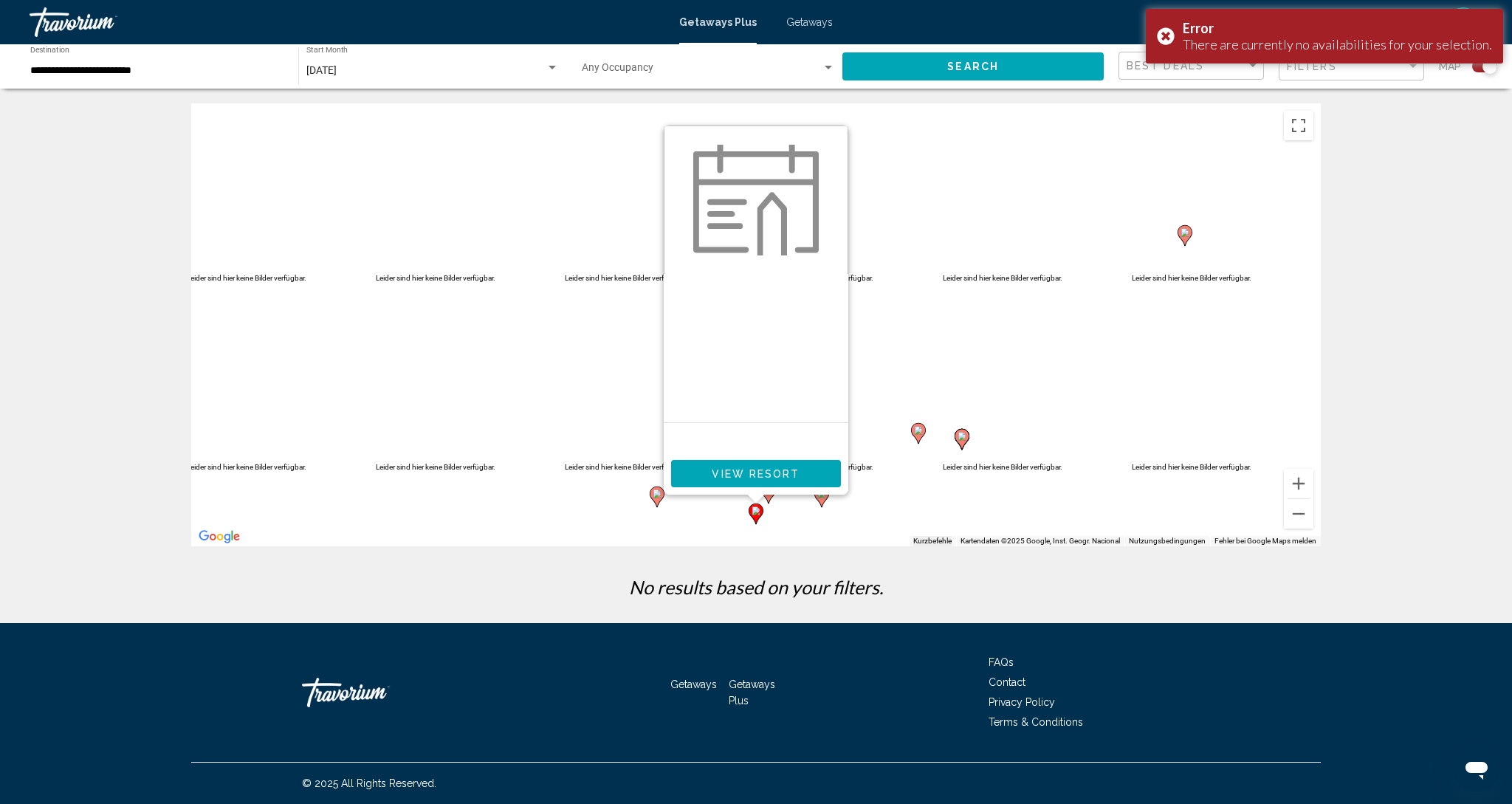
scroll to position [1, 0]
click at [659, 495] on image "Main content" at bounding box center [657, 494] width 9 height 9
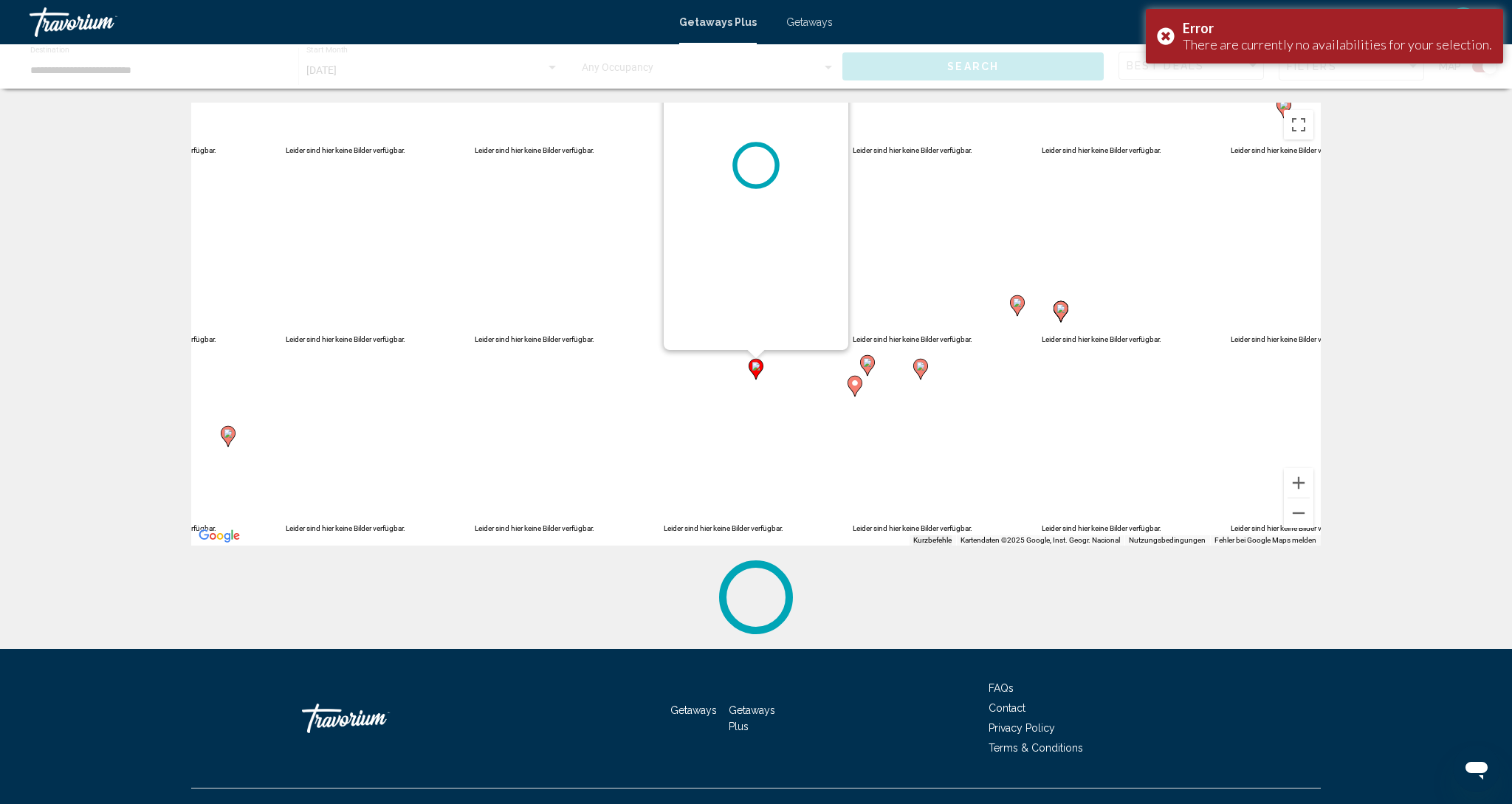
scroll to position [0, 0]
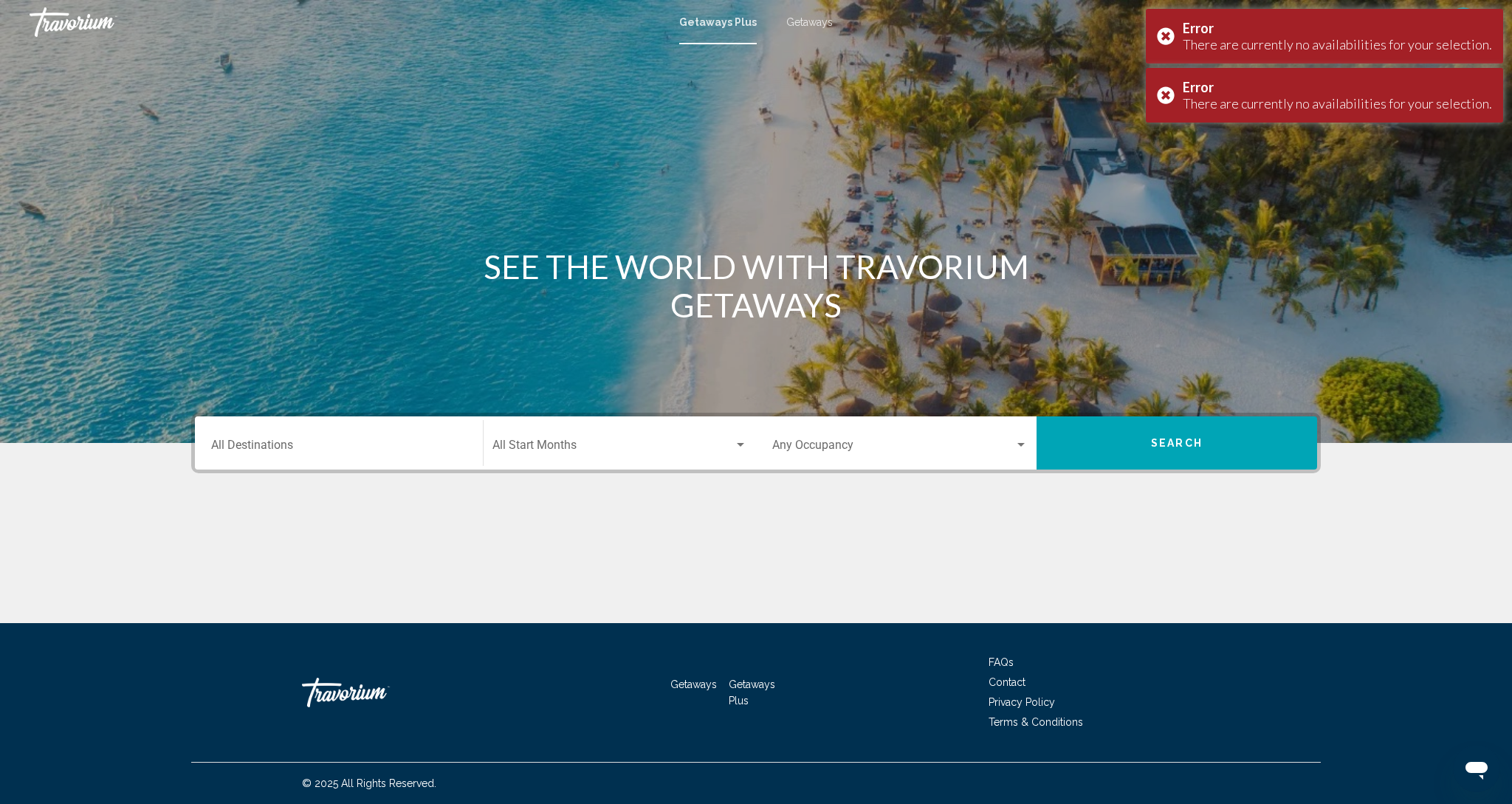
click at [303, 429] on div "Destination All Destinations" at bounding box center [339, 443] width 255 height 46
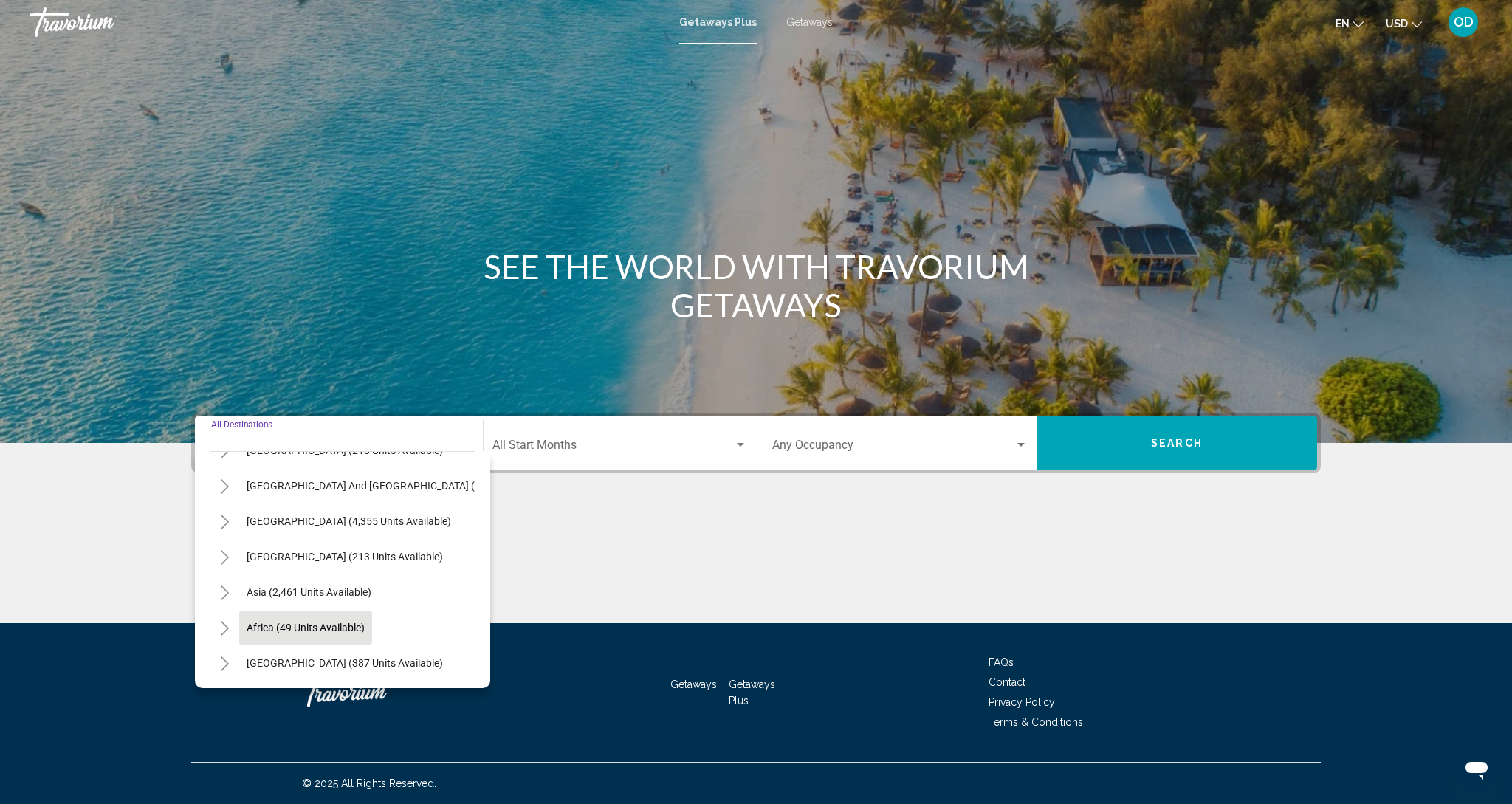
scroll to position [239, 0]
click at [273, 635] on button "Africa (49 units available)" at bounding box center [305, 627] width 133 height 34
type input "**********"
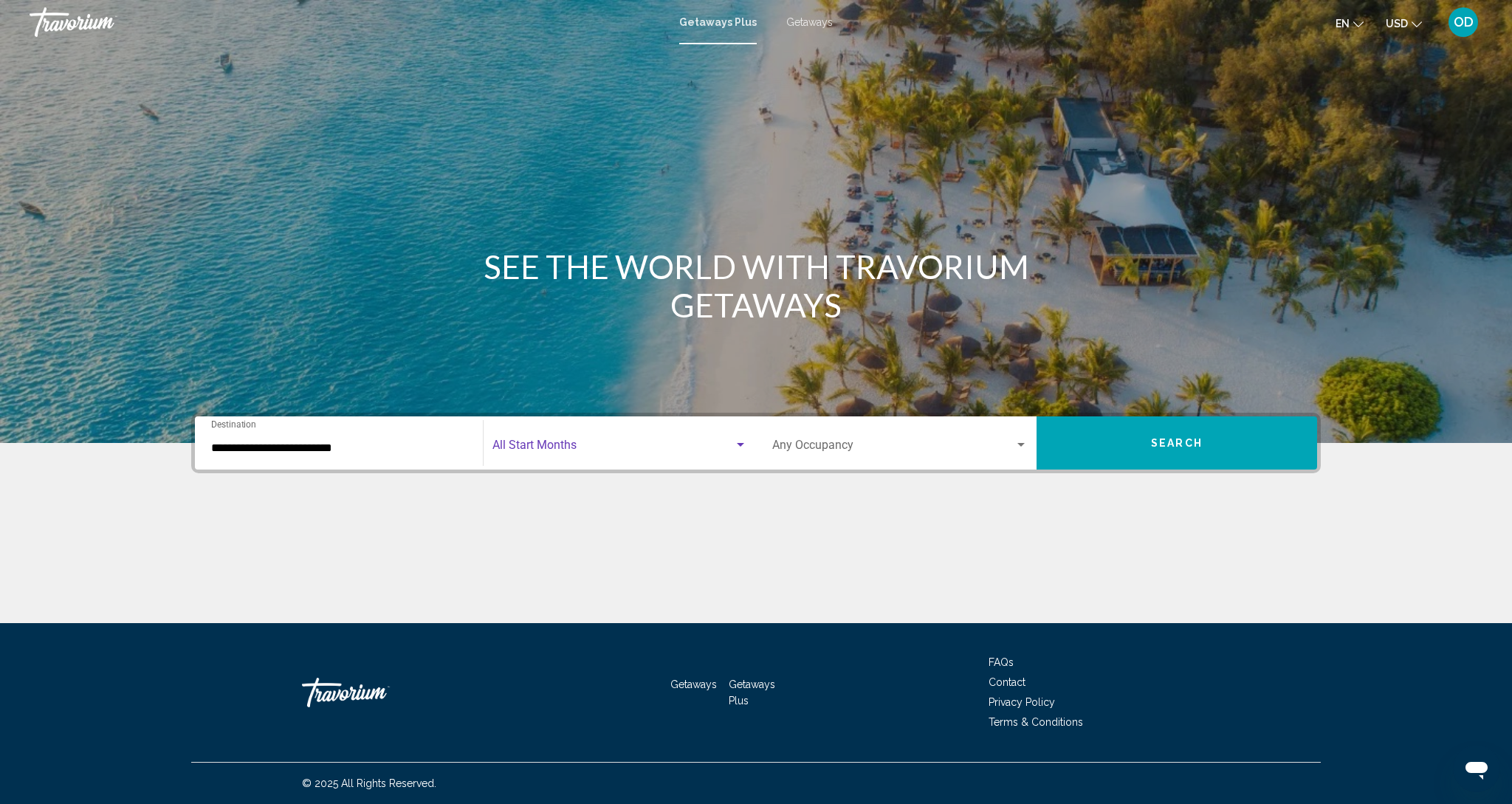
click at [664, 447] on span "Search widget" at bounding box center [612, 448] width 242 height 14
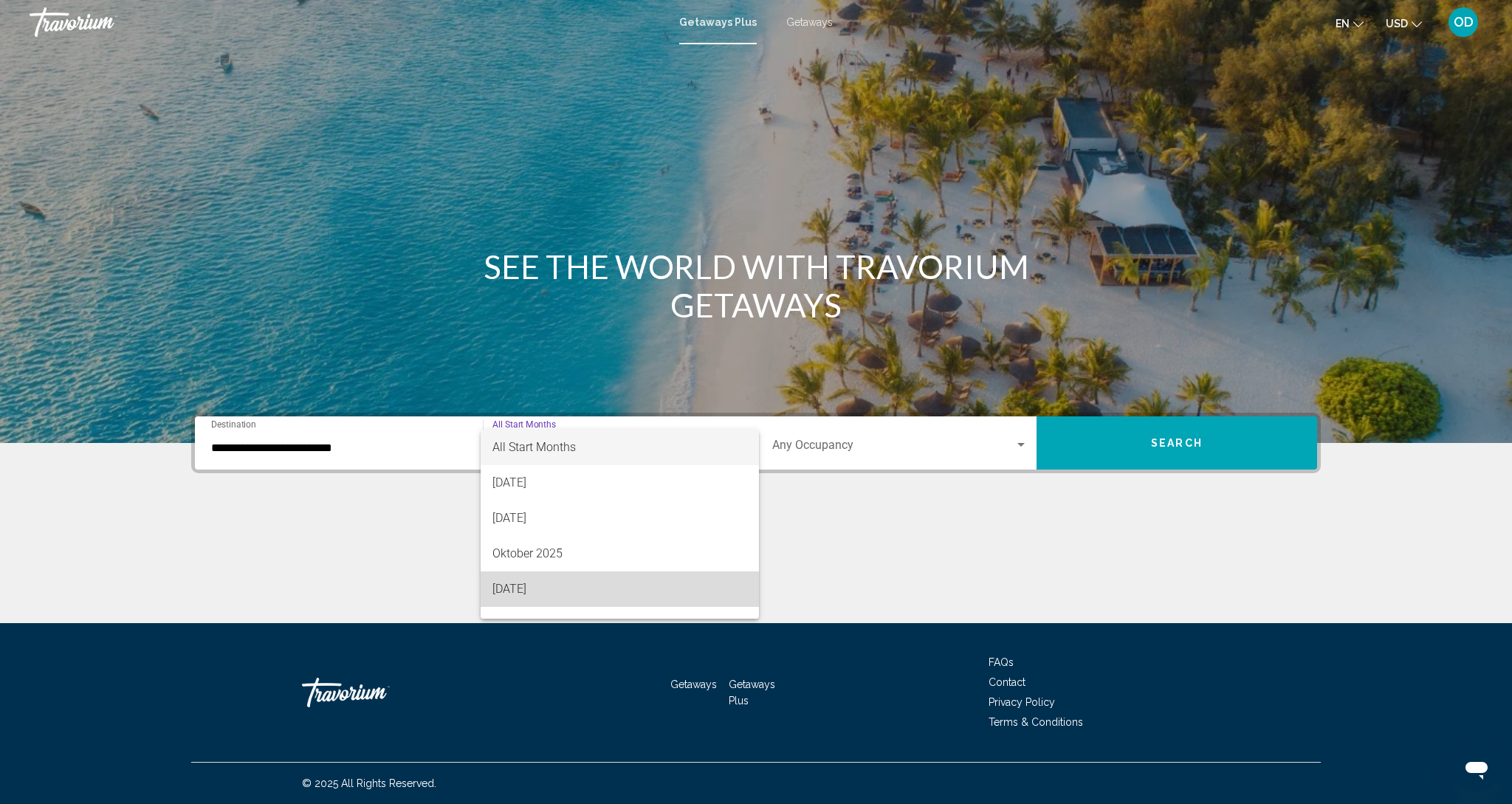
scroll to position [1, 0]
drag, startPoint x: 502, startPoint y: 588, endPoint x: 872, endPoint y: 543, distance: 372.7
click at [517, 589] on span "[DATE]" at bounding box center [619, 589] width 254 height 36
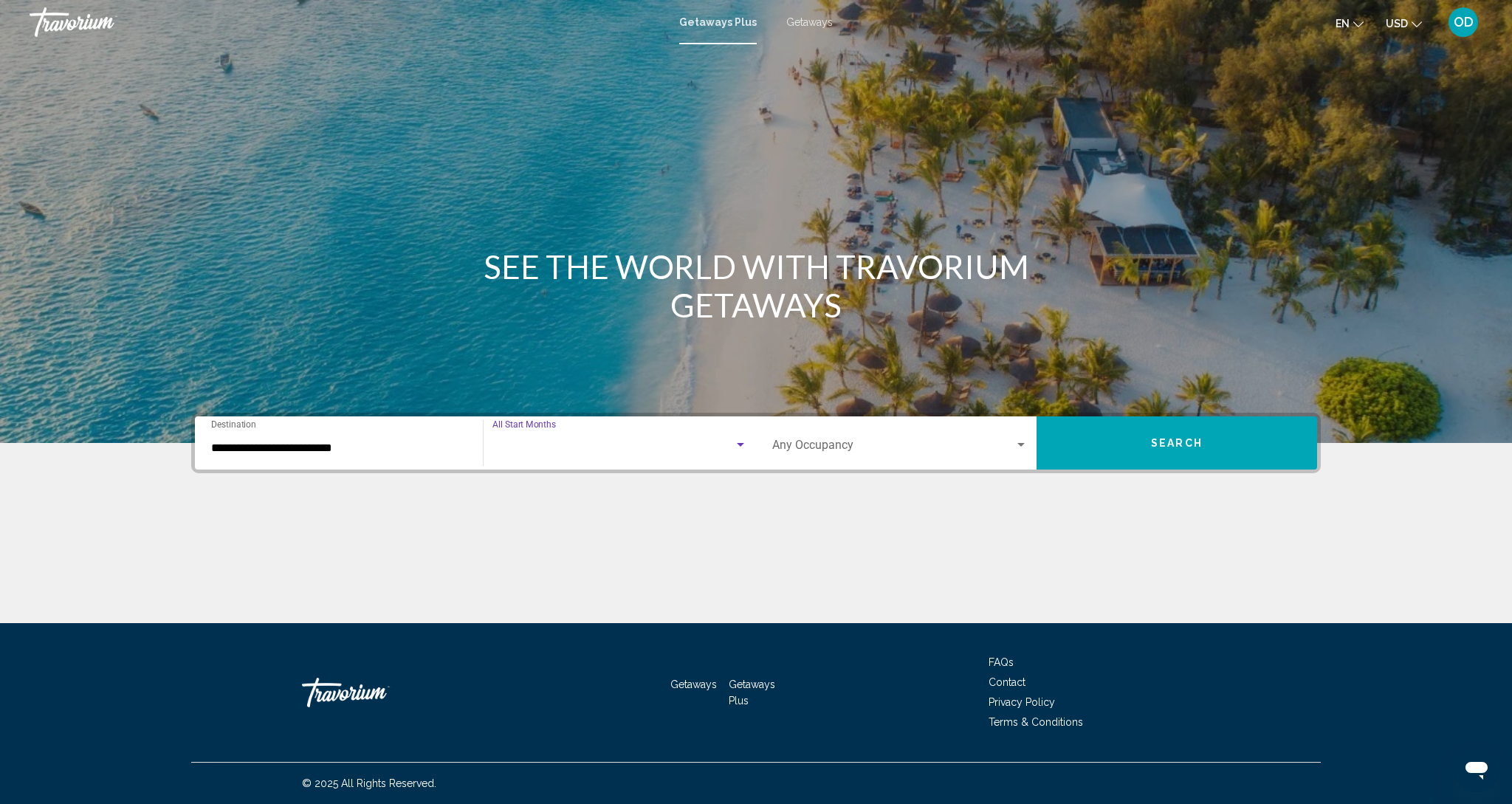
scroll to position [0, 0]
click at [1011, 441] on mat-select "Search widget" at bounding box center [900, 448] width 255 height 14
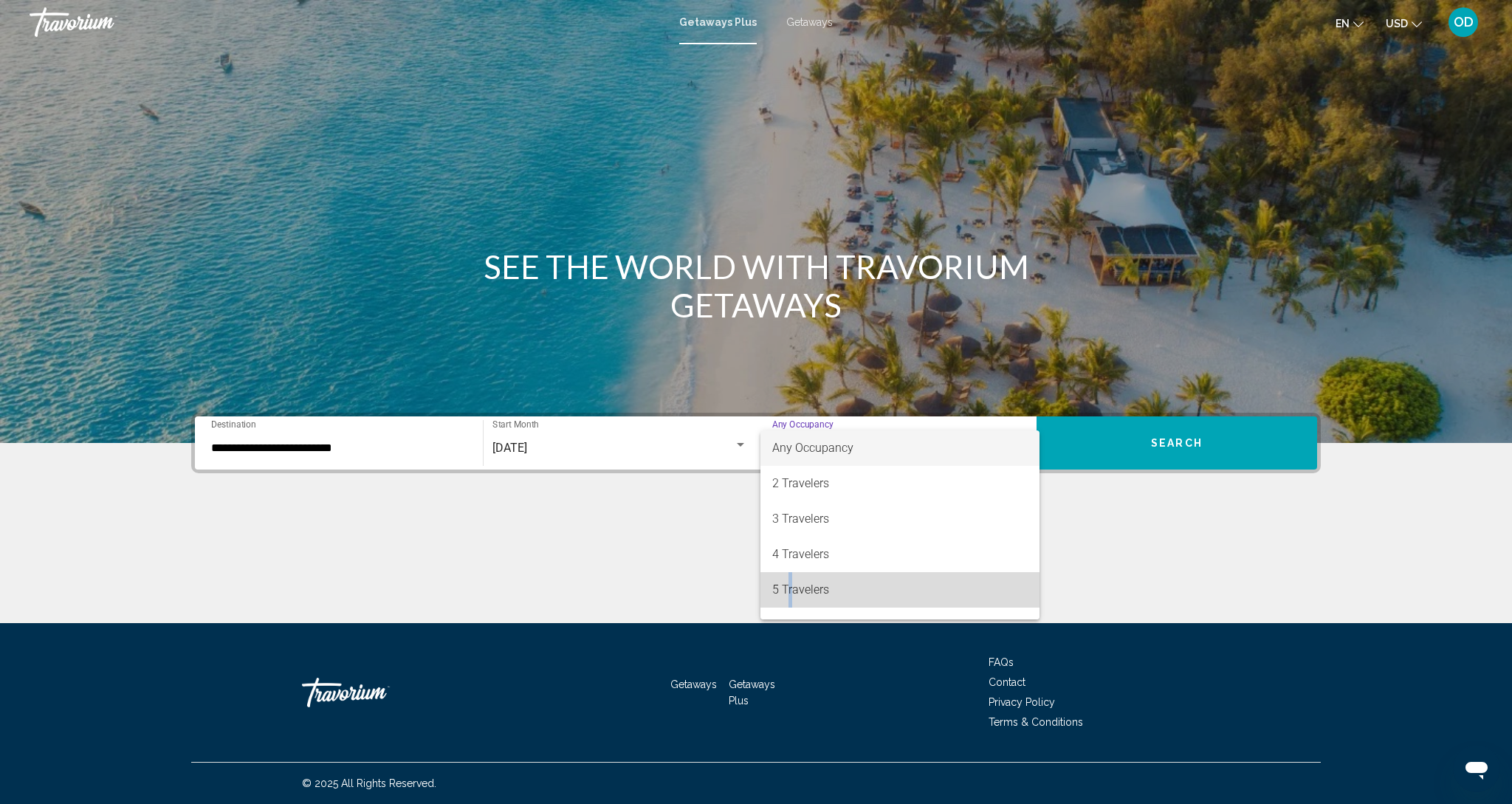
drag, startPoint x: 787, startPoint y: 591, endPoint x: 1129, endPoint y: 488, distance: 357.2
click at [815, 588] on span "5 Travelers" at bounding box center [900, 590] width 255 height 36
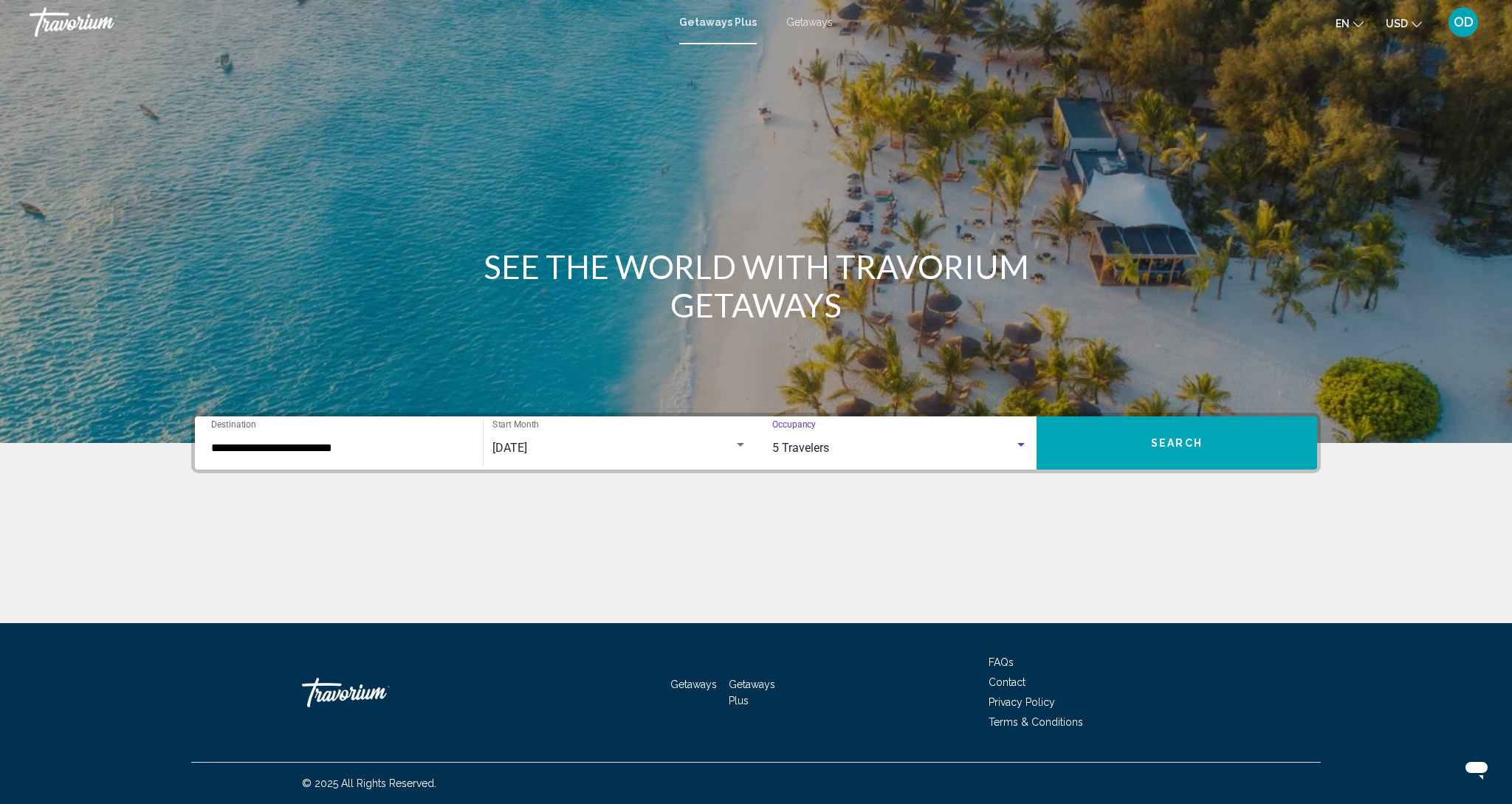
click at [1170, 438] on span "Search" at bounding box center [1177, 443] width 52 height 12
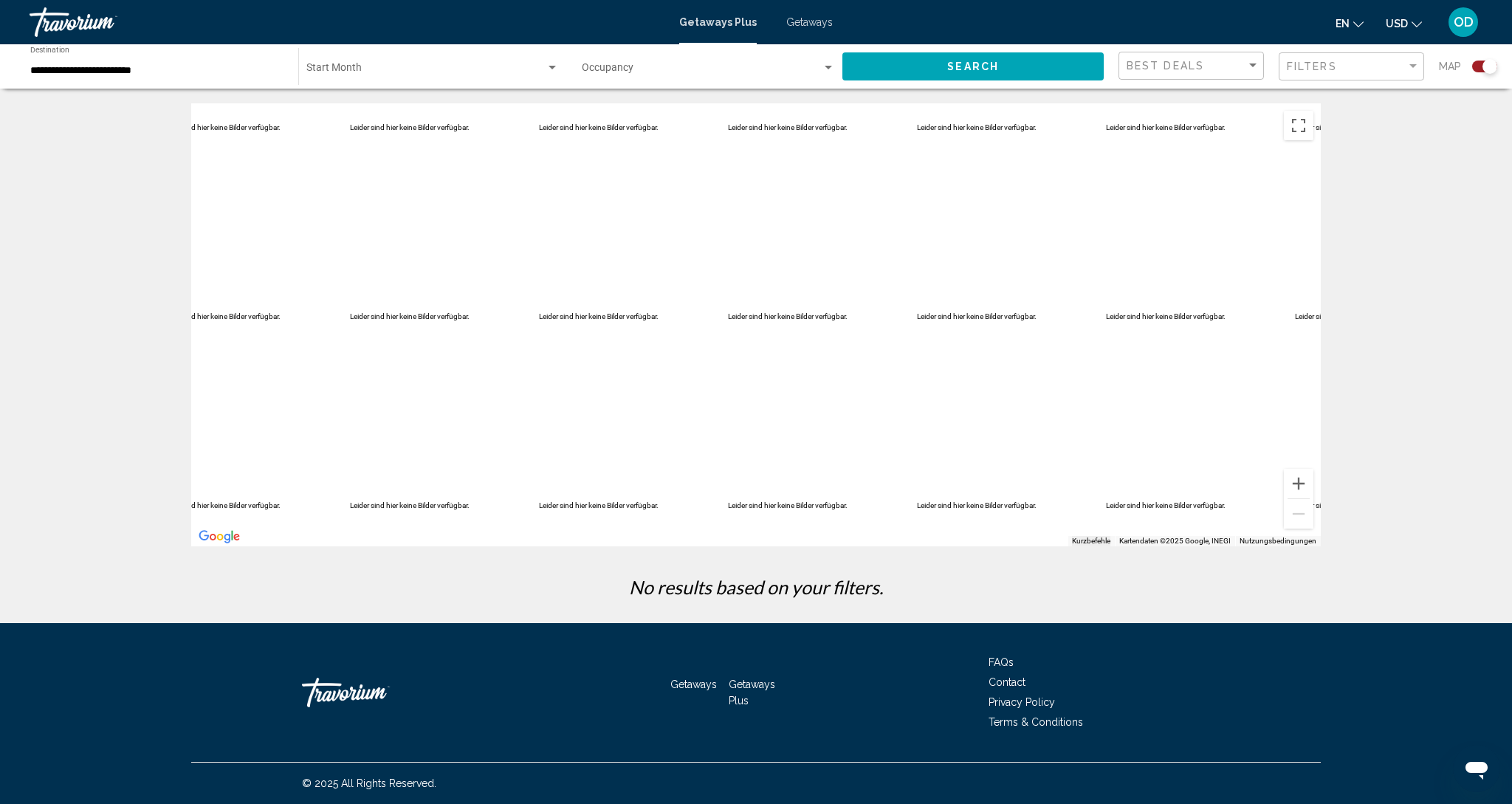
click at [241, 131] on div "Main content" at bounding box center [756, 325] width 1129 height 443
click at [1306, 486] on button "Vergrößern" at bounding box center [1298, 483] width 29 height 29
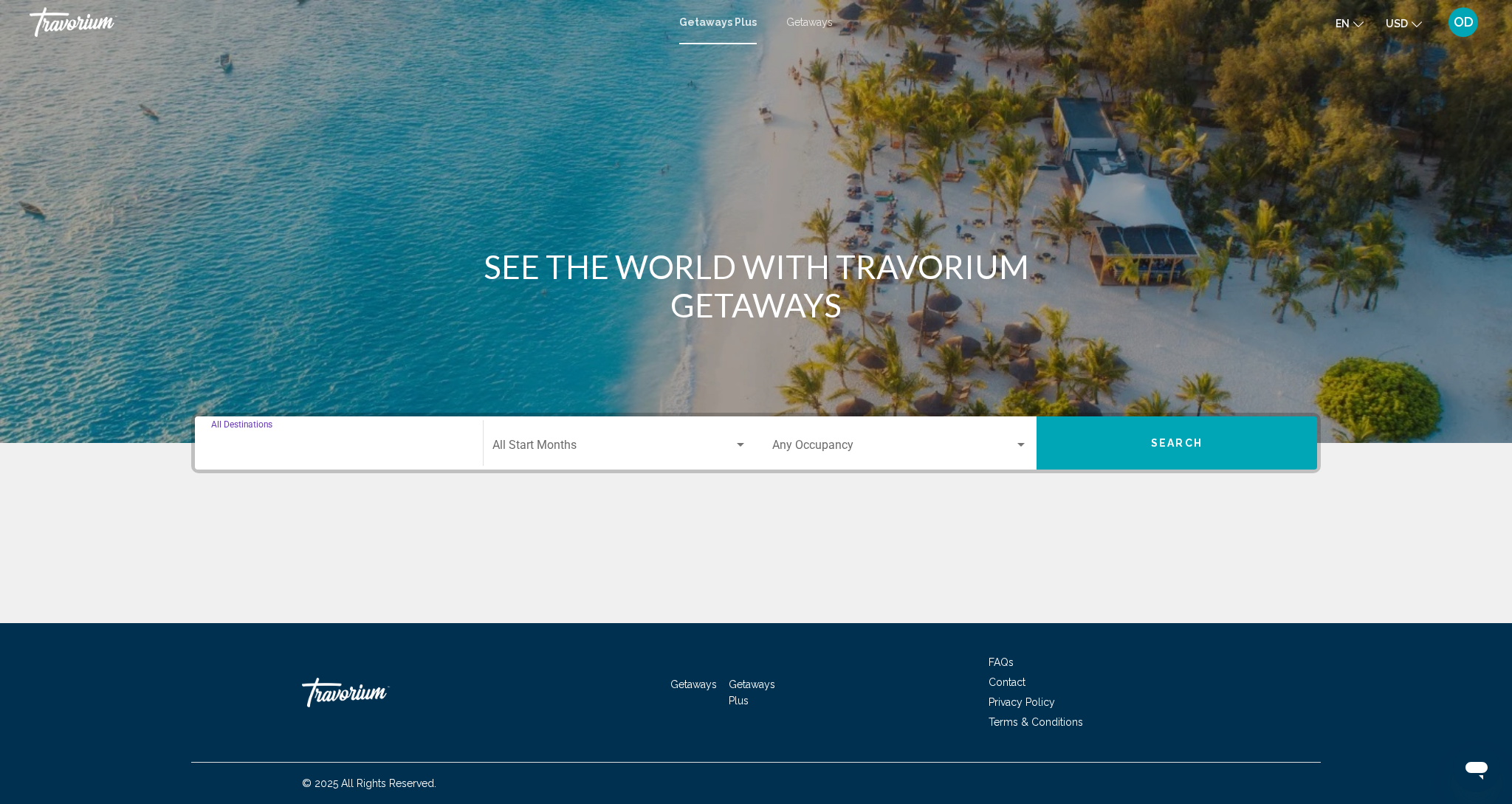
click at [286, 445] on input "Destination All Destinations" at bounding box center [339, 448] width 255 height 14
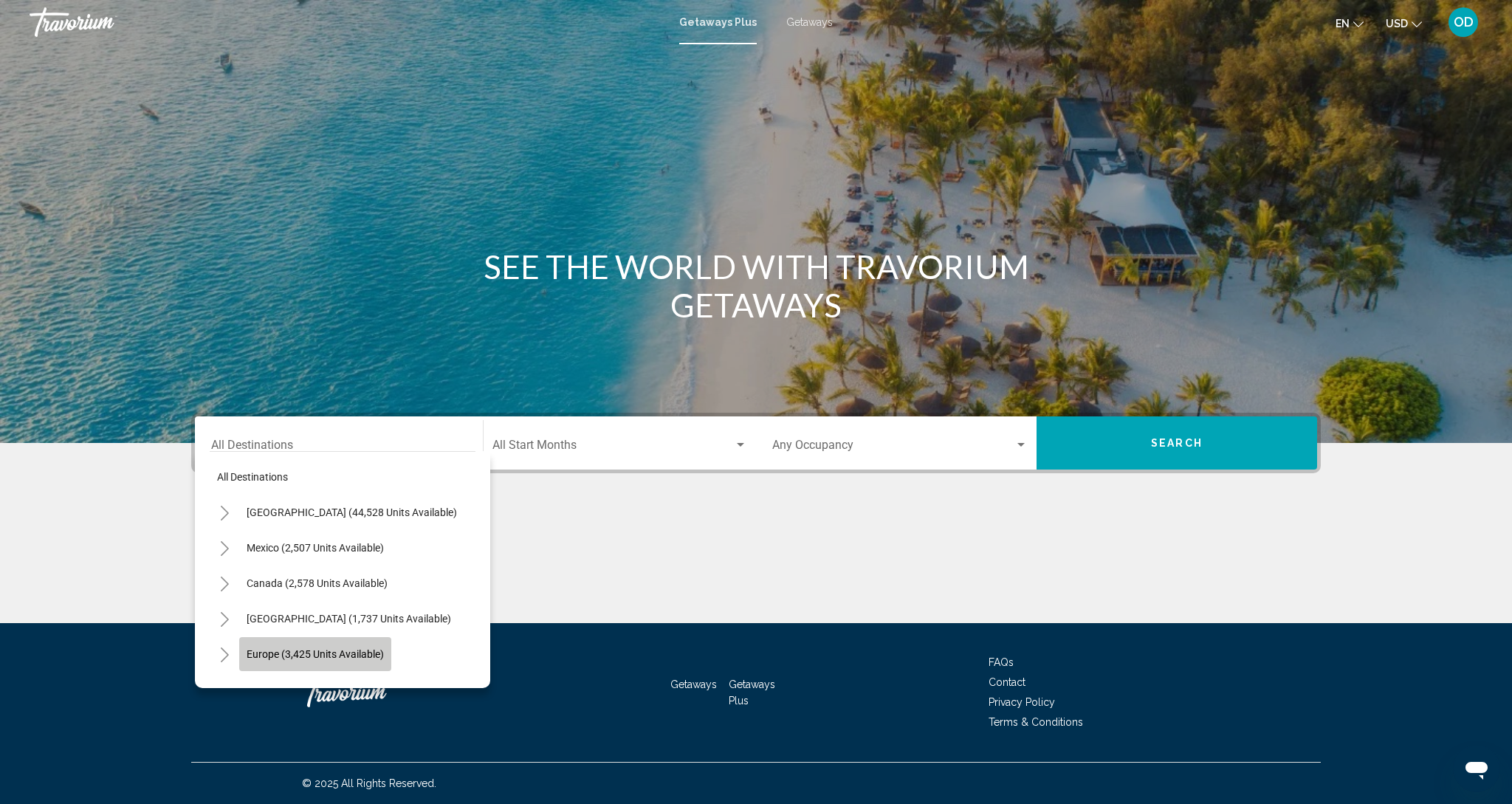
click at [275, 659] on span "Europe (3,425 units available)" at bounding box center [315, 654] width 138 height 12
type input "**********"
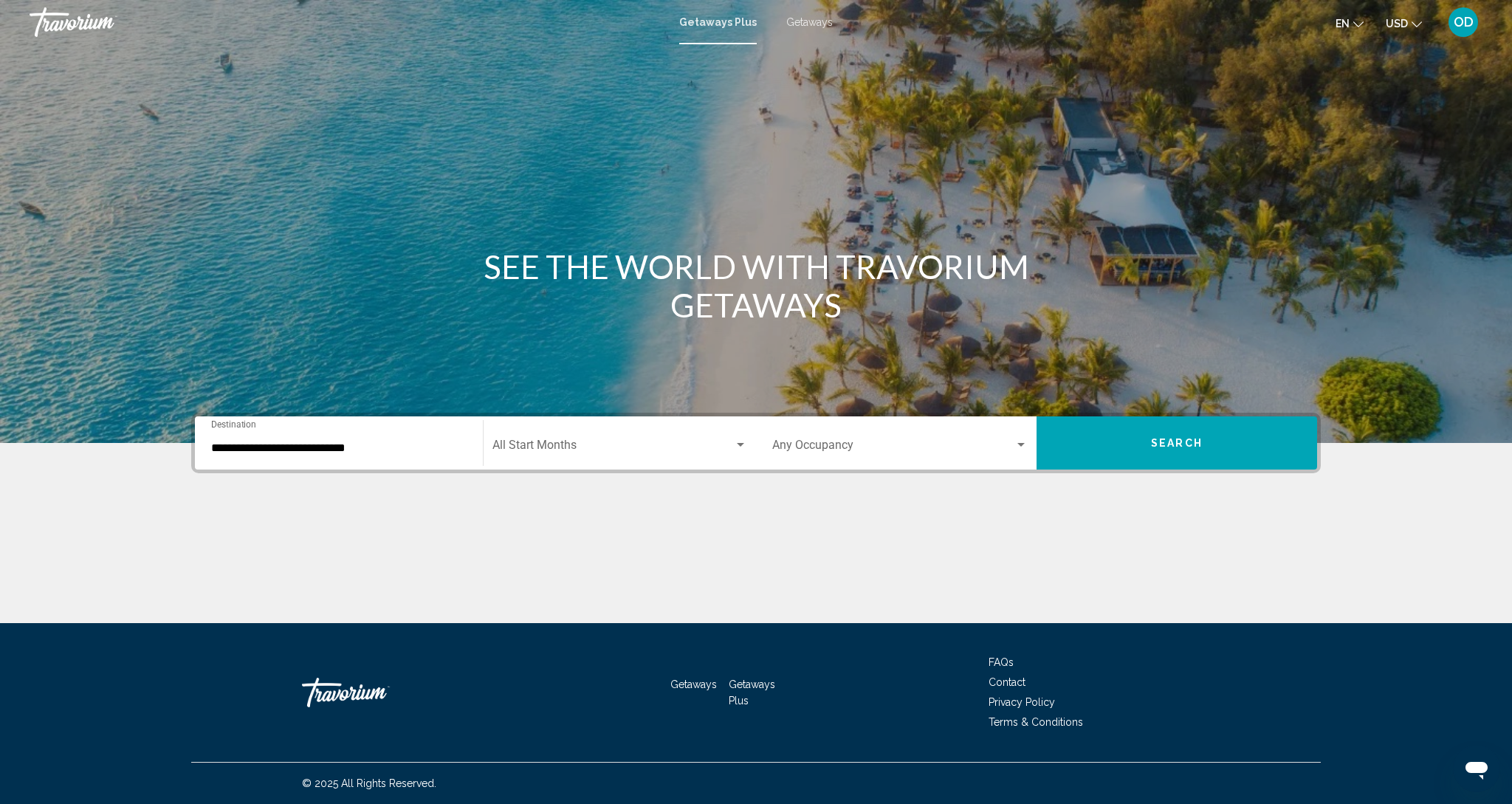
click at [612, 456] on div "Start Month All Start Months" at bounding box center [619, 443] width 254 height 46
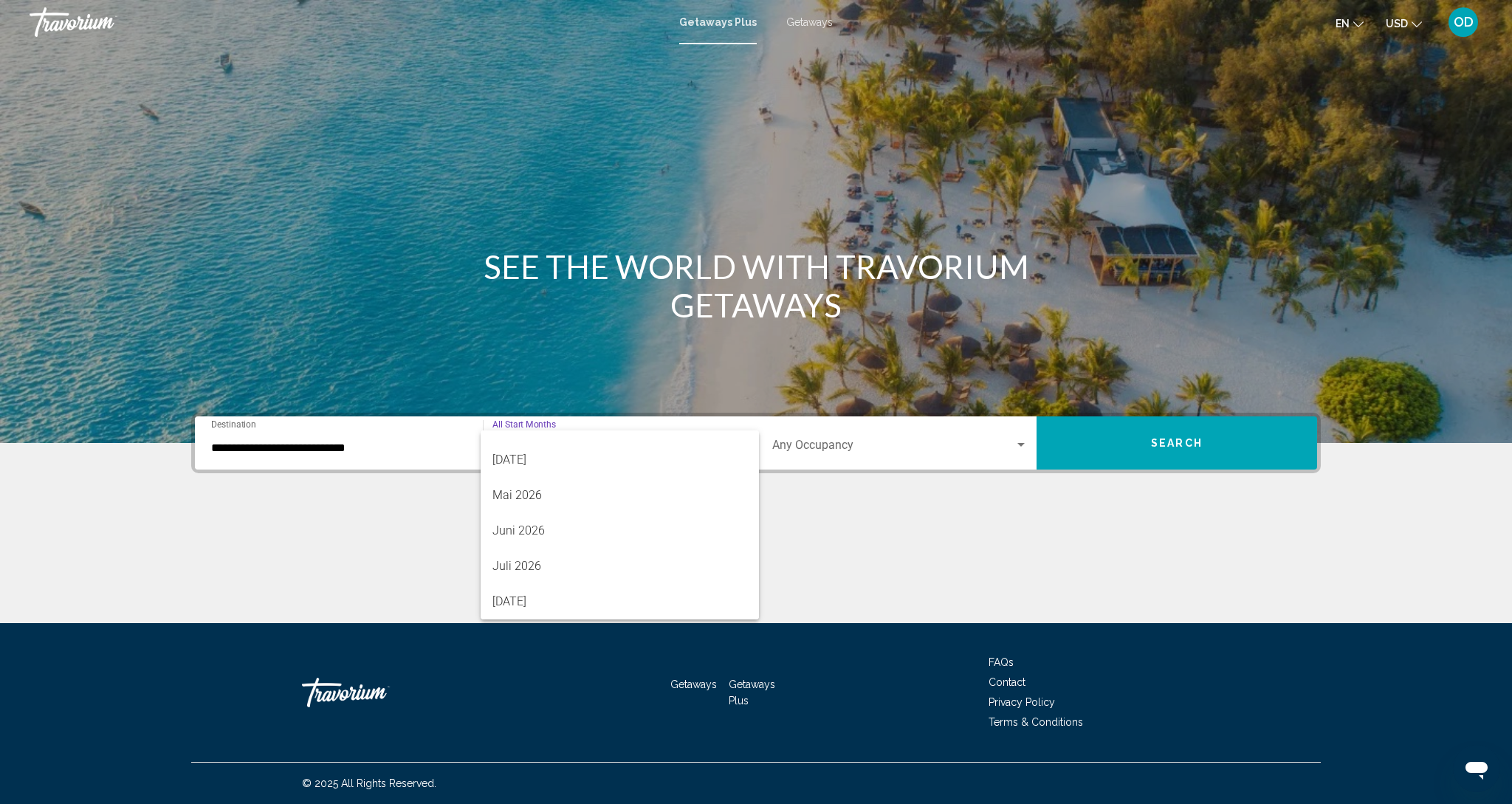
scroll to position [307, 0]
click at [519, 577] on span "Juli 2026" at bounding box center [619, 566] width 254 height 36
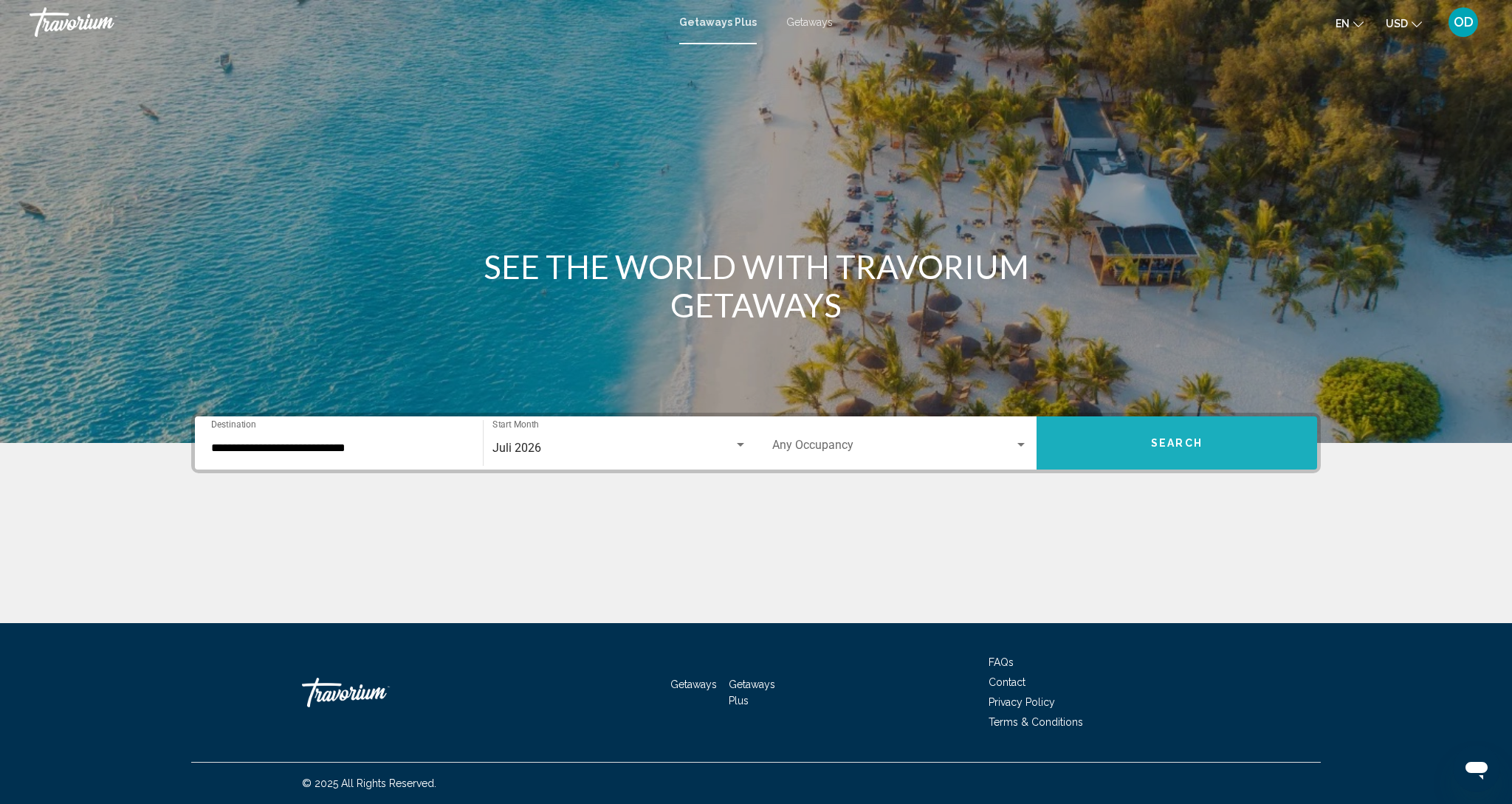
click at [1172, 454] on button "Search" at bounding box center [1177, 443] width 281 height 53
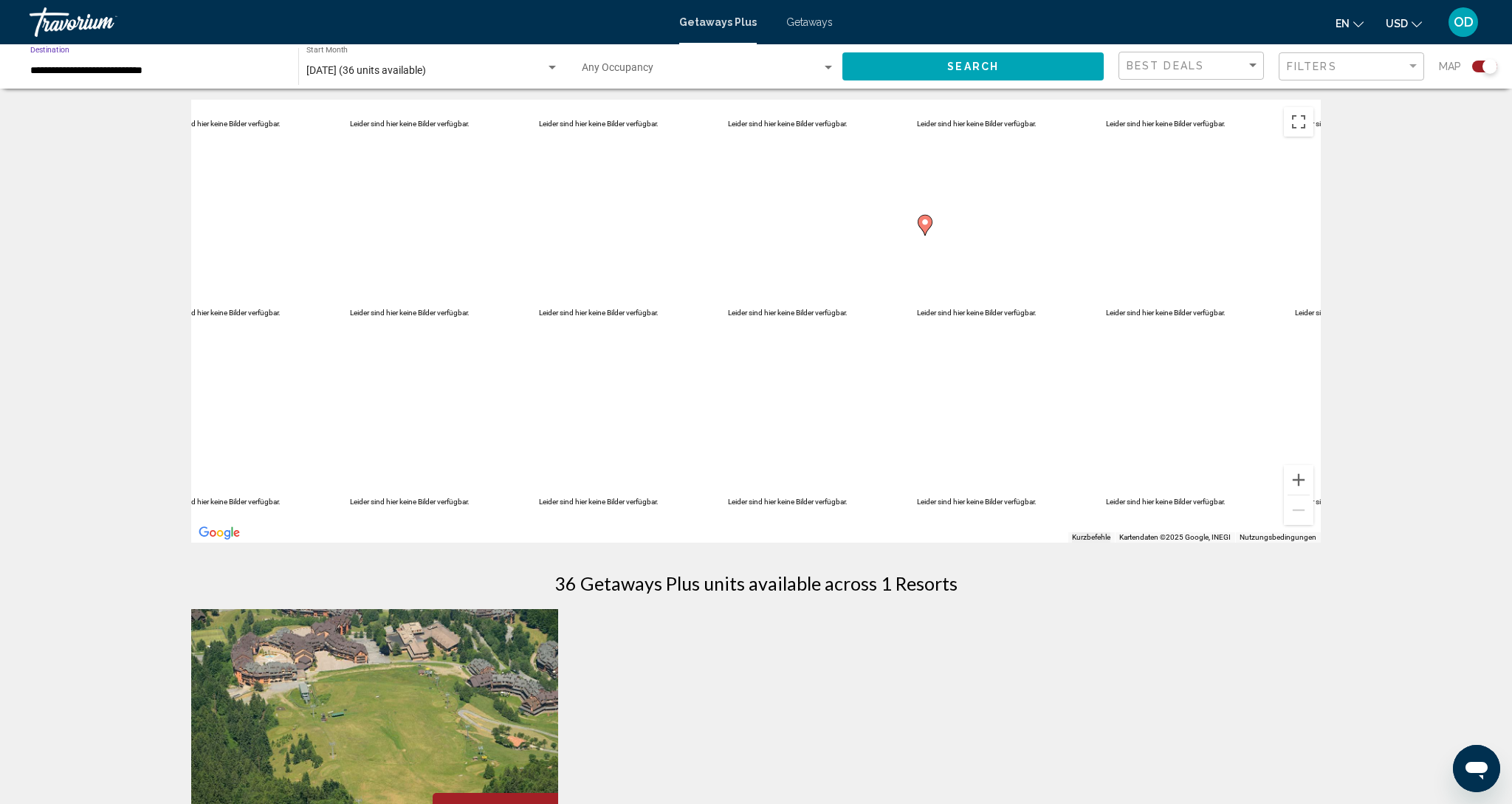
scroll to position [15, 1]
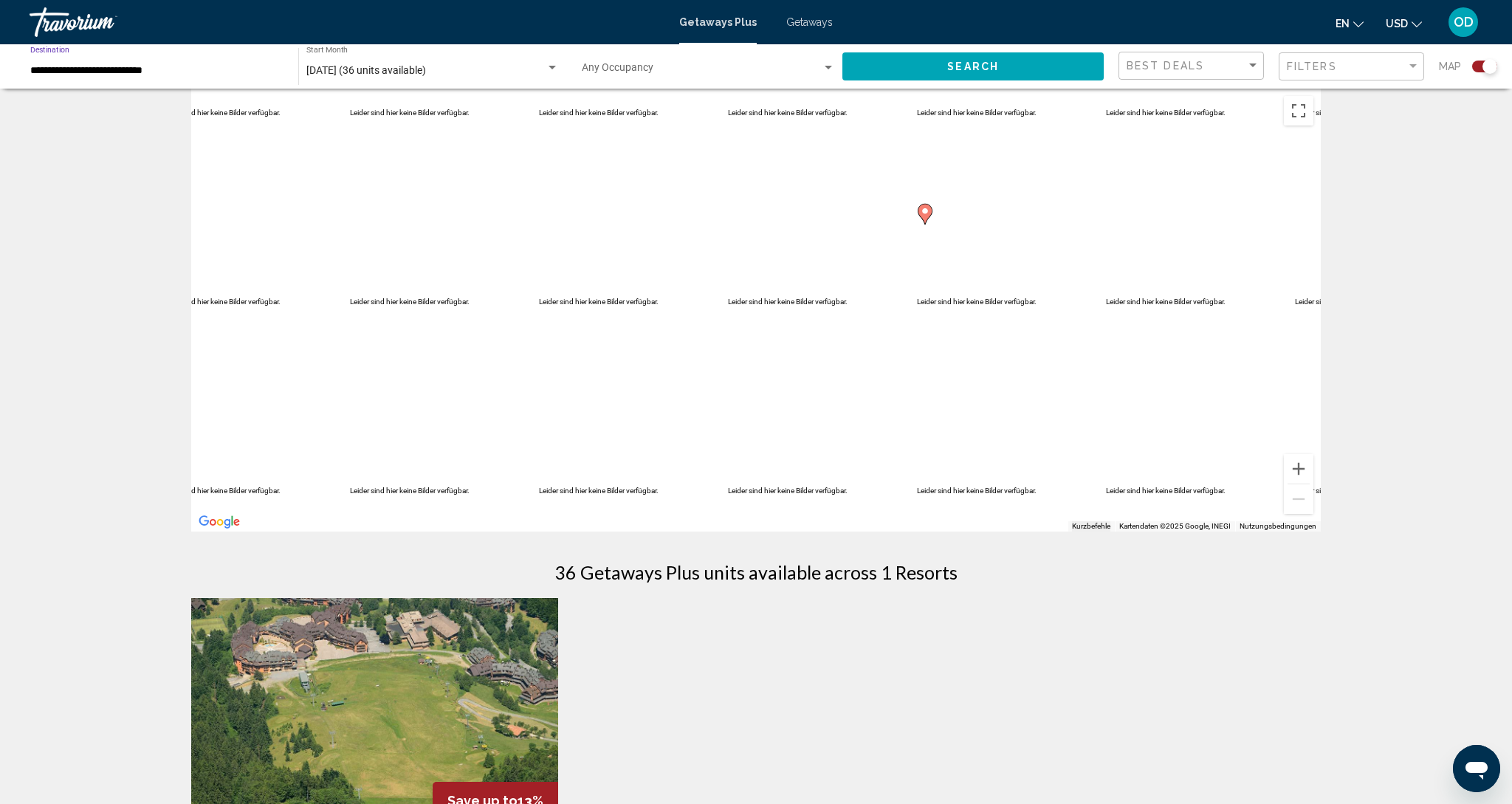
click at [53, 74] on input "**********" at bounding box center [157, 70] width 253 height 12
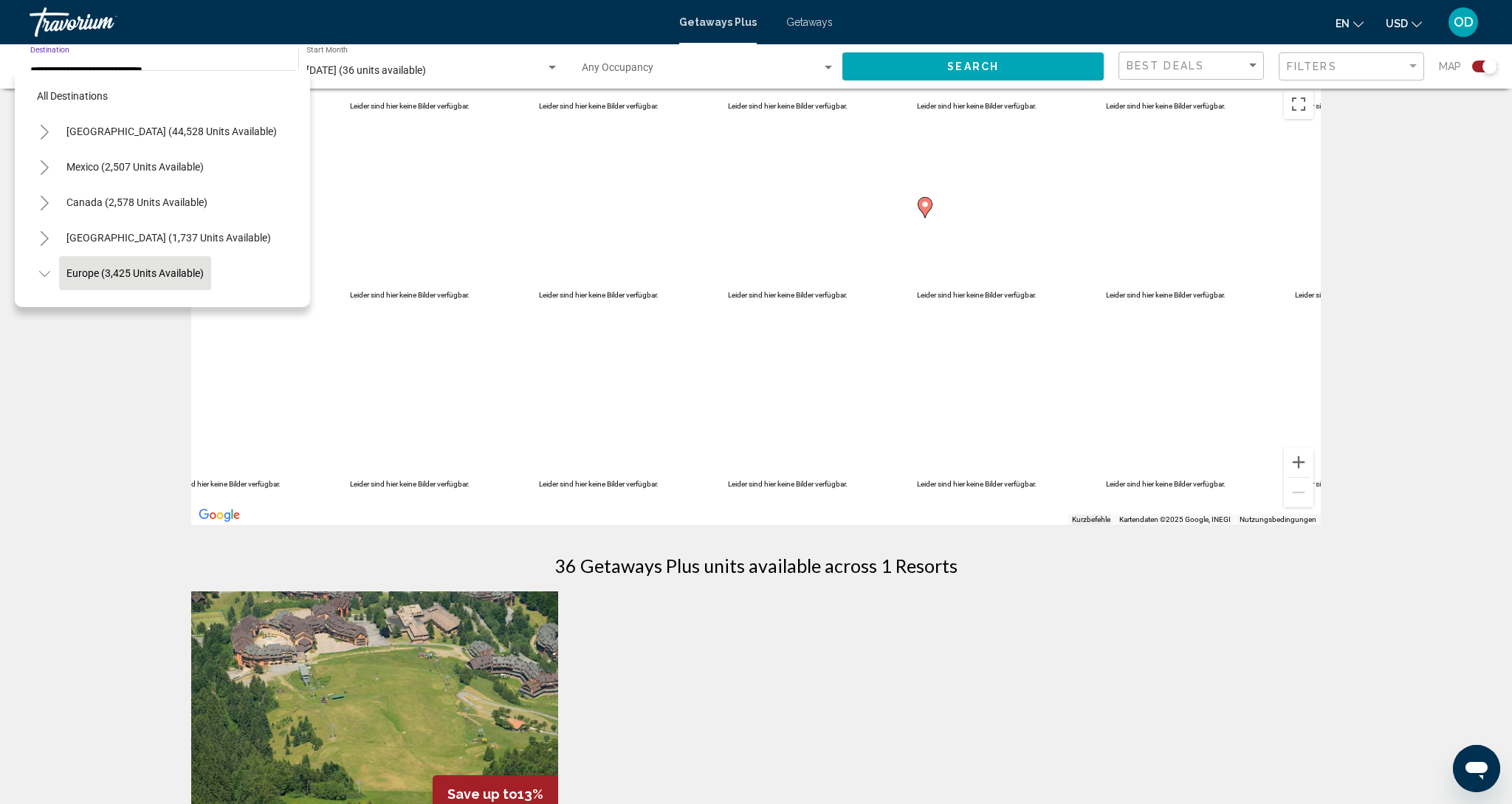
scroll to position [88, 0]
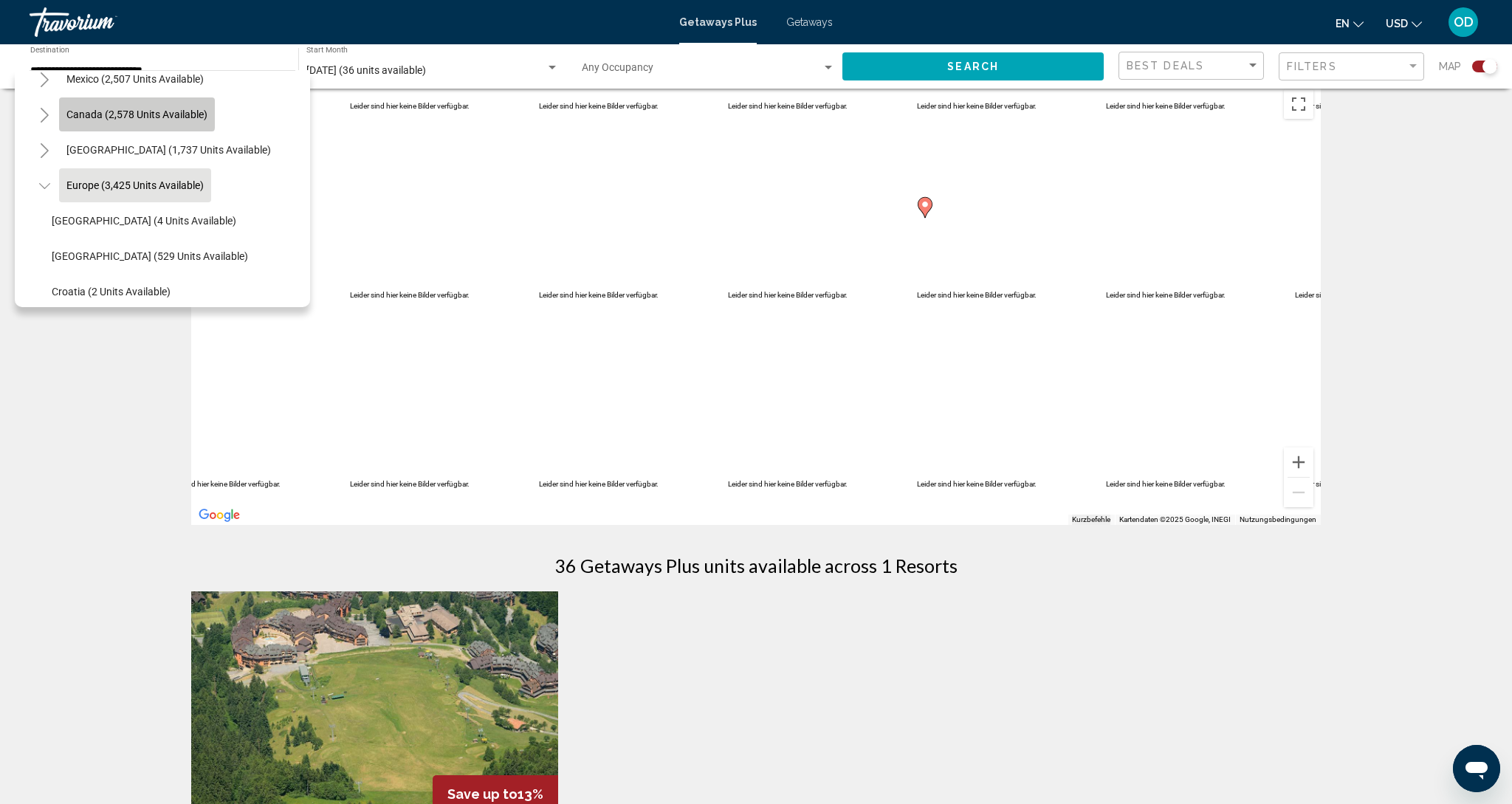
click at [68, 112] on span "Canada (2,578 units available)" at bounding box center [137, 114] width 141 height 12
type input "**********"
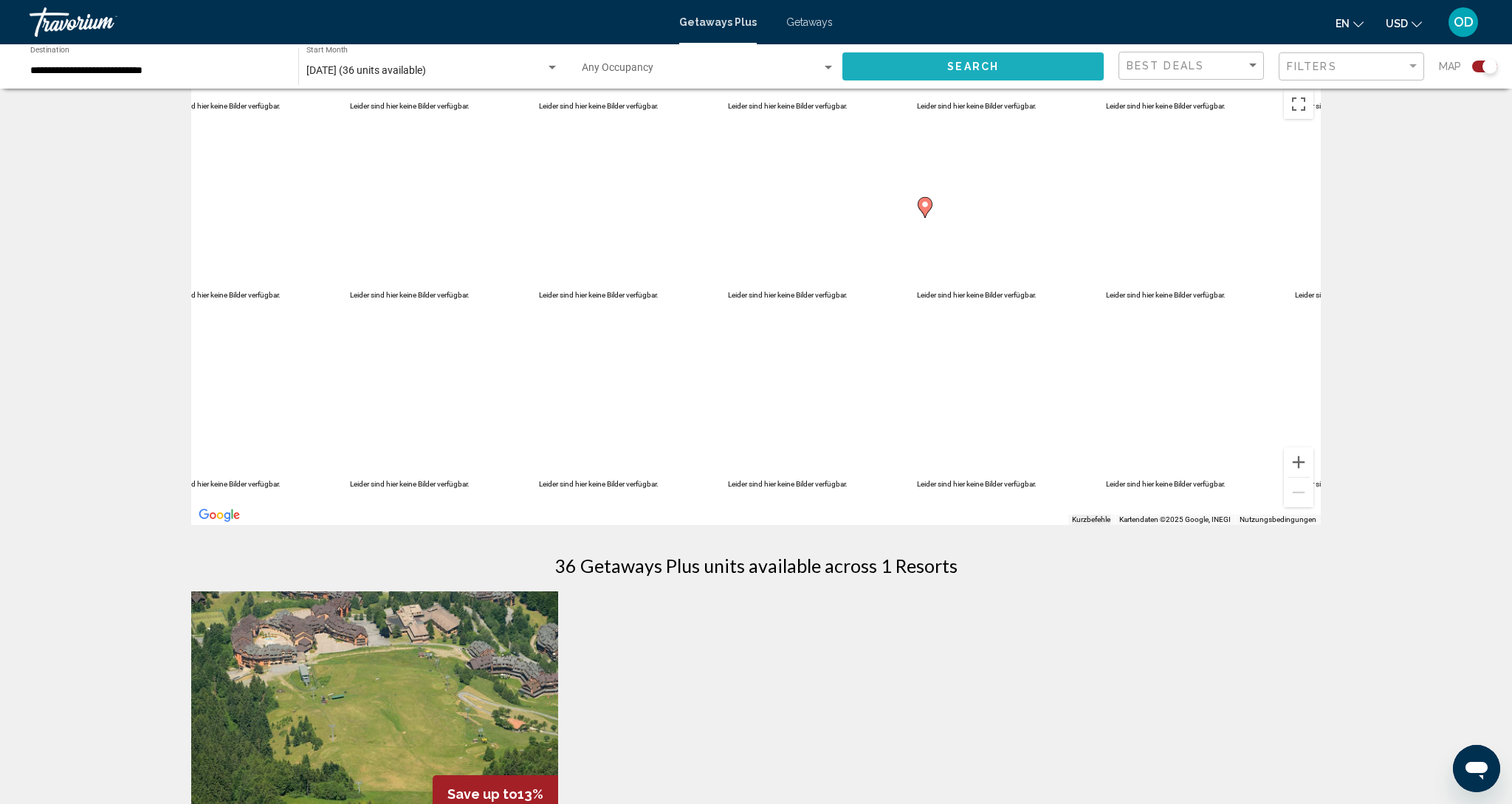
click at [955, 71] on span "Search" at bounding box center [972, 67] width 52 height 12
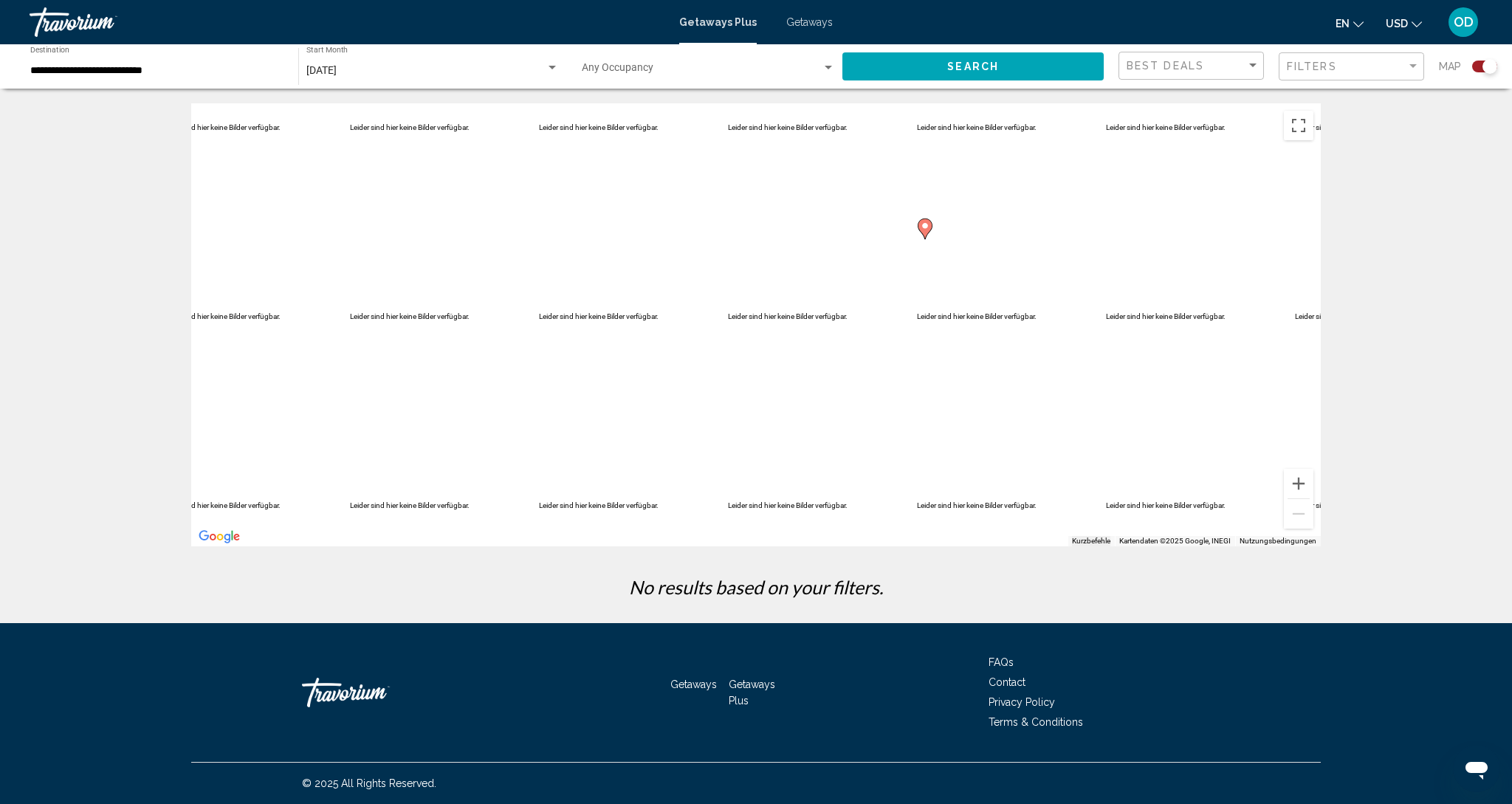
click at [1478, 68] on div "Search widget" at bounding box center [1485, 66] width 26 height 12
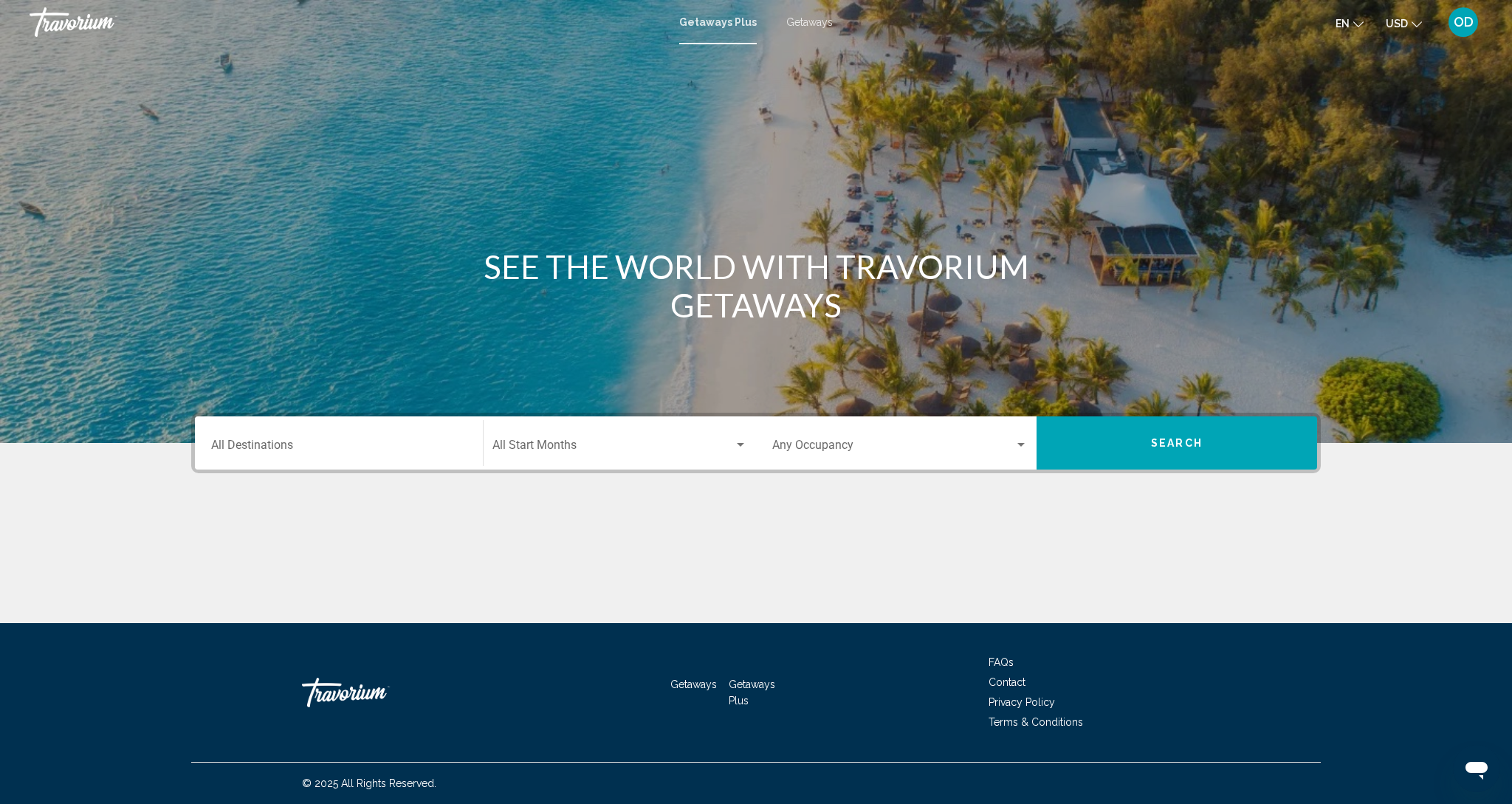
click at [798, 20] on span "Getaways" at bounding box center [809, 22] width 46 height 12
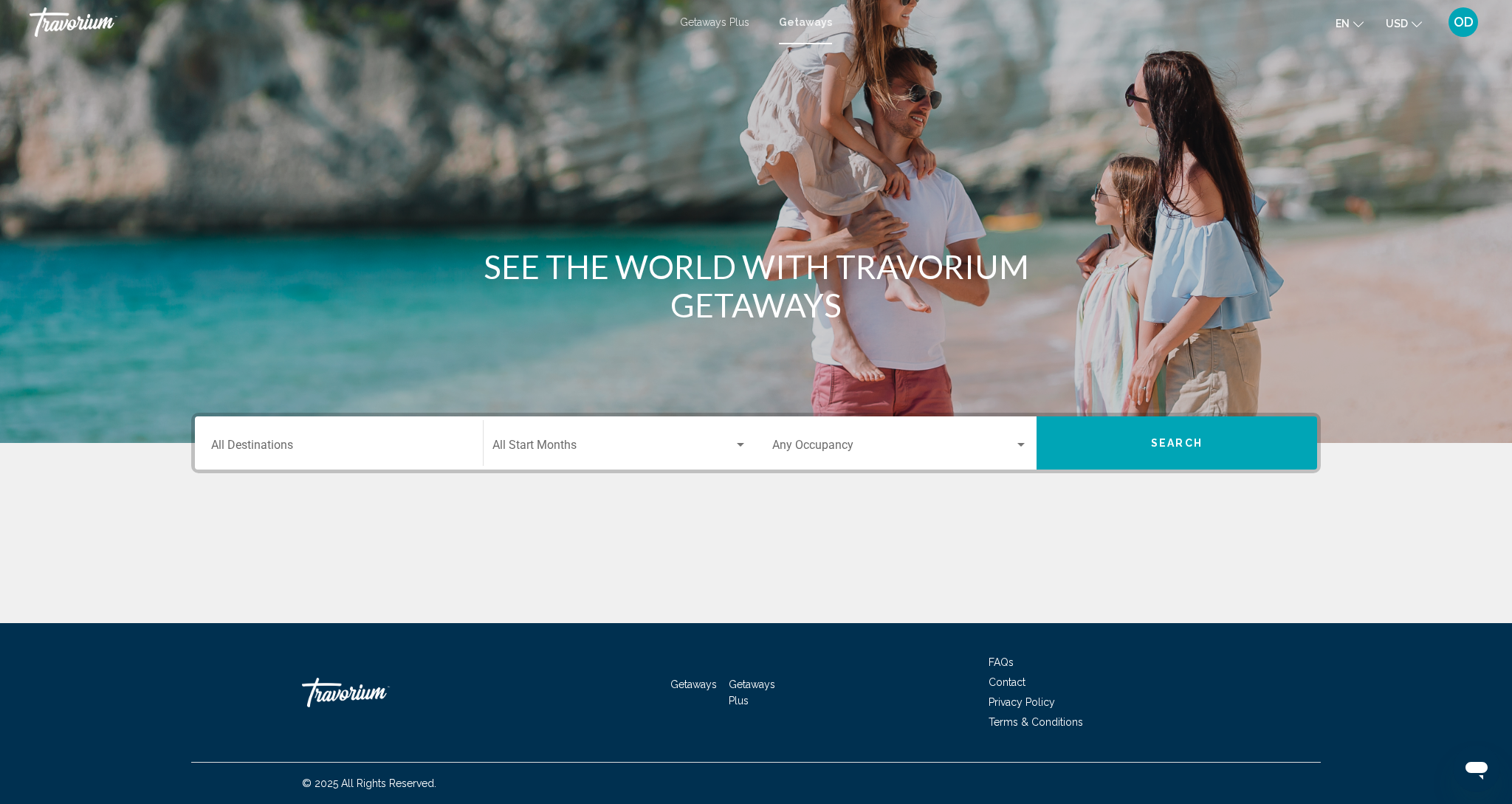
click at [304, 458] on div "Destination All Destinations" at bounding box center [339, 443] width 255 height 46
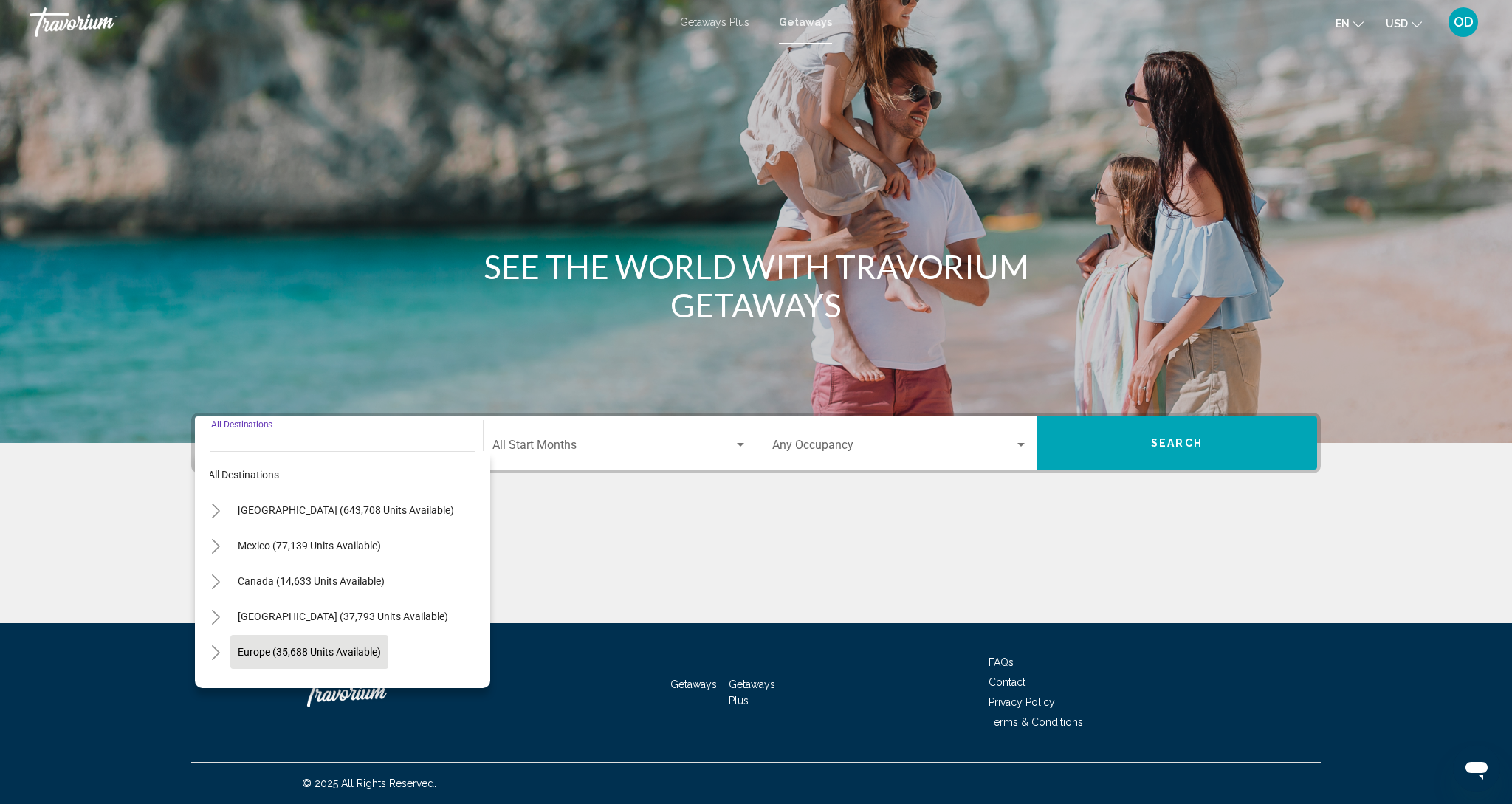
scroll to position [0, 9]
click at [264, 656] on span "Europe (35,688 units available)" at bounding box center [309, 654] width 143 height 12
type input "**********"
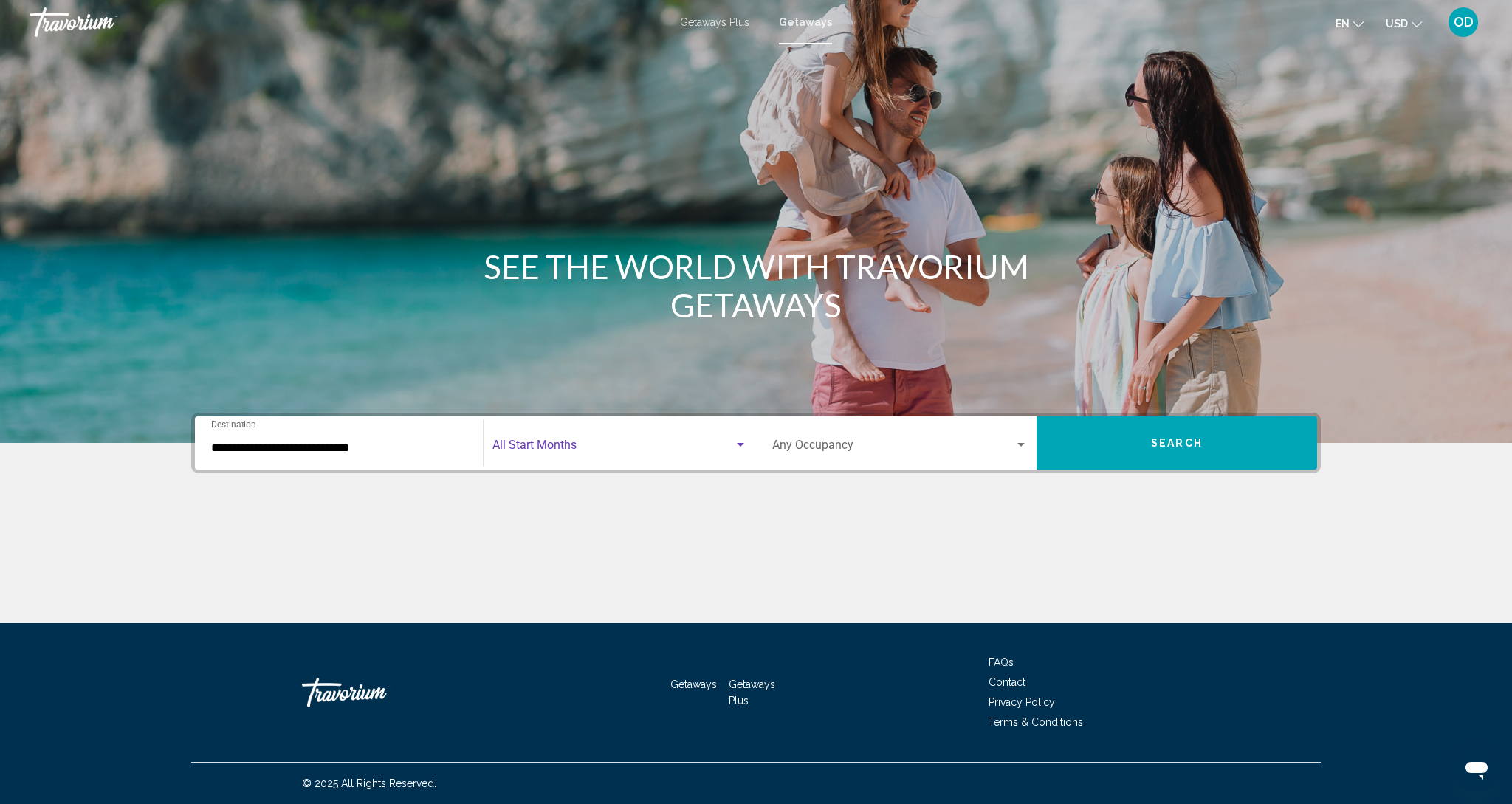
click at [740, 446] on div "Search widget" at bounding box center [740, 445] width 7 height 4
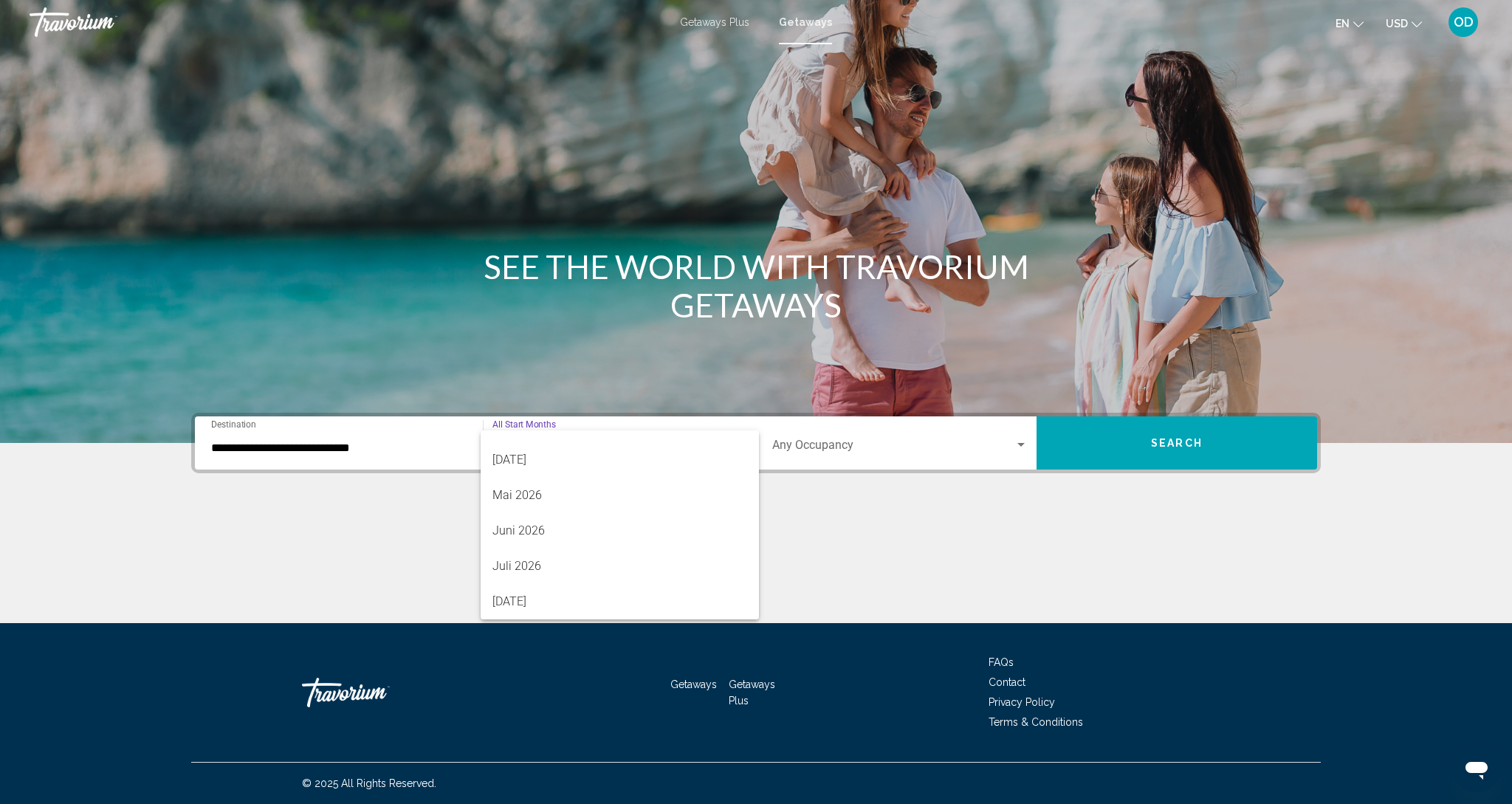
scroll to position [307, 0]
click at [521, 572] on span "Juli 2026" at bounding box center [619, 566] width 254 height 36
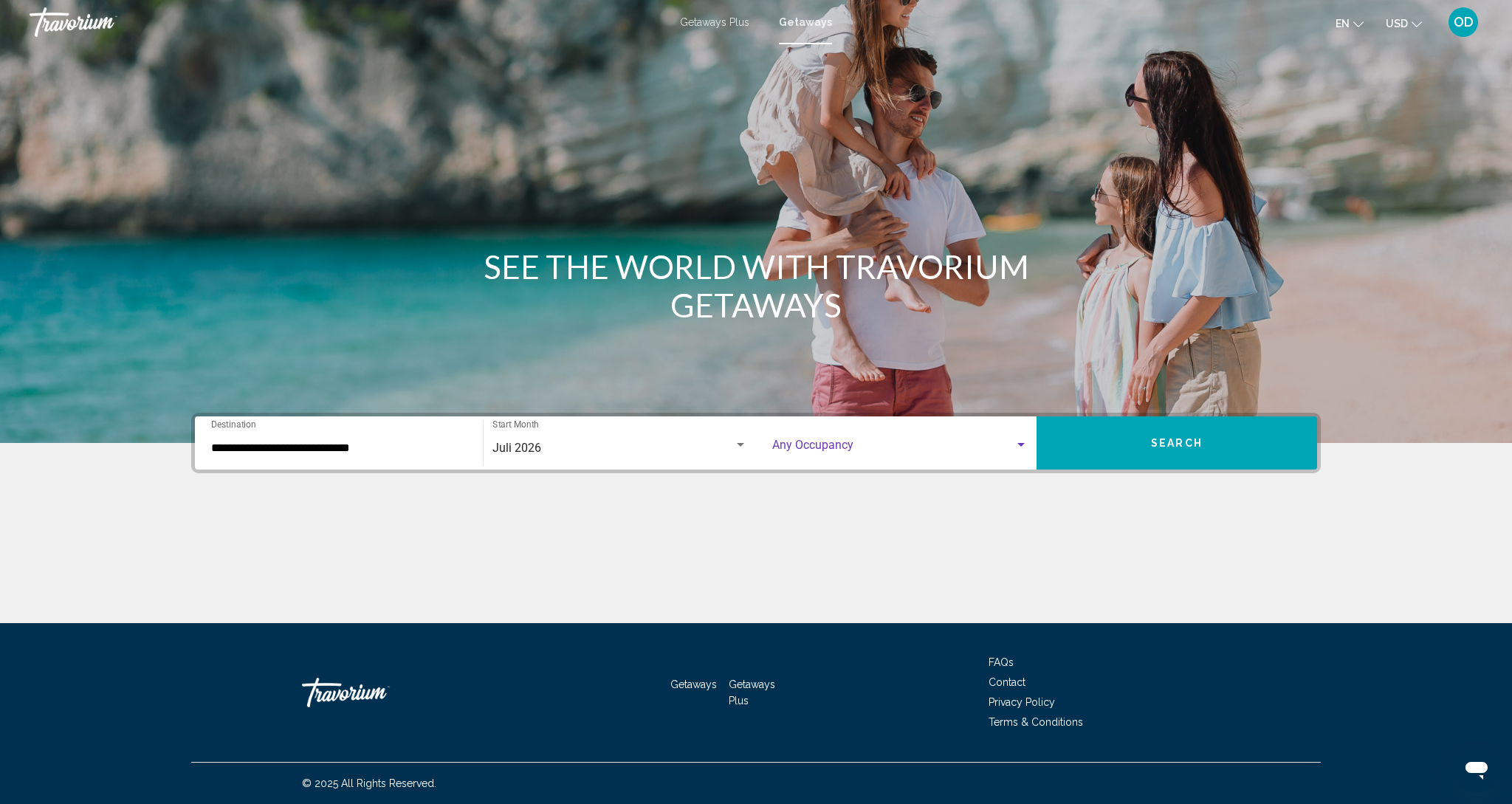
click at [977, 447] on span "Search widget" at bounding box center [893, 448] width 242 height 14
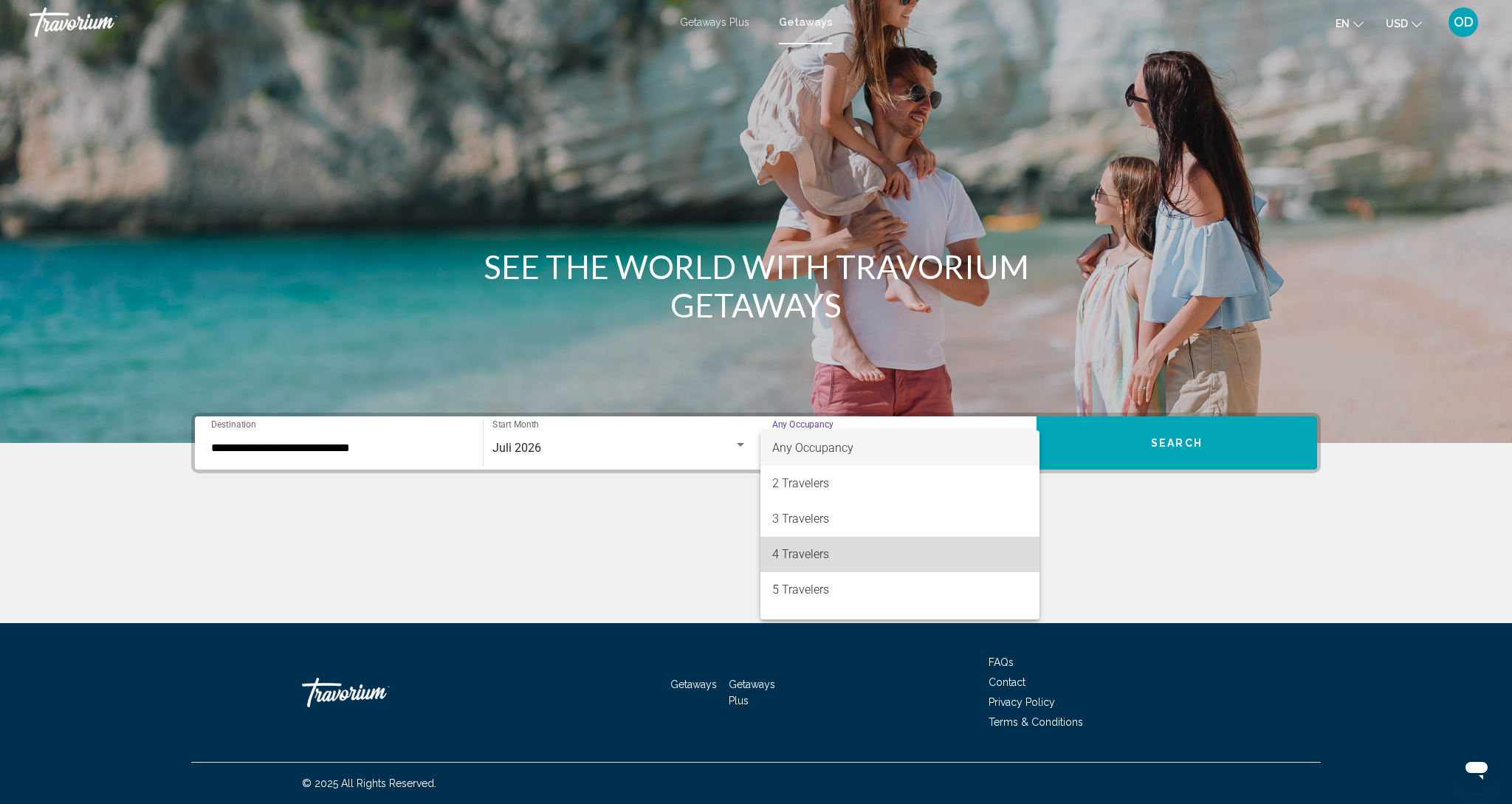
click at [793, 561] on span "4 Travelers" at bounding box center [900, 554] width 255 height 36
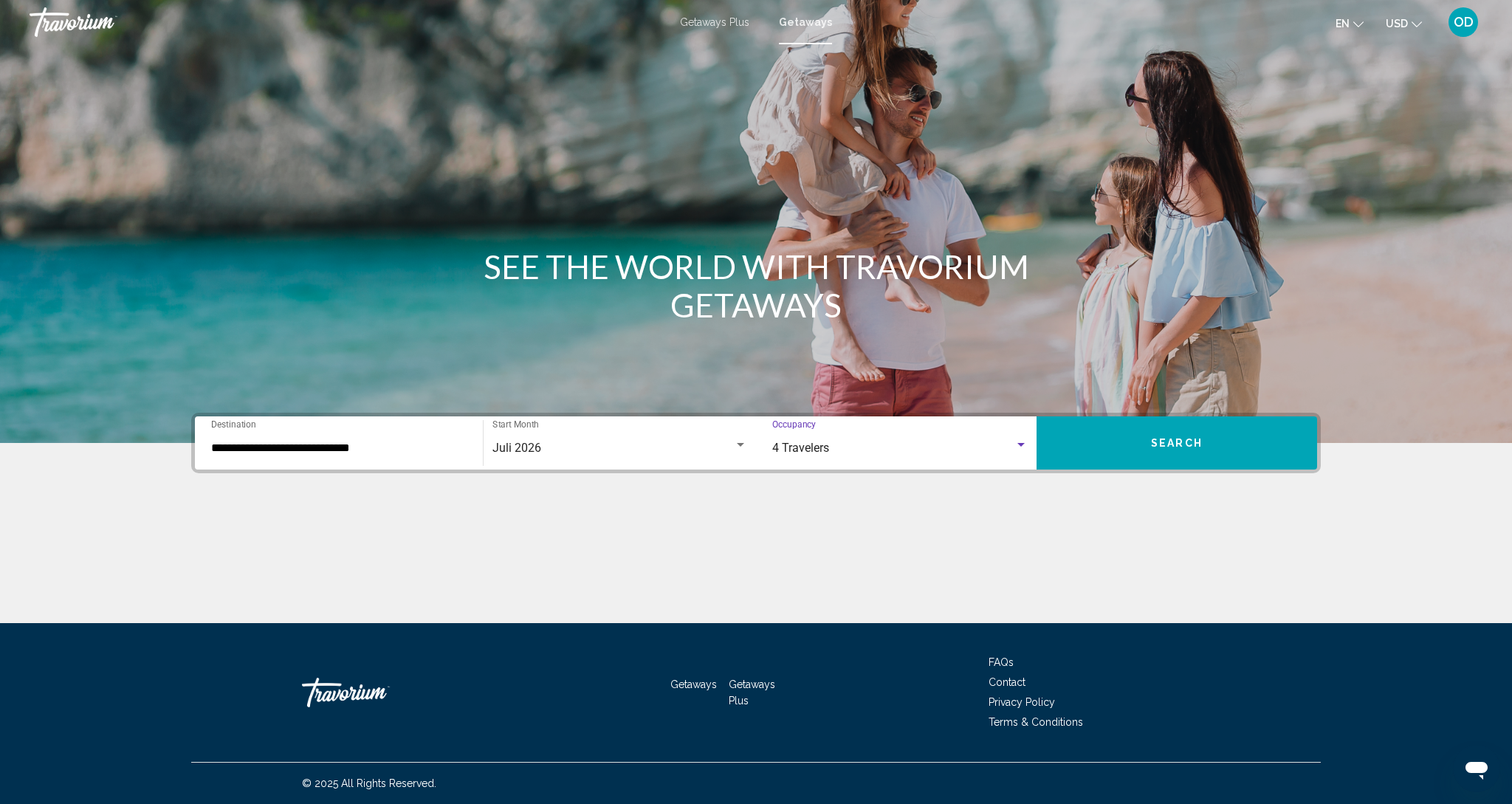
click at [1135, 438] on button "Search" at bounding box center [1177, 443] width 281 height 53
